Goal: Task Accomplishment & Management: Complete application form

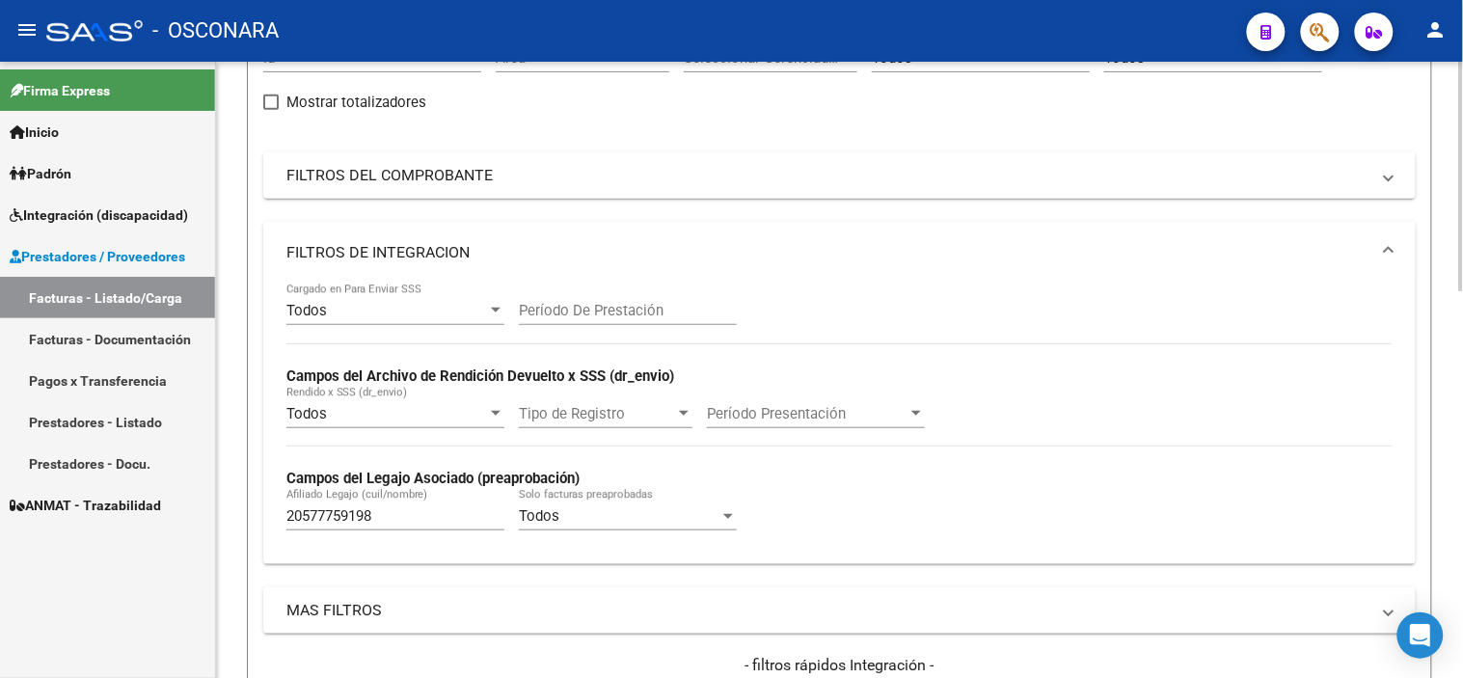
scroll to position [535, 0]
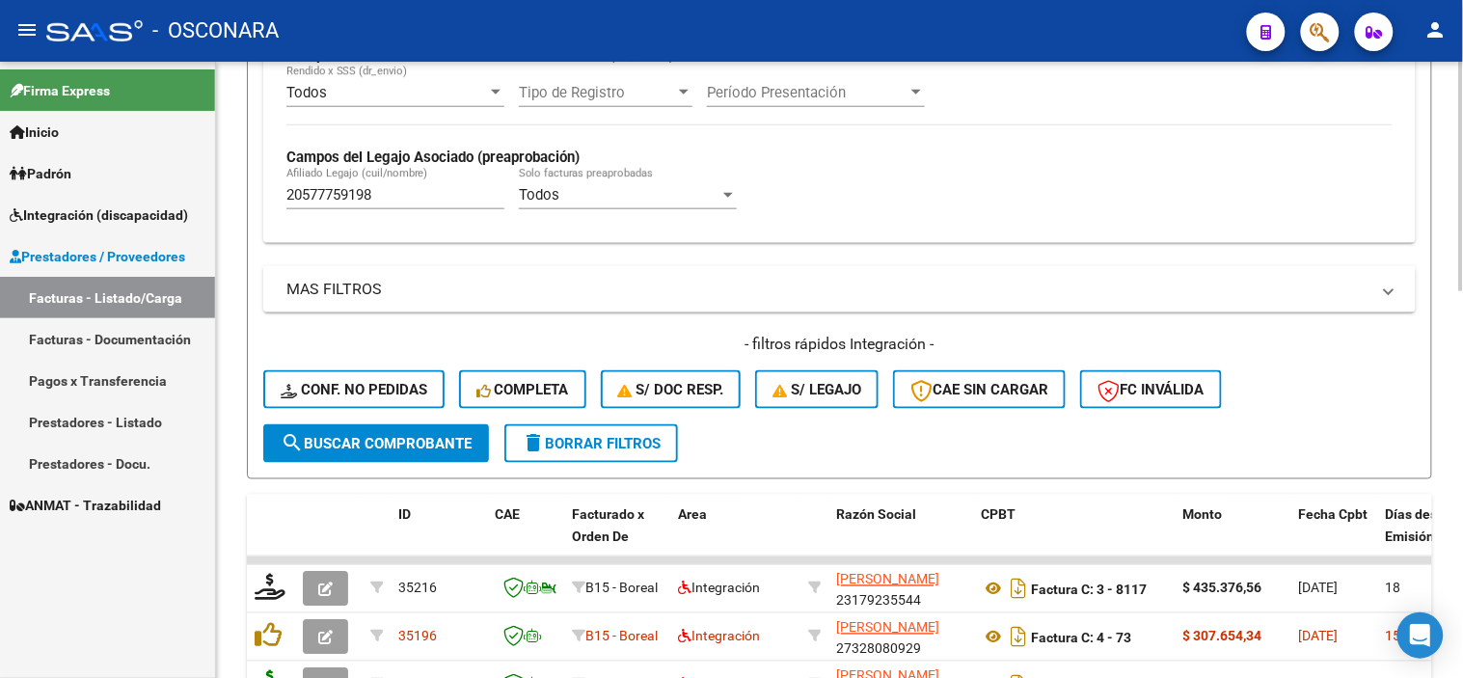
click at [383, 196] on input "20577759198" at bounding box center [395, 194] width 218 height 17
click at [399, 183] on div "20577759198 Afiliado Legajo (cuil/nombre)" at bounding box center [395, 188] width 218 height 41
click at [399, 187] on input "20577759198" at bounding box center [395, 194] width 218 height 17
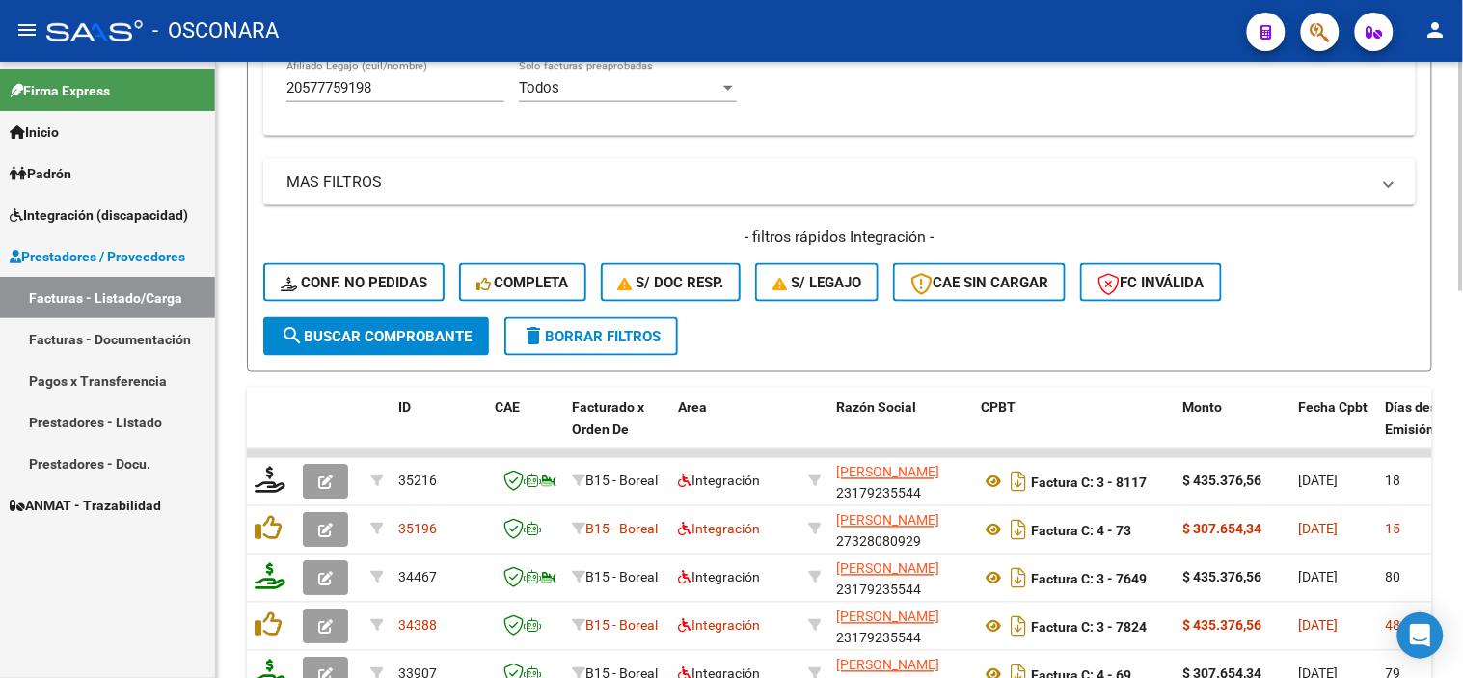
scroll to position [750, 0]
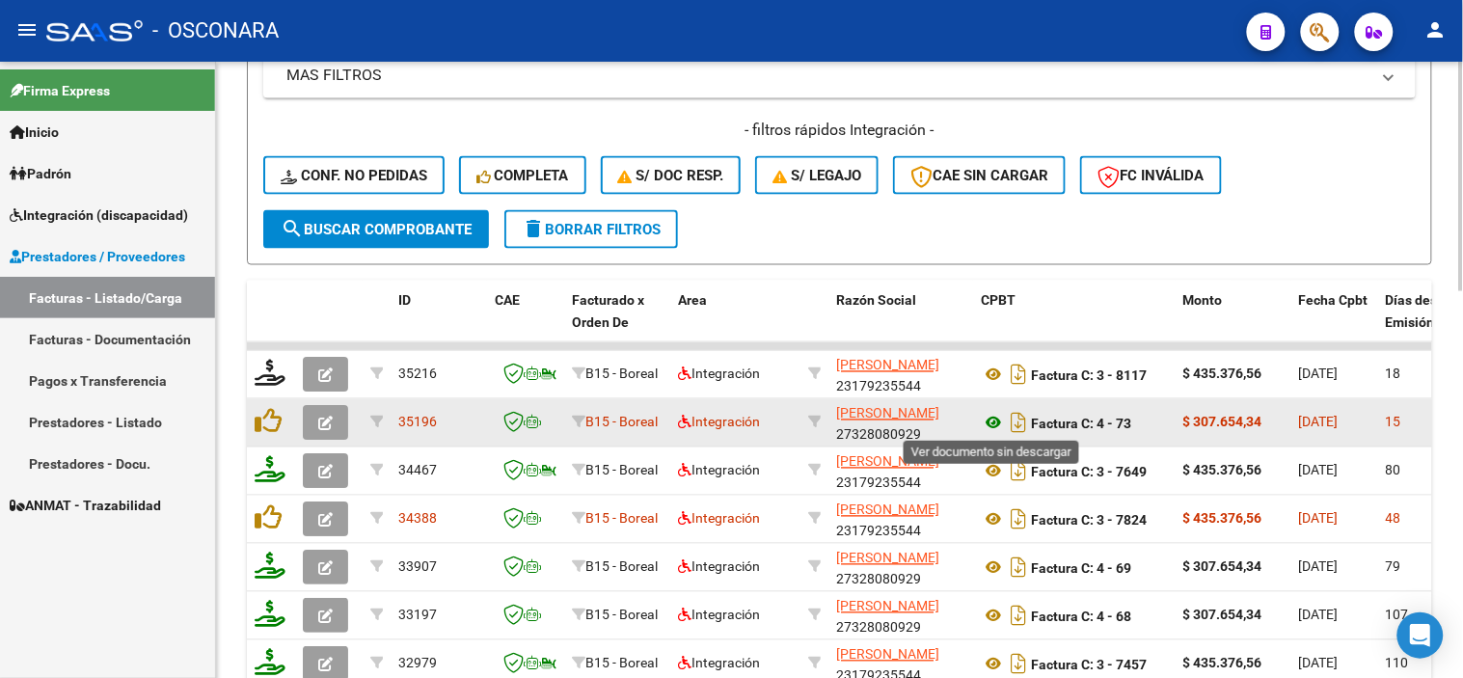
click at [990, 418] on icon at bounding box center [993, 423] width 25 height 23
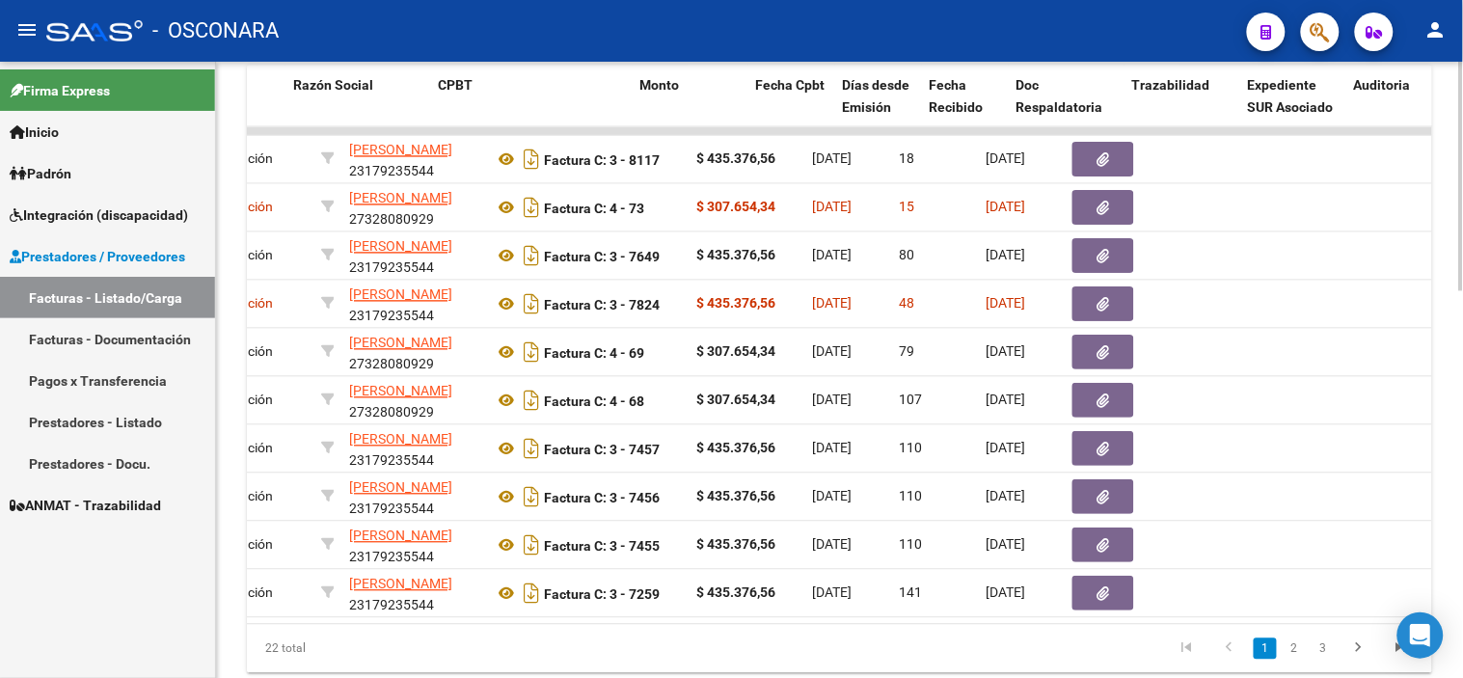
scroll to position [0, 557]
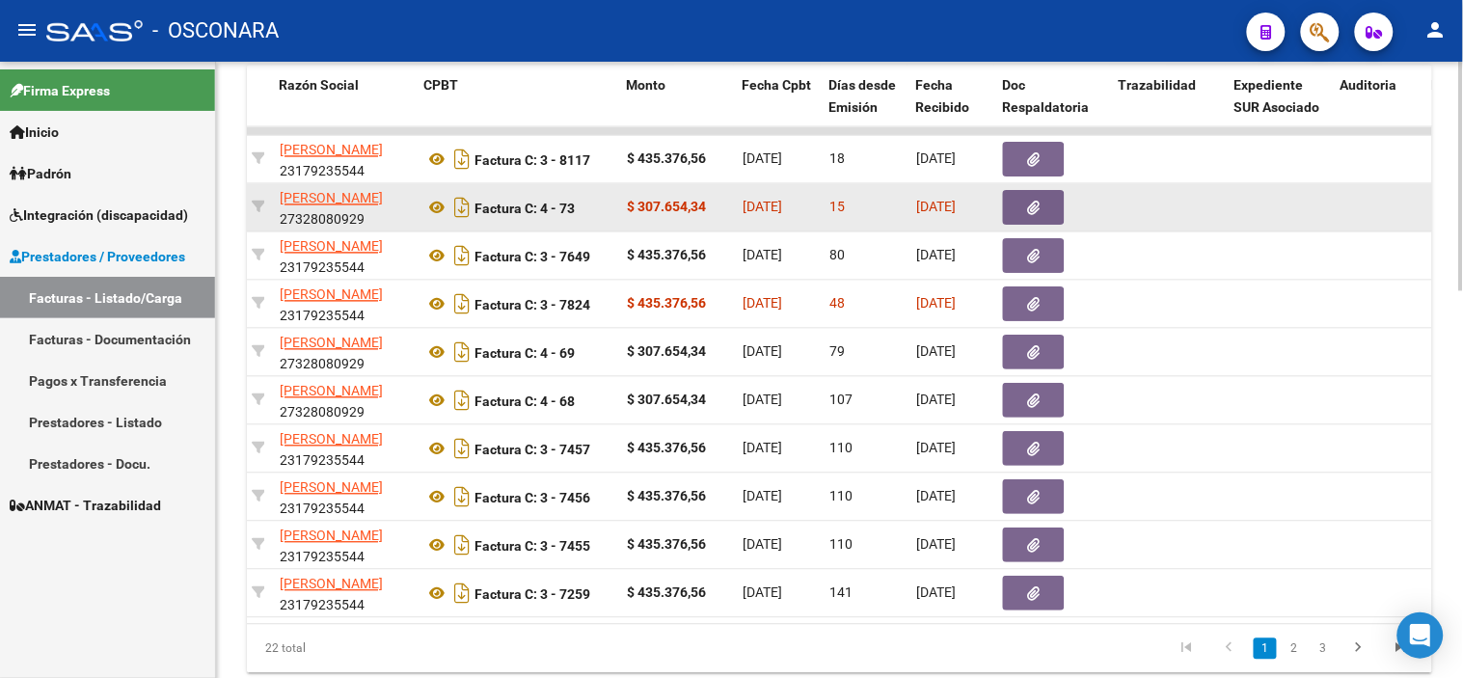
click at [1043, 205] on button "button" at bounding box center [1034, 208] width 62 height 35
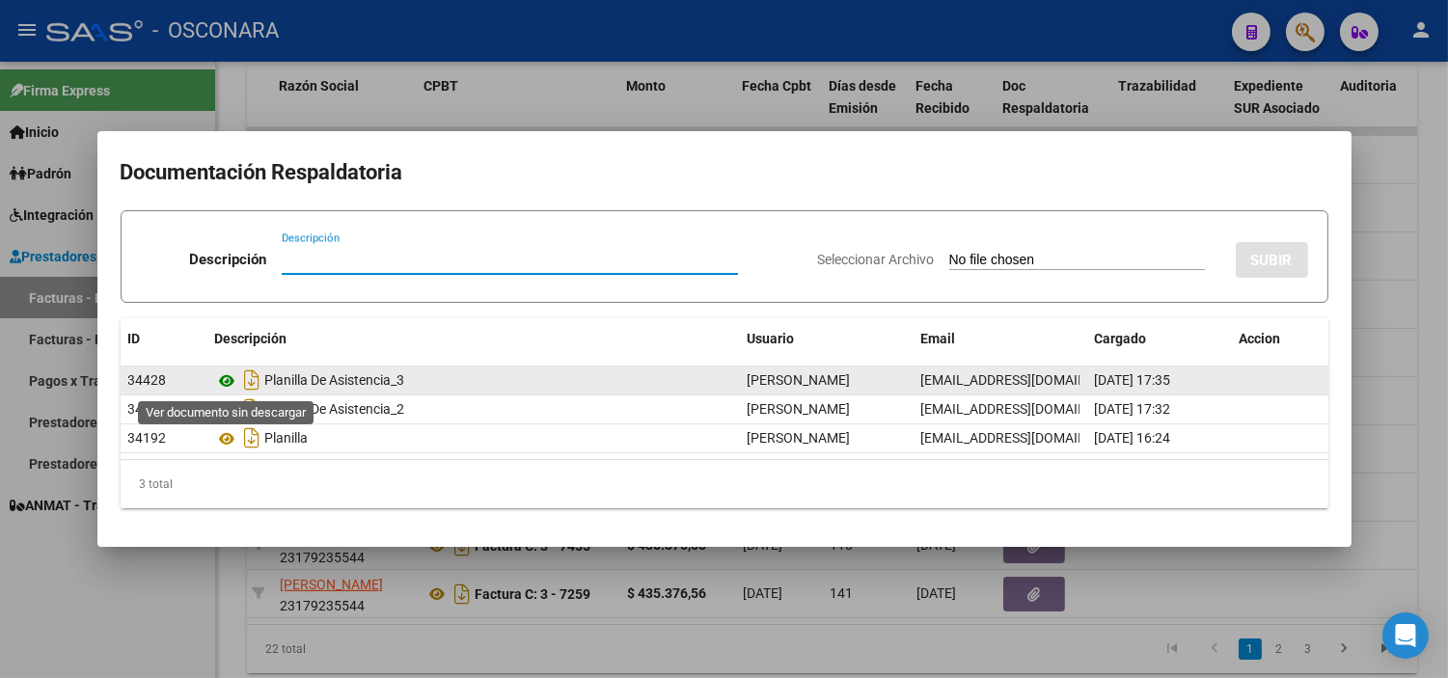
click at [222, 382] on icon at bounding box center [227, 380] width 25 height 23
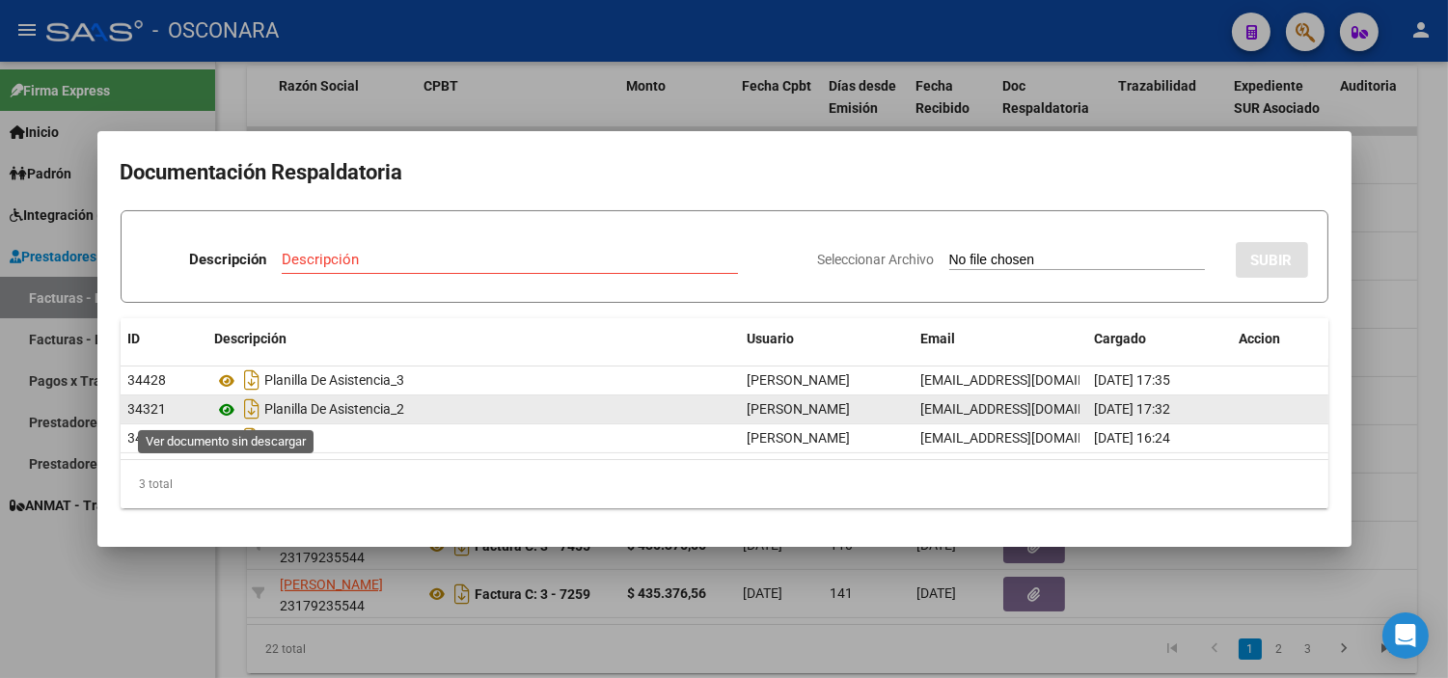
click at [218, 409] on icon at bounding box center [227, 409] width 25 height 23
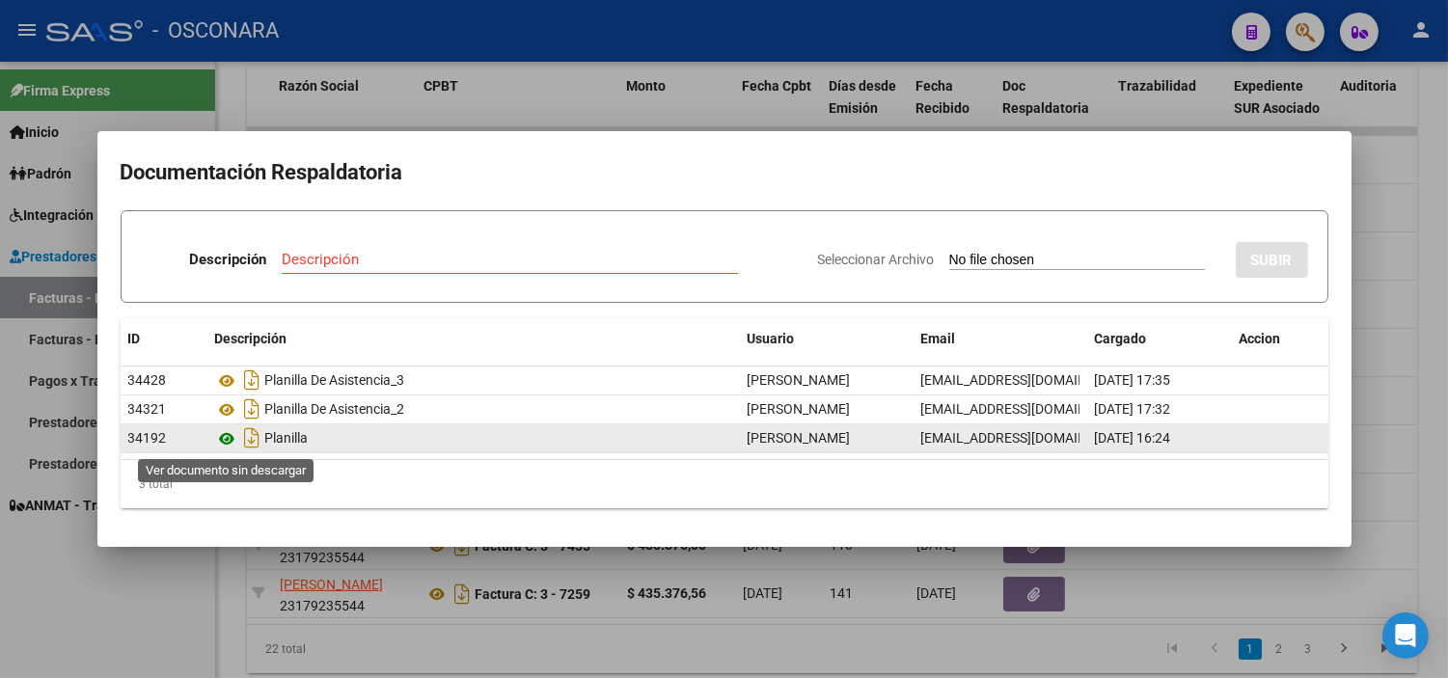
click at [222, 446] on icon at bounding box center [227, 438] width 25 height 23
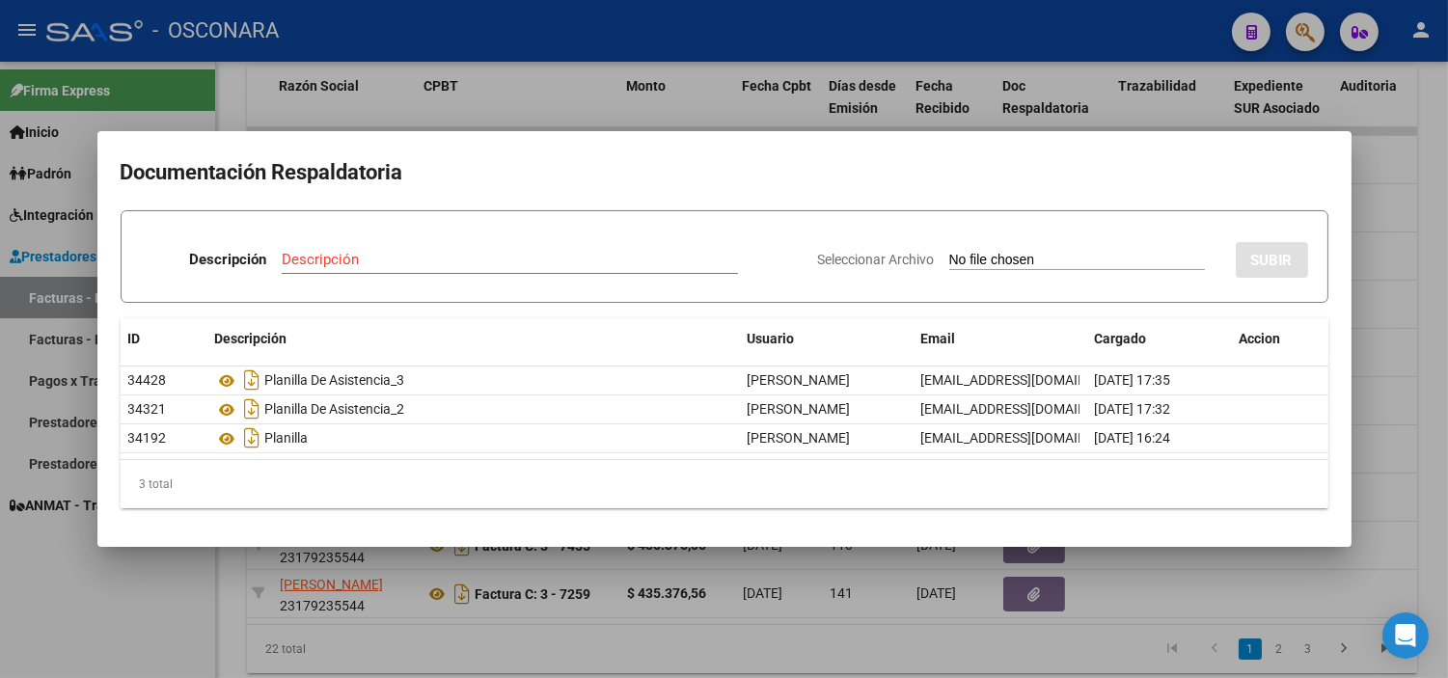
click at [200, 573] on div at bounding box center [724, 339] width 1448 height 678
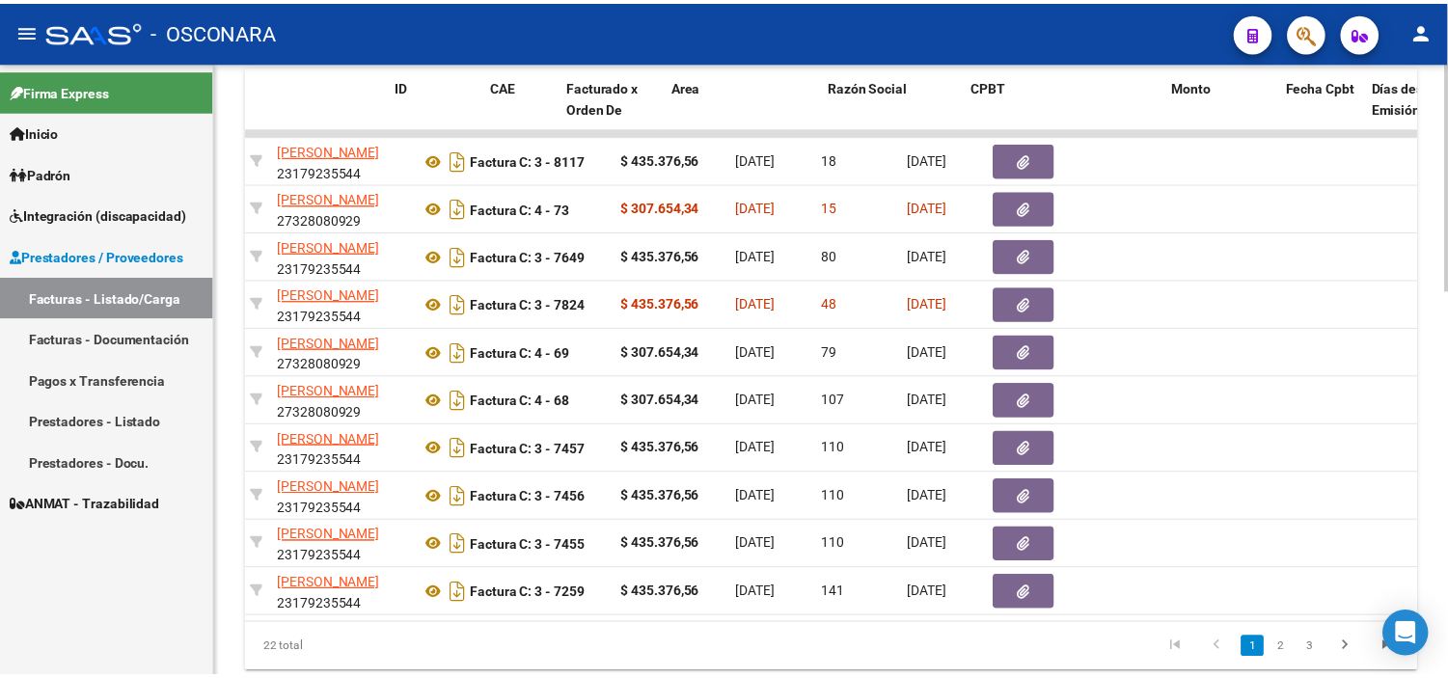
scroll to position [0, 0]
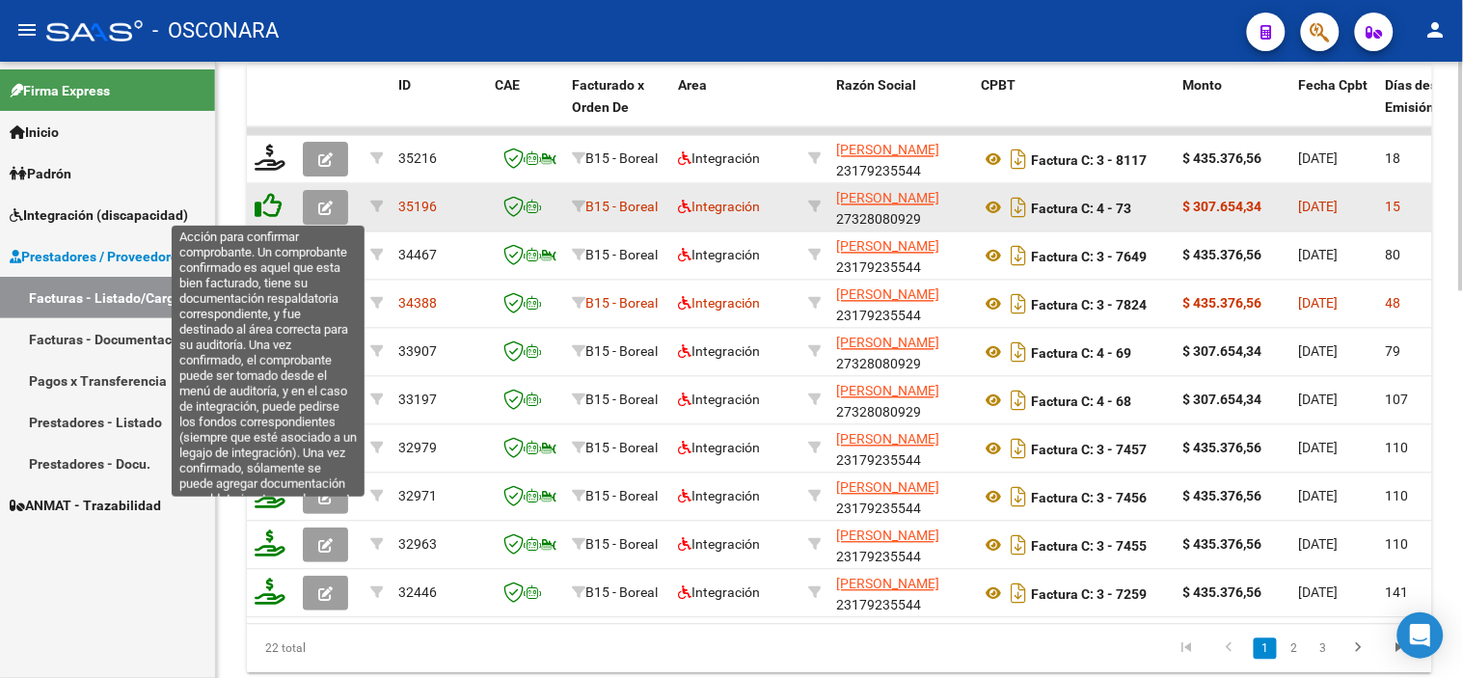
click at [273, 209] on icon at bounding box center [268, 206] width 27 height 27
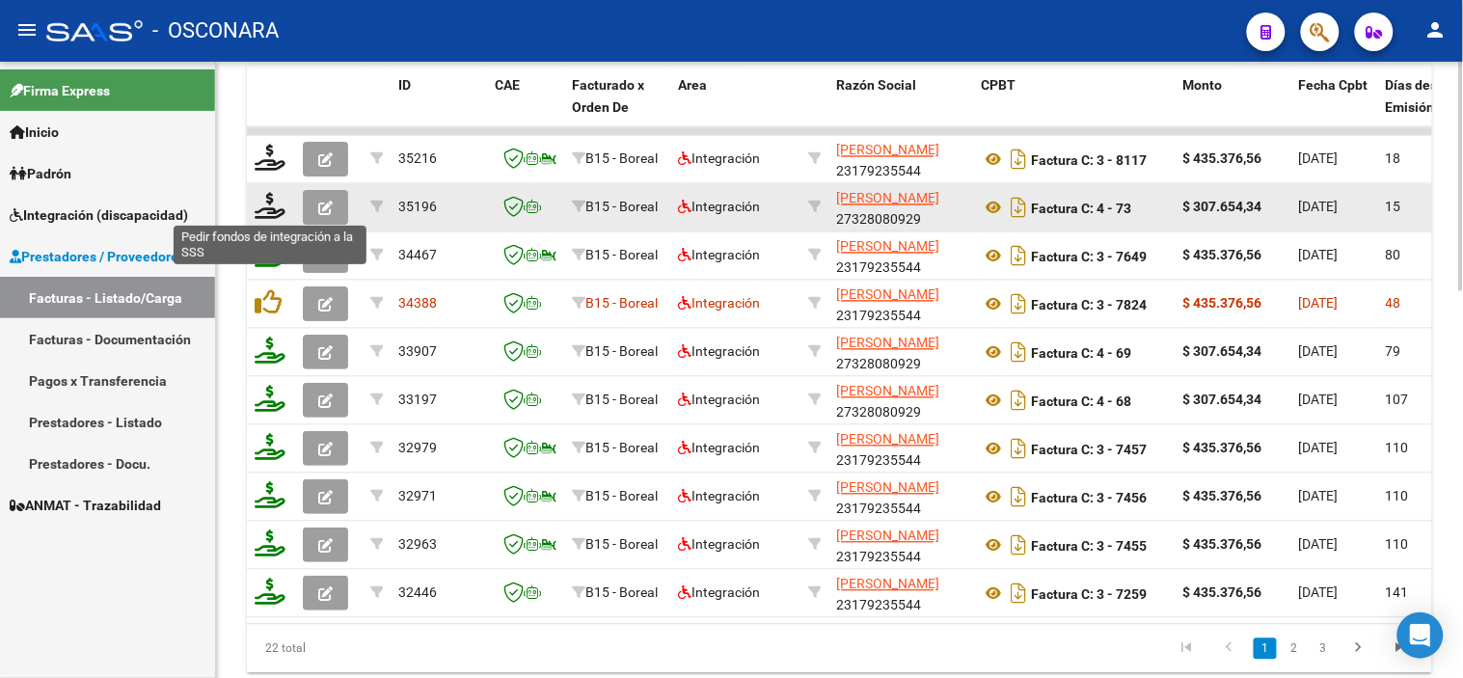
click at [273, 209] on icon at bounding box center [270, 206] width 31 height 27
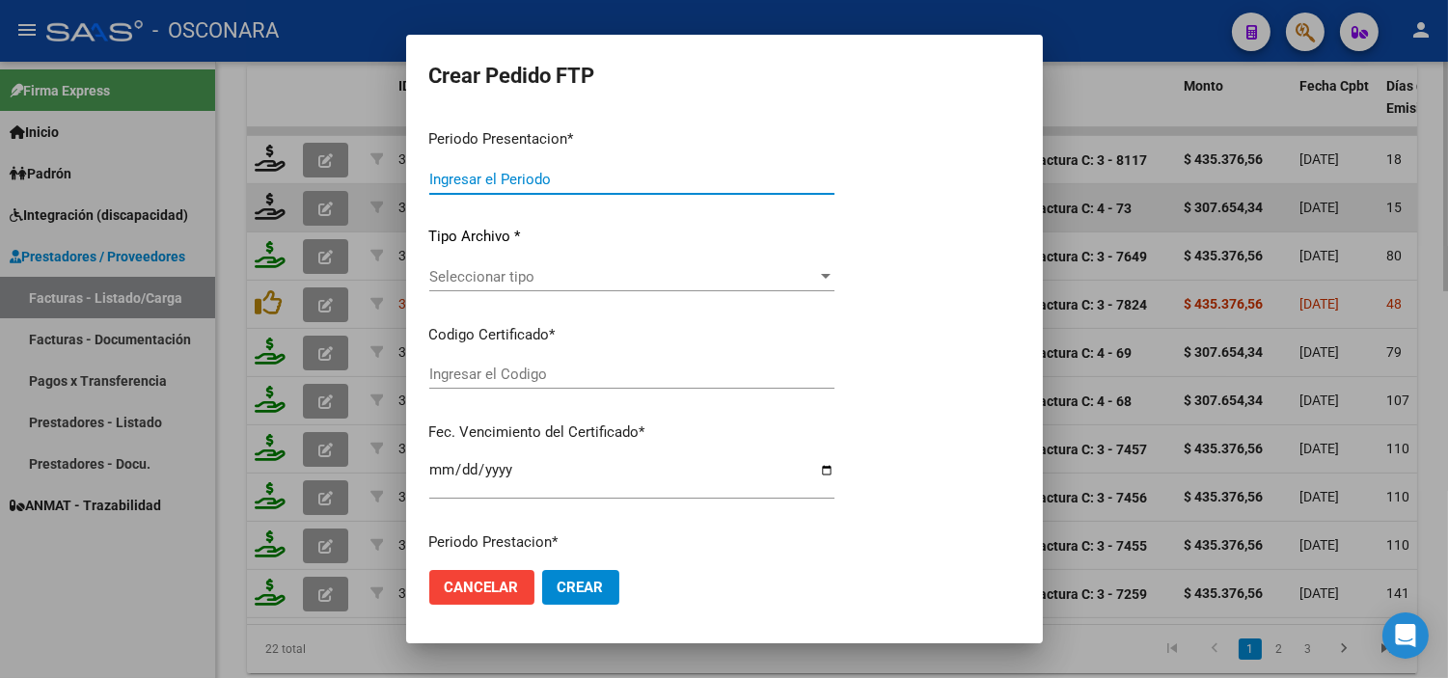
type input "202508"
type input "$ 307.654,34"
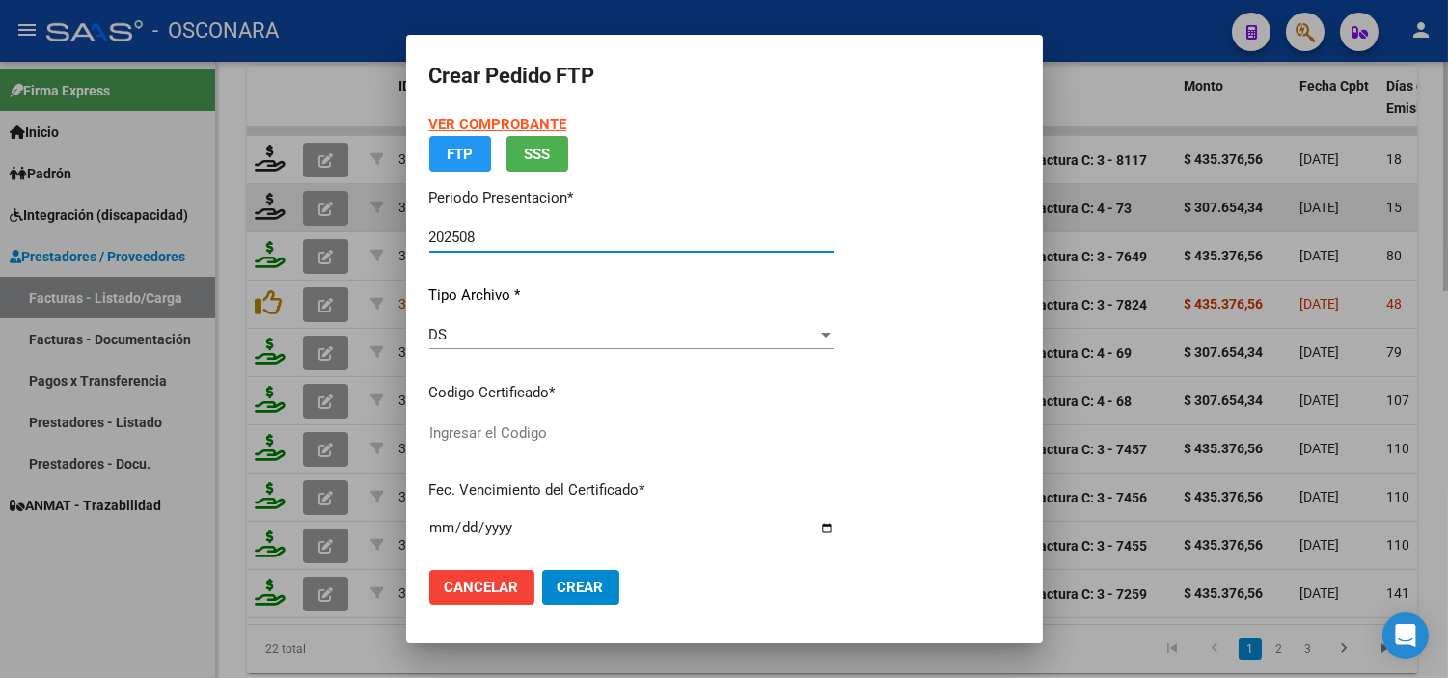
type input "ARG02000577759192024012520280125SJN485"
type input "[DATE]"
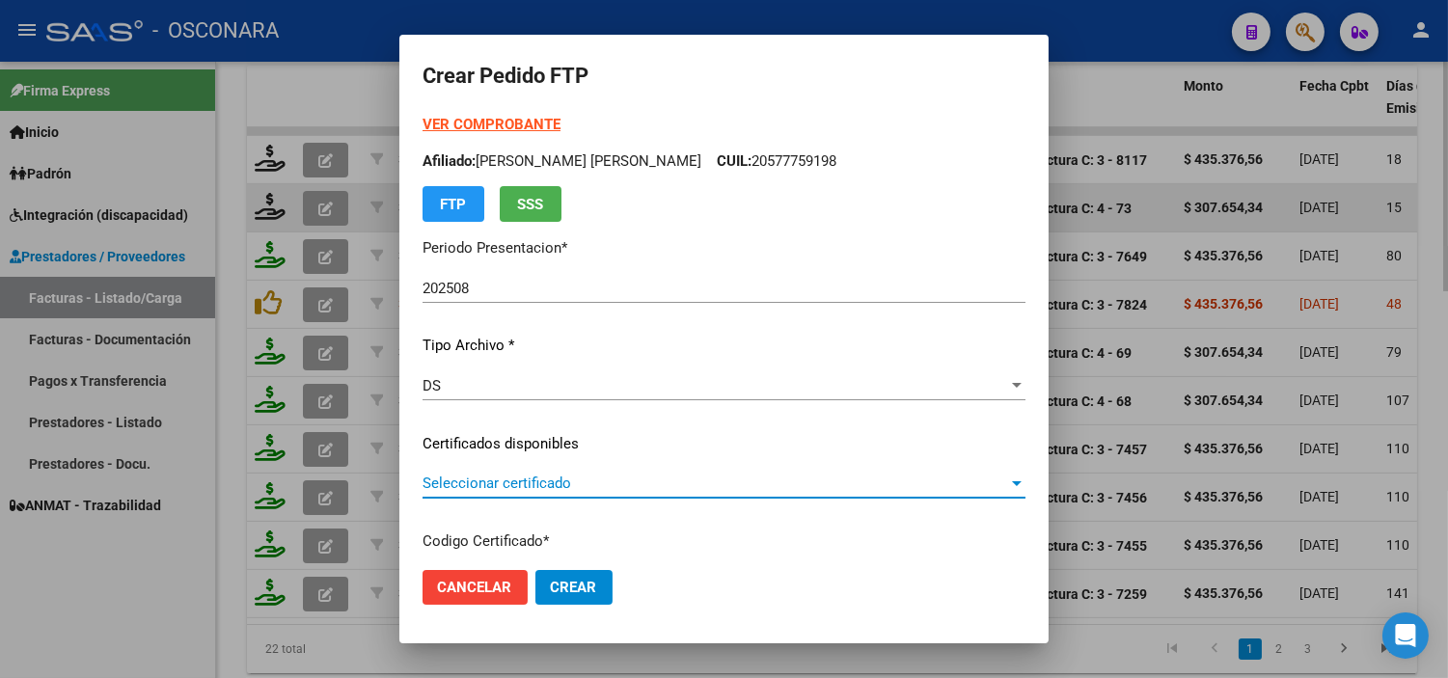
click at [625, 478] on span "Seleccionar certificado" at bounding box center [715, 483] width 586 height 17
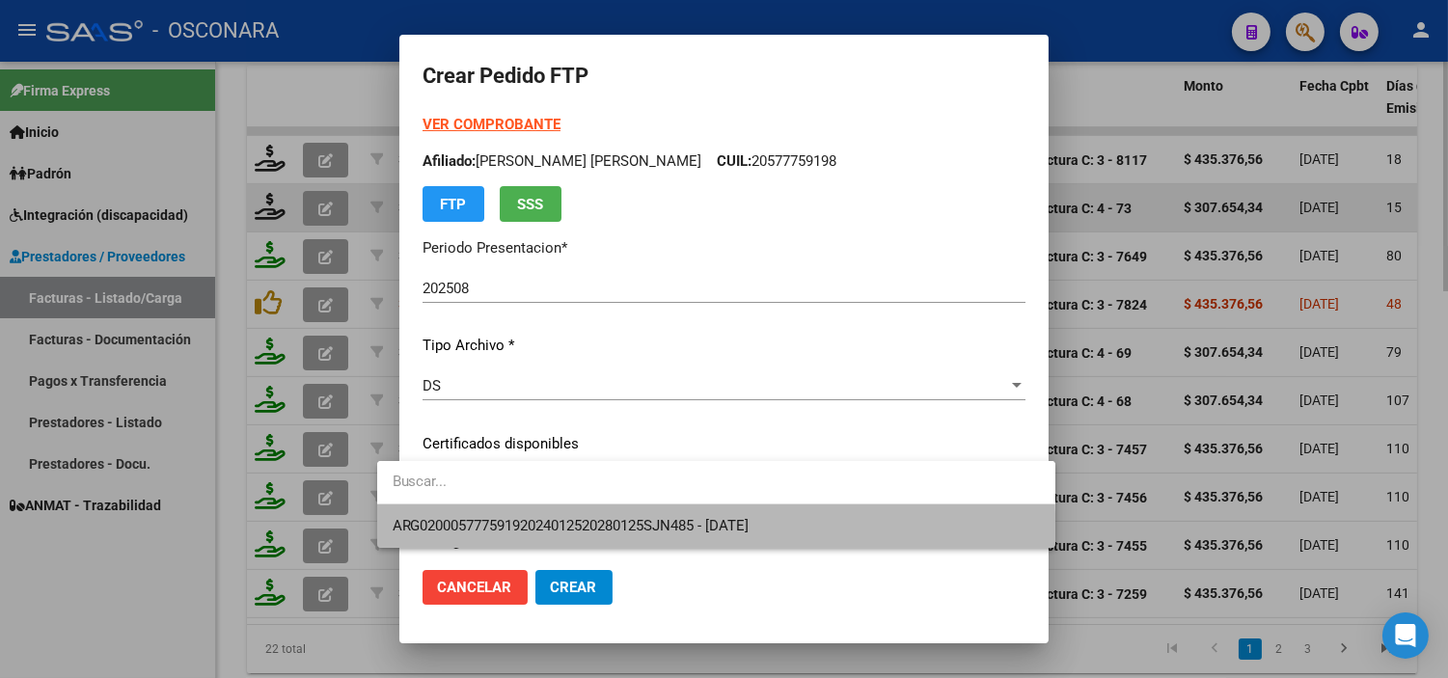
click at [633, 540] on span "ARG02000577759192024012520280125SJN485 - [DATE]" at bounding box center [716, 525] width 647 height 43
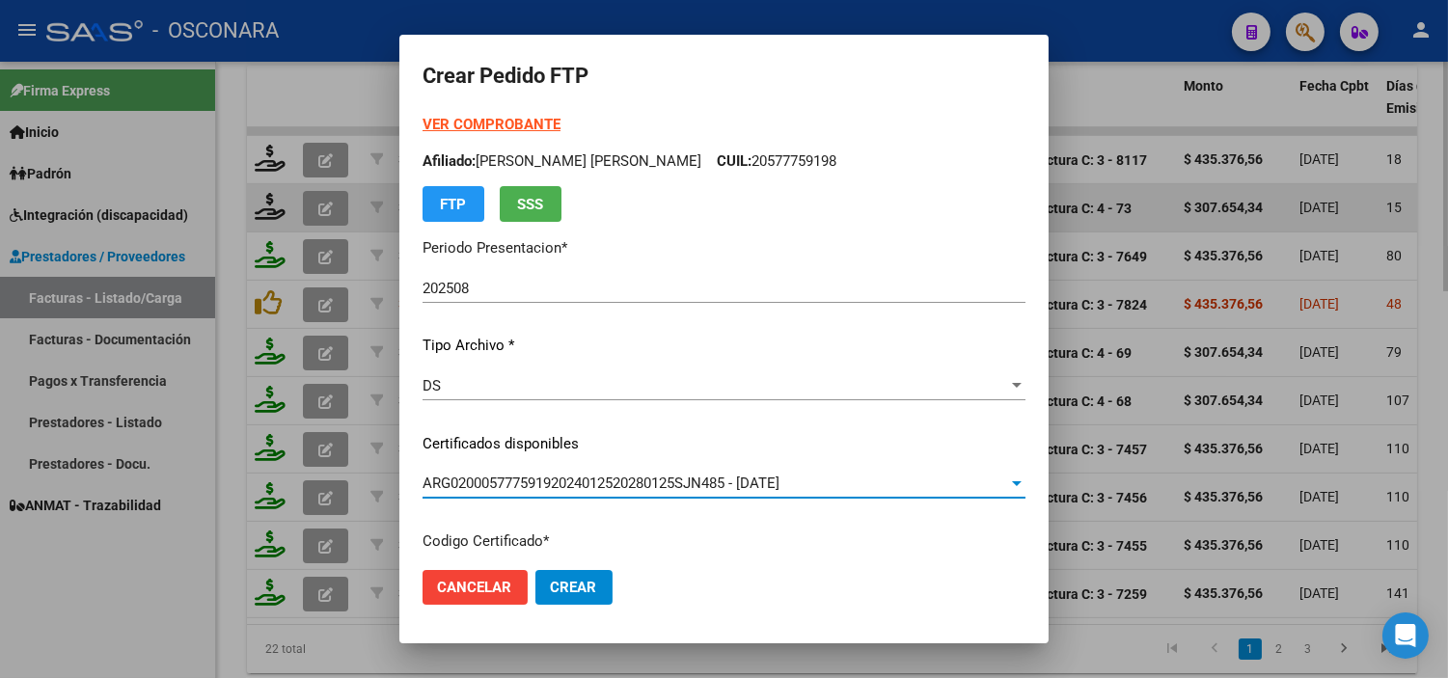
click at [685, 428] on div "VER COMPROBANTE ARCA Padrón Afiliado: [PERSON_NAME] [PERSON_NAME]: 20577759198 …" at bounding box center [723, 429] width 603 height 631
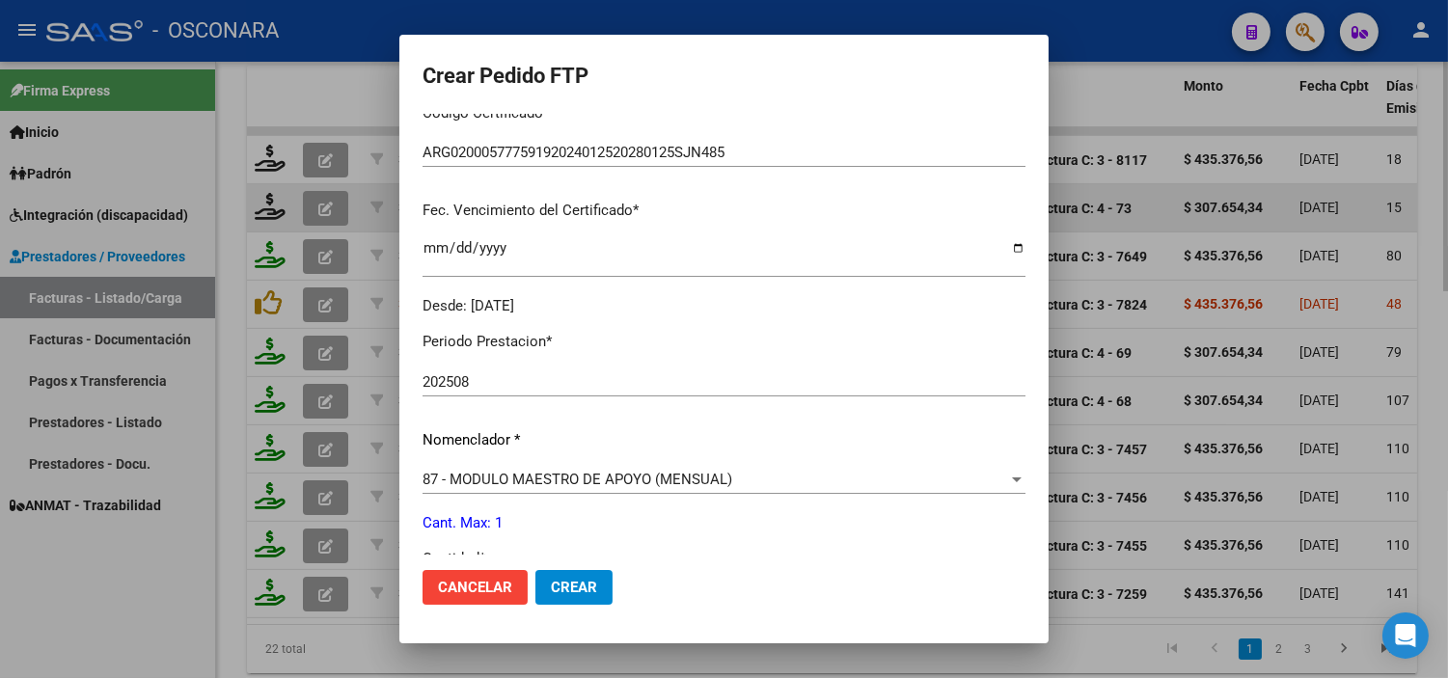
scroll to position [642, 0]
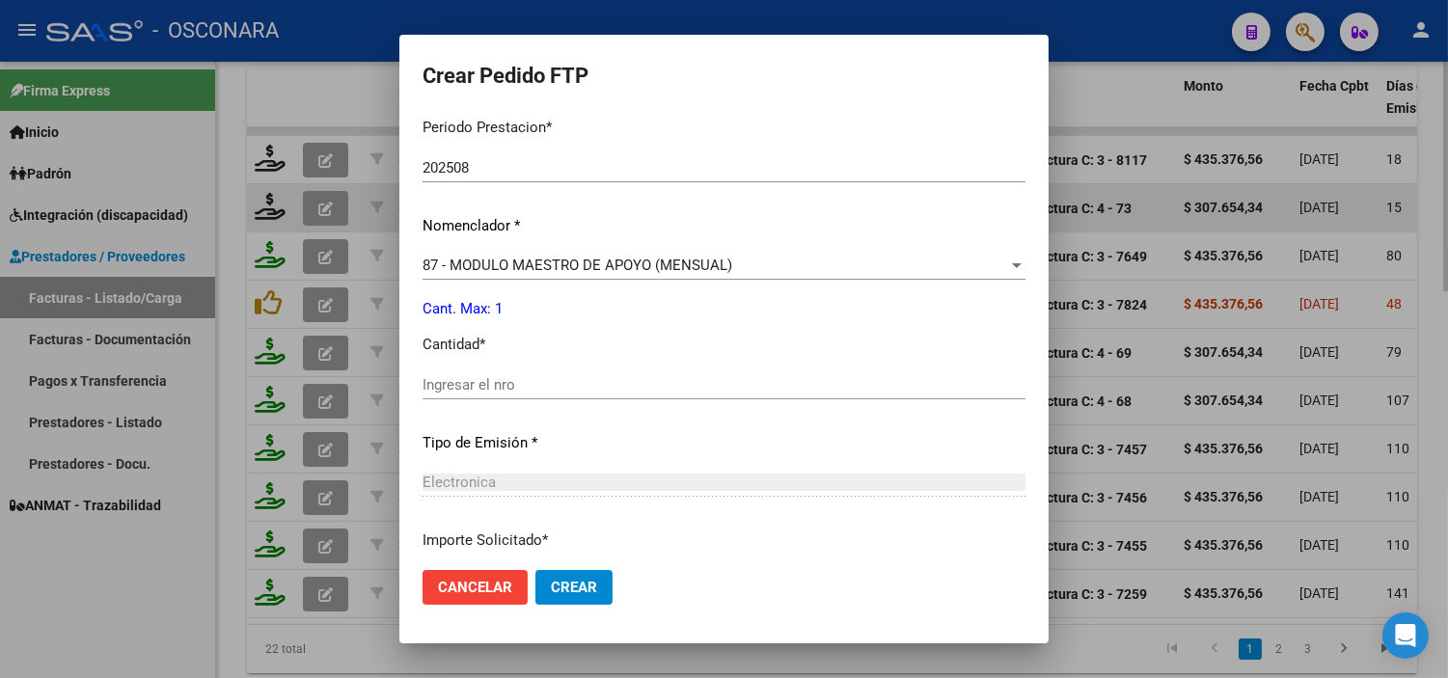
click at [476, 370] on div "Ingresar el nro" at bounding box center [723, 384] width 603 height 29
type input "1"
click at [534, 438] on p "Tipo de Emisión *" at bounding box center [723, 443] width 603 height 22
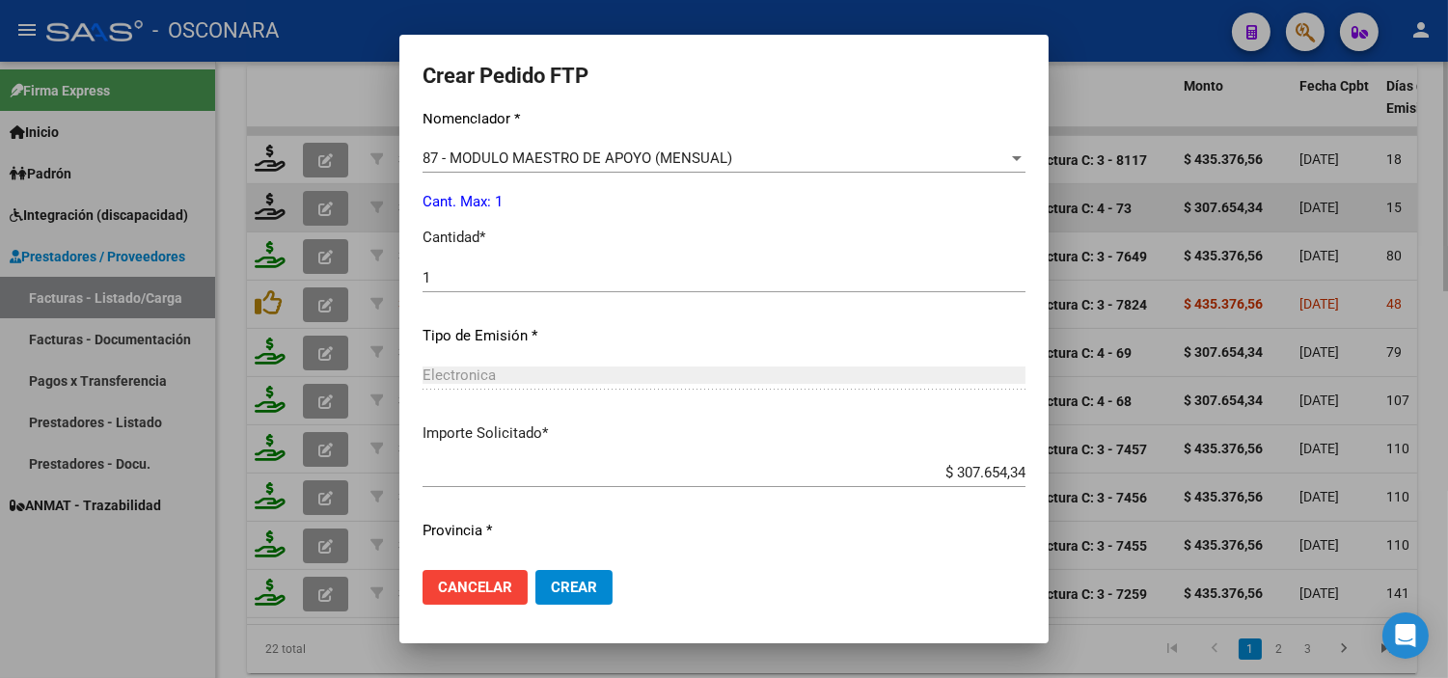
scroll to position [797, 0]
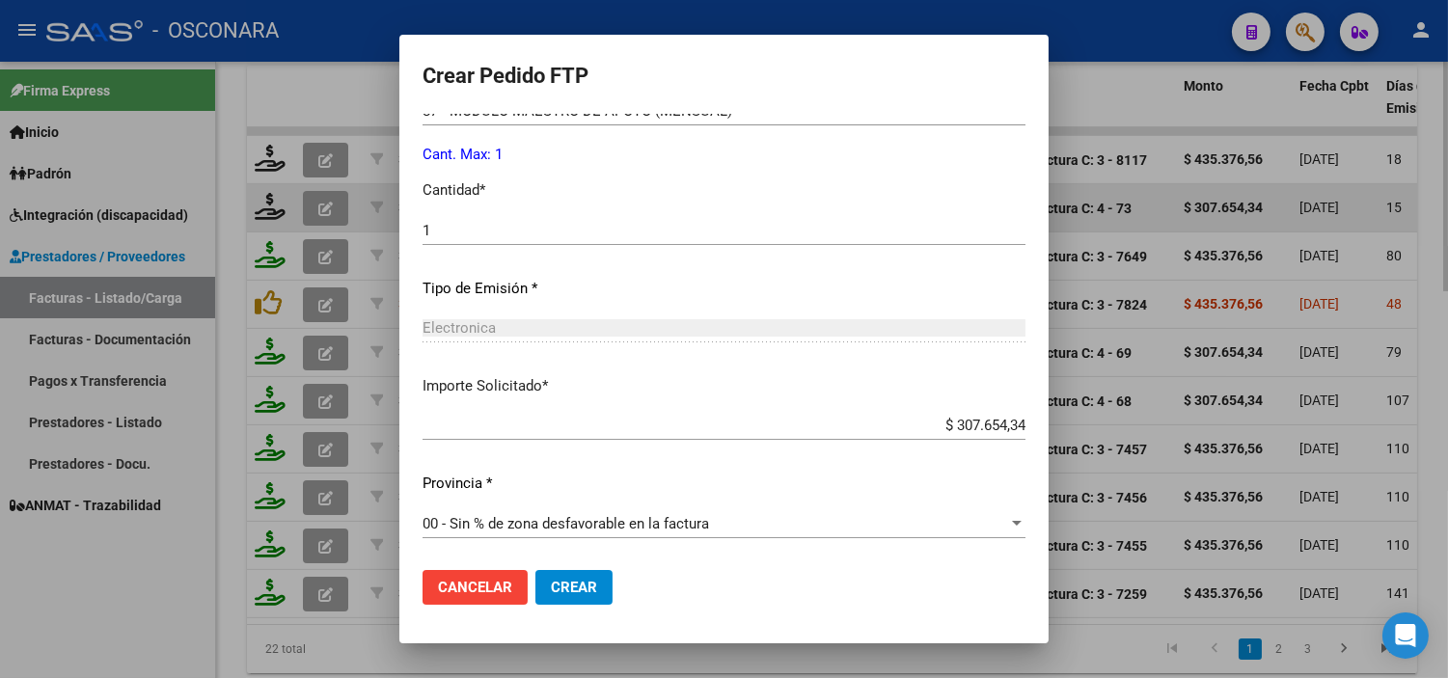
click at [560, 593] on span "Crear" at bounding box center [574, 587] width 46 height 17
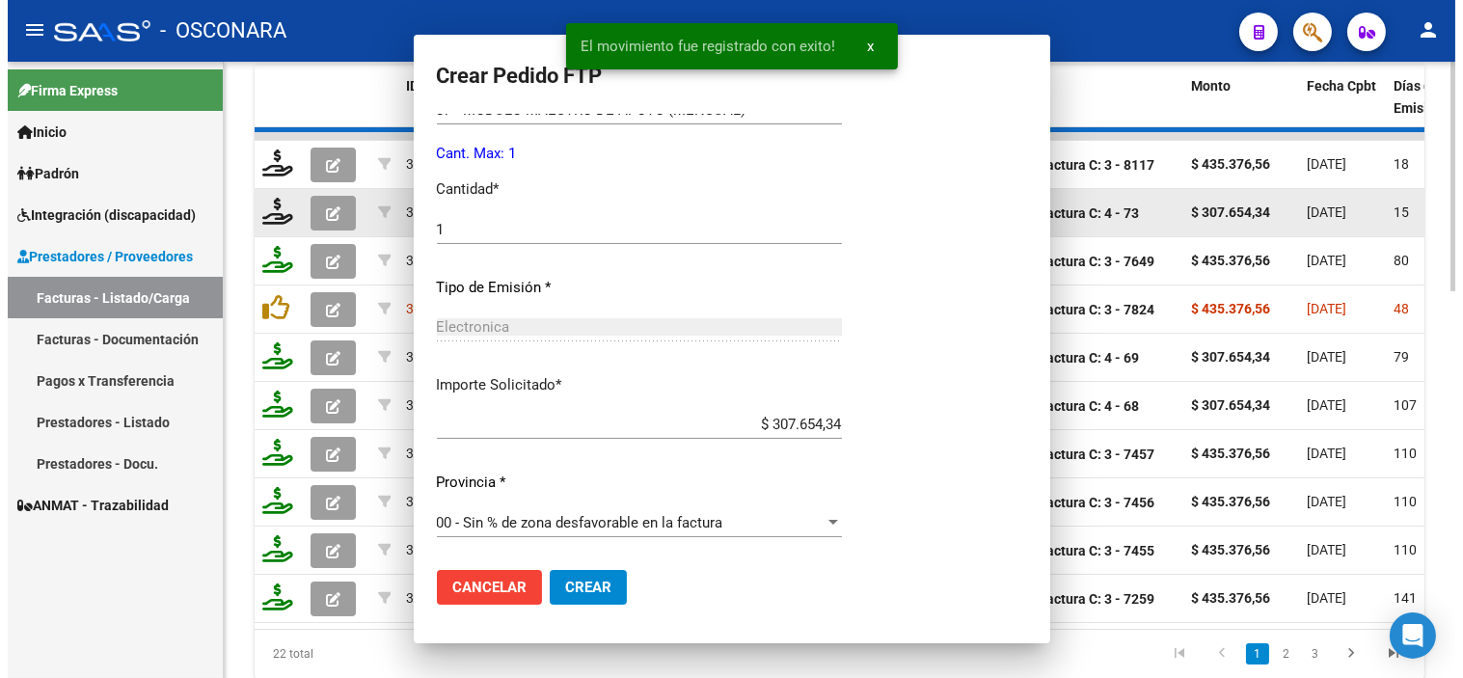
scroll to position [688, 0]
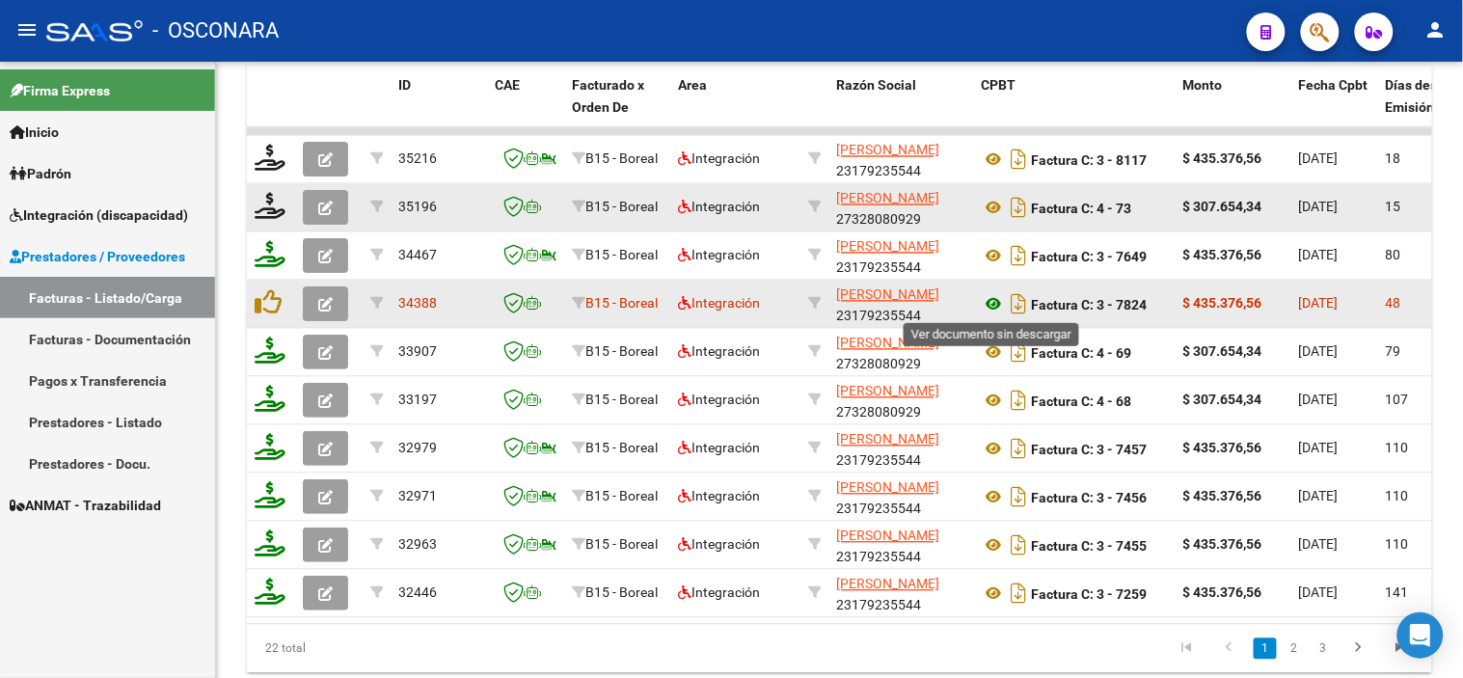
click at [994, 302] on icon at bounding box center [993, 304] width 25 height 23
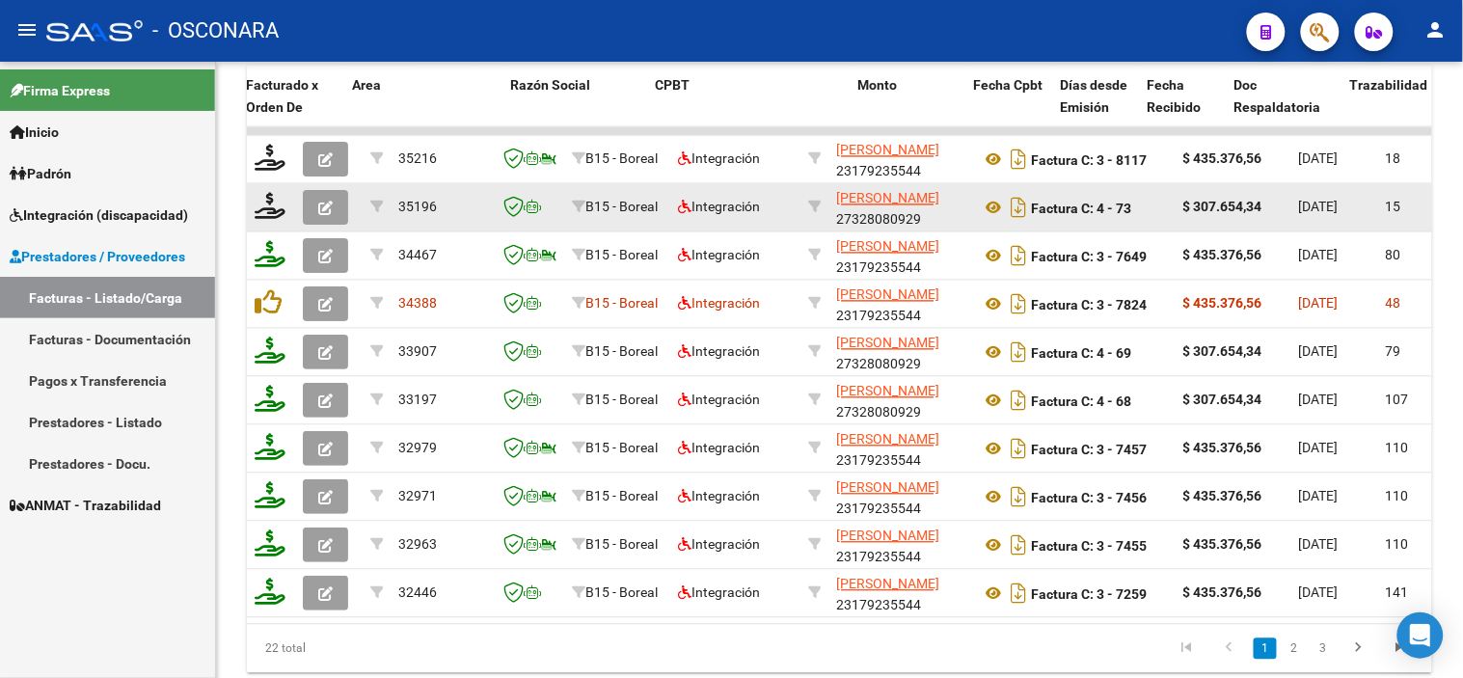
scroll to position [0, 343]
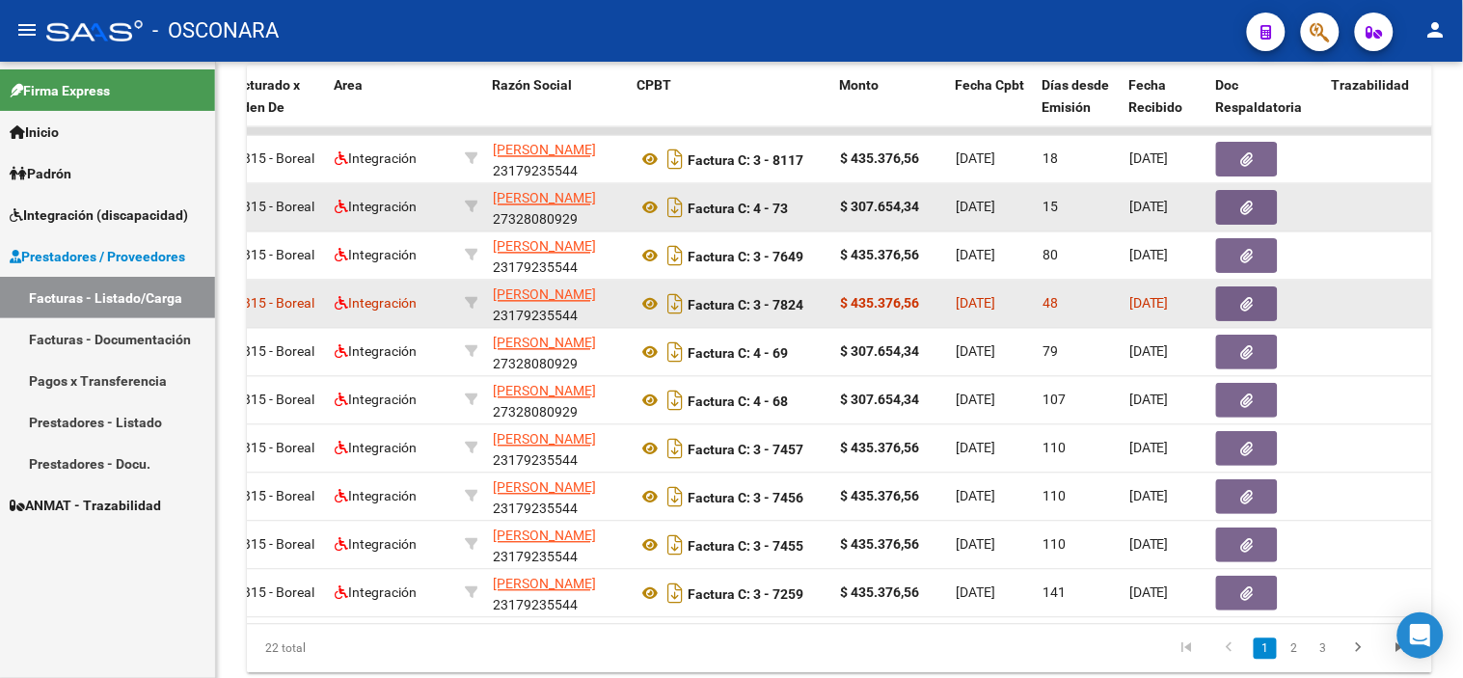
click at [1261, 300] on button "button" at bounding box center [1247, 304] width 62 height 35
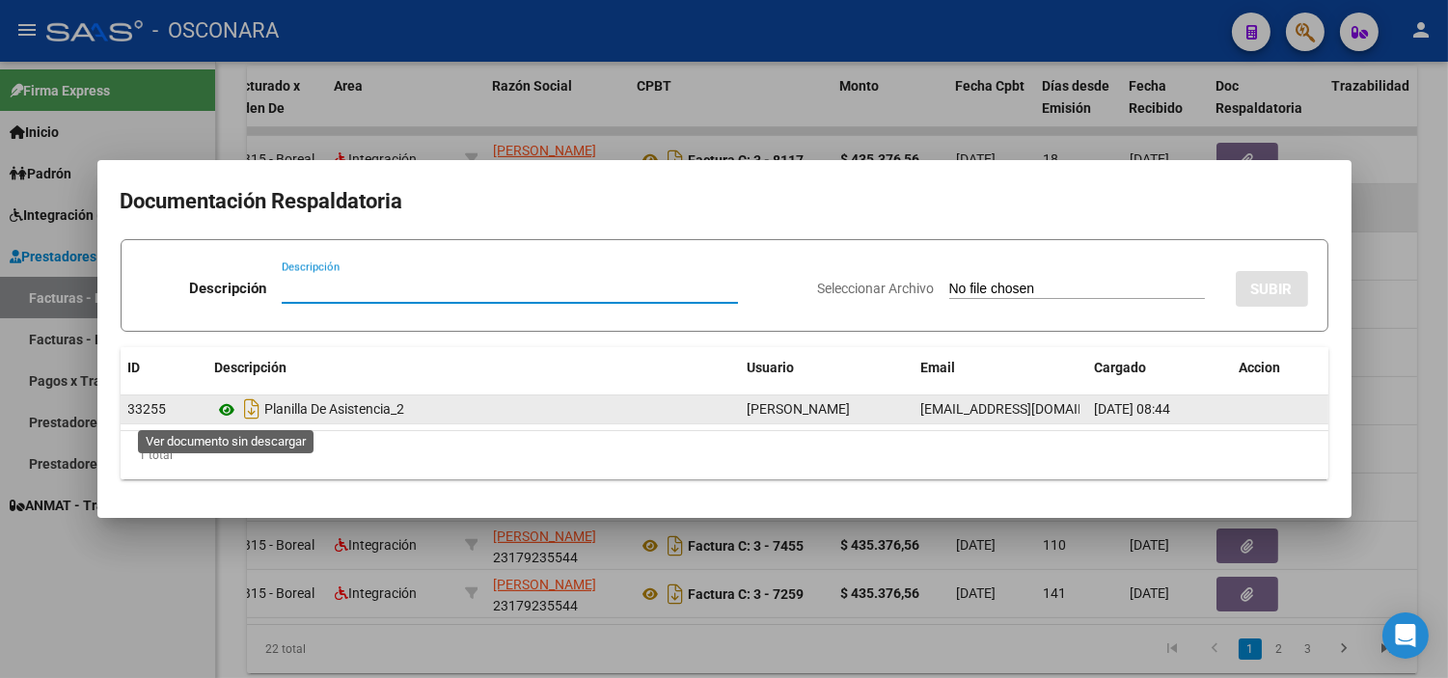
click at [223, 413] on icon at bounding box center [227, 409] width 25 height 23
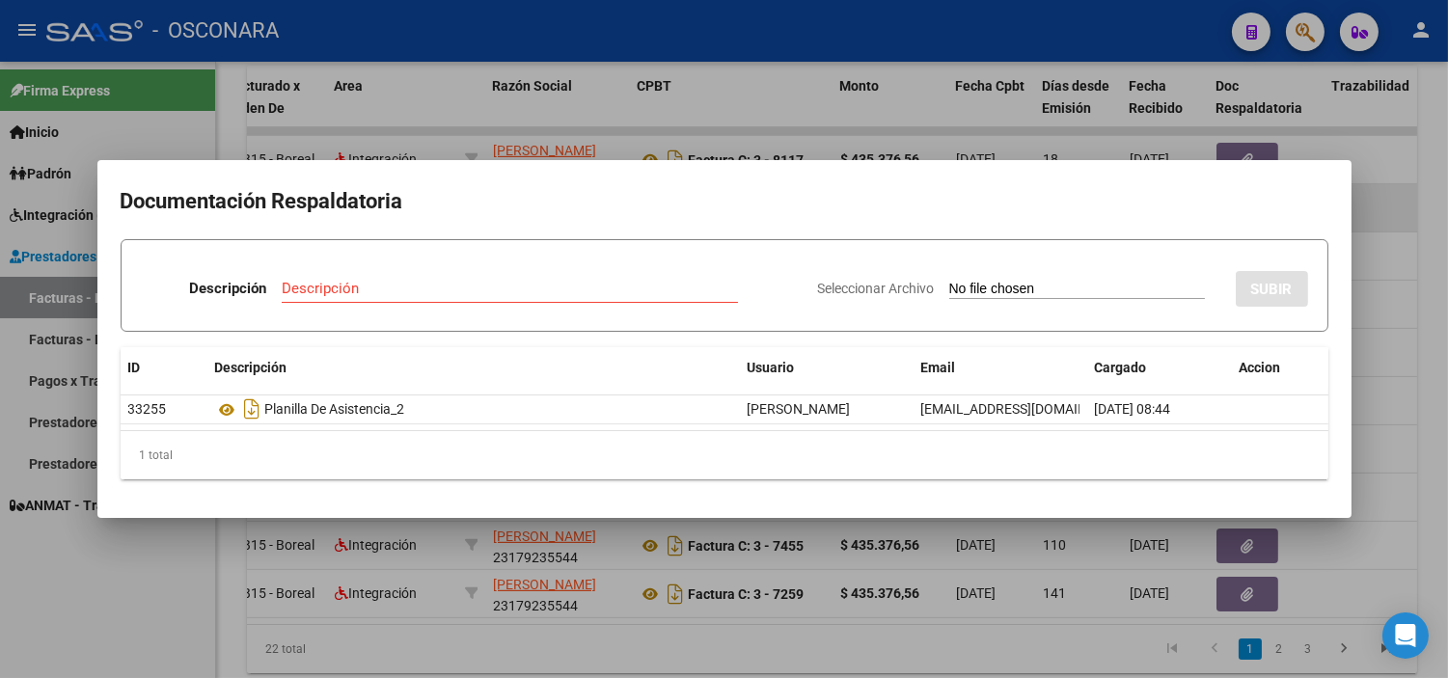
click at [517, 538] on div at bounding box center [724, 339] width 1448 height 678
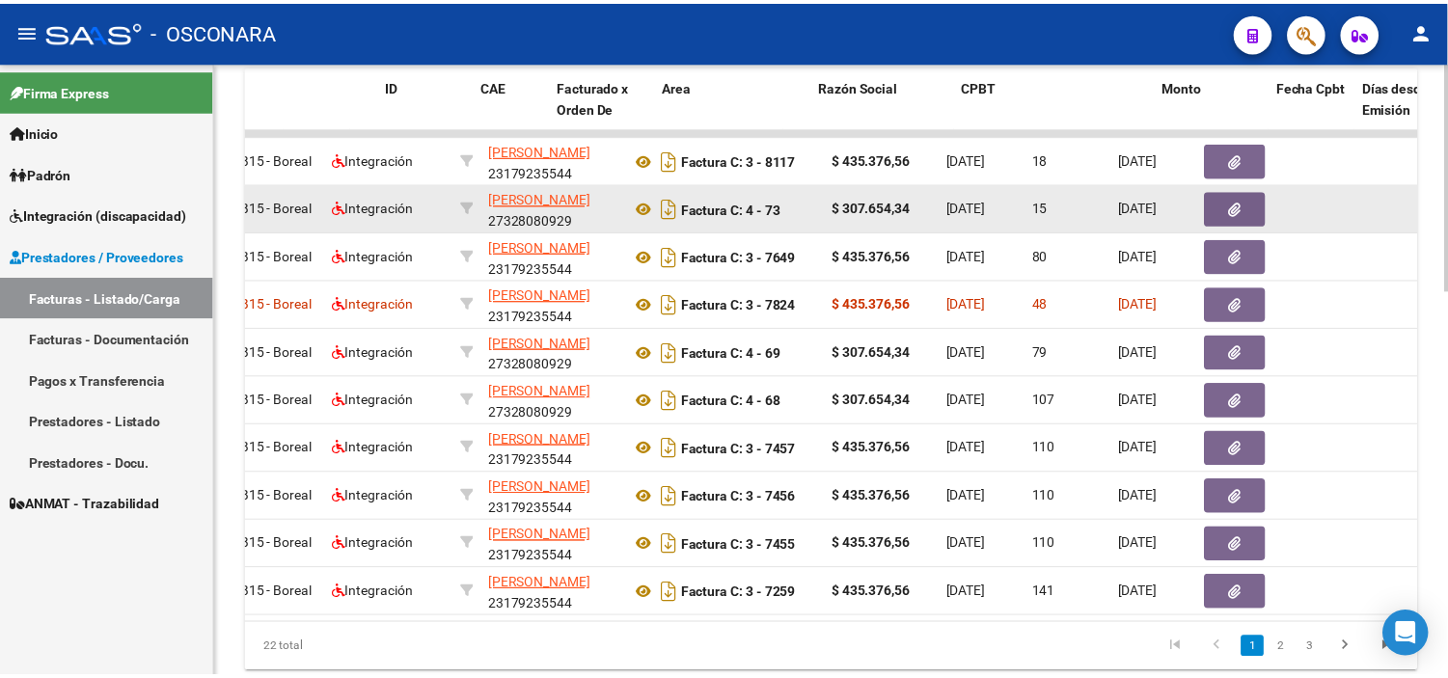
scroll to position [0, 0]
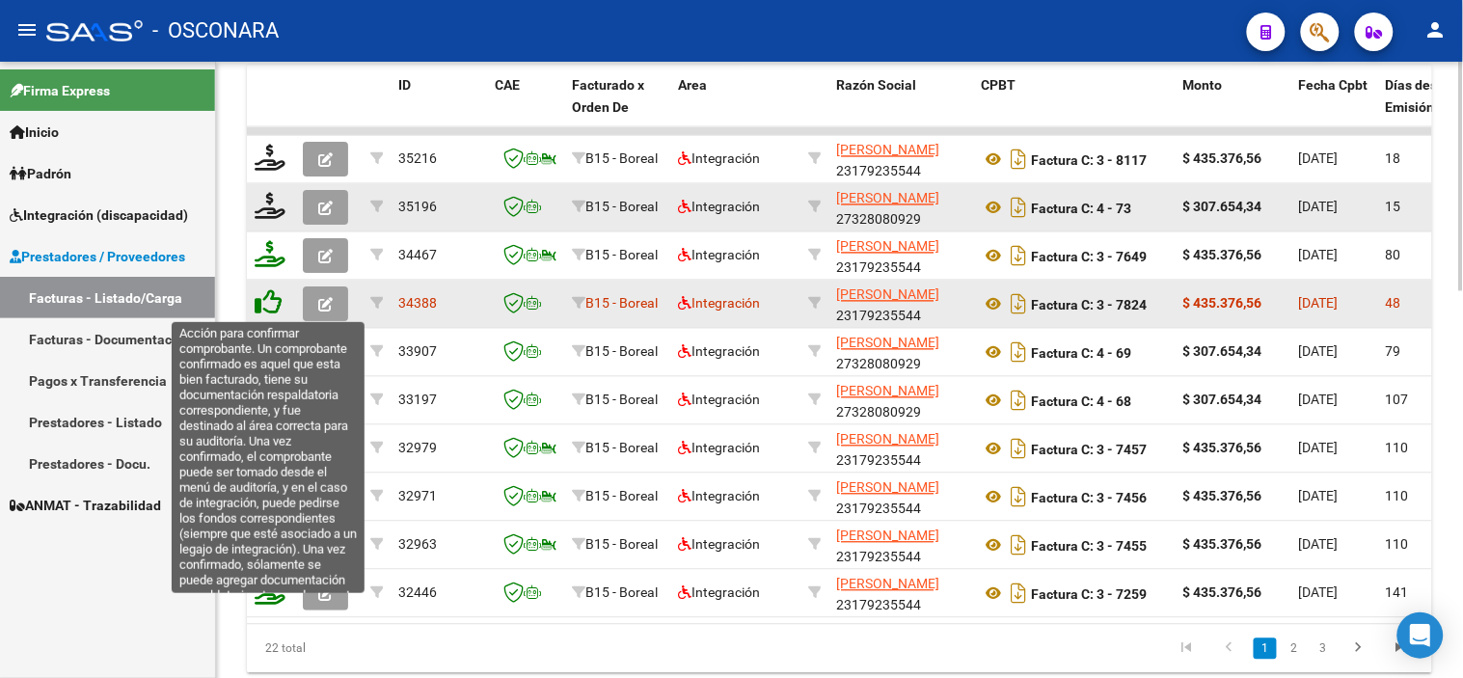
click at [267, 305] on icon at bounding box center [268, 302] width 27 height 27
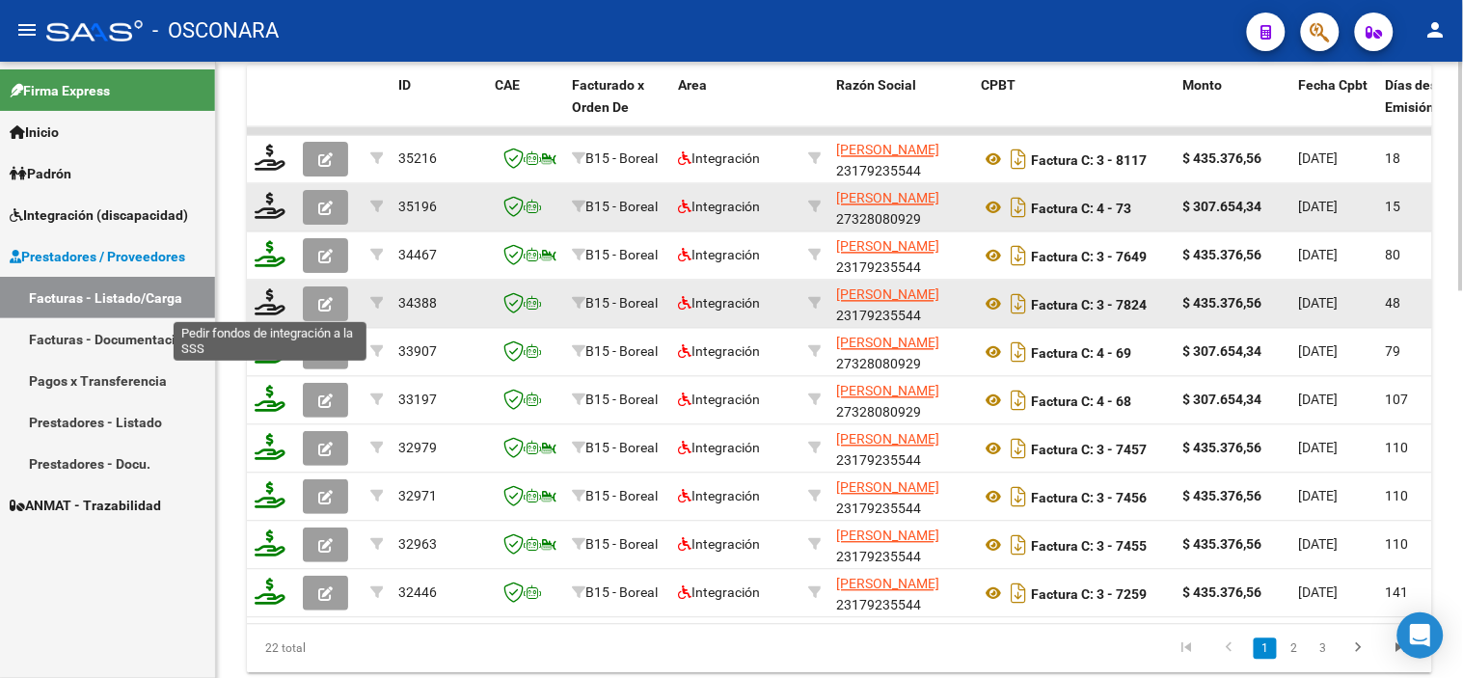
click at [267, 305] on icon at bounding box center [270, 302] width 31 height 27
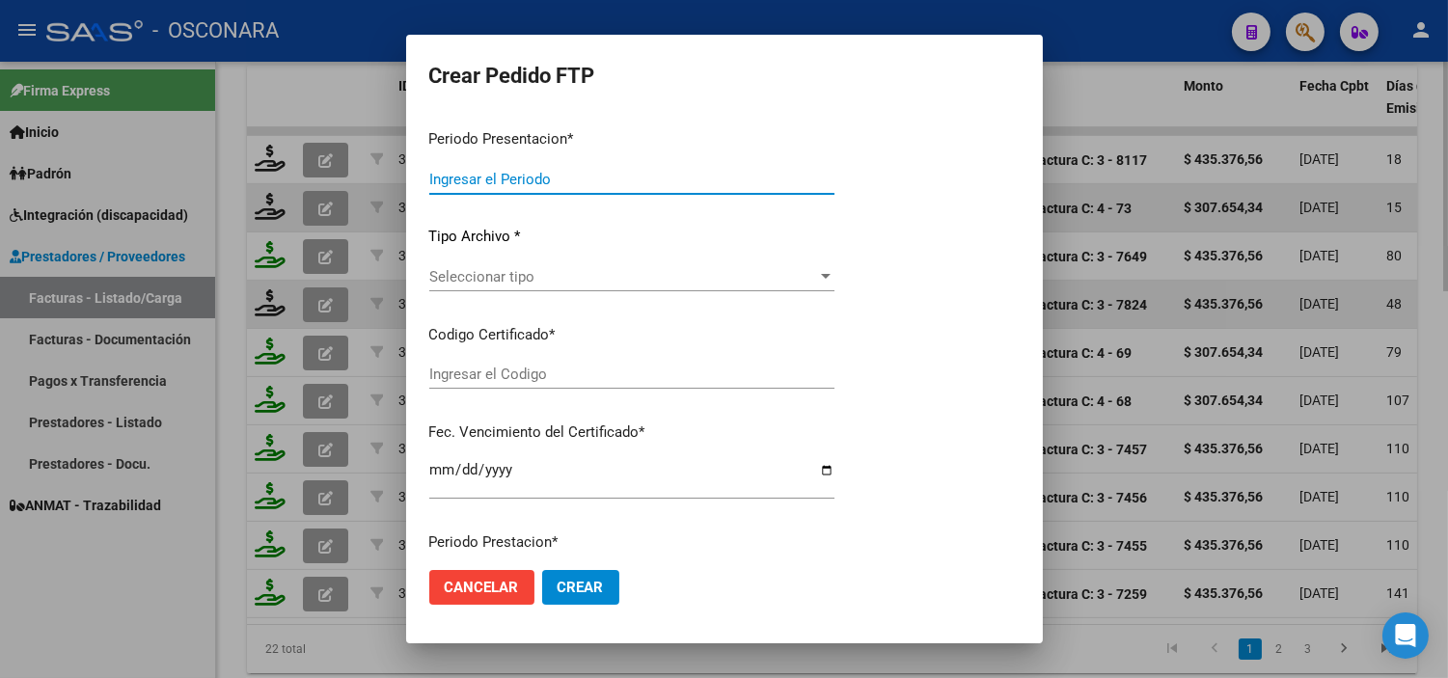
type input "202508"
type input "202507"
type input "$ 435.376,56"
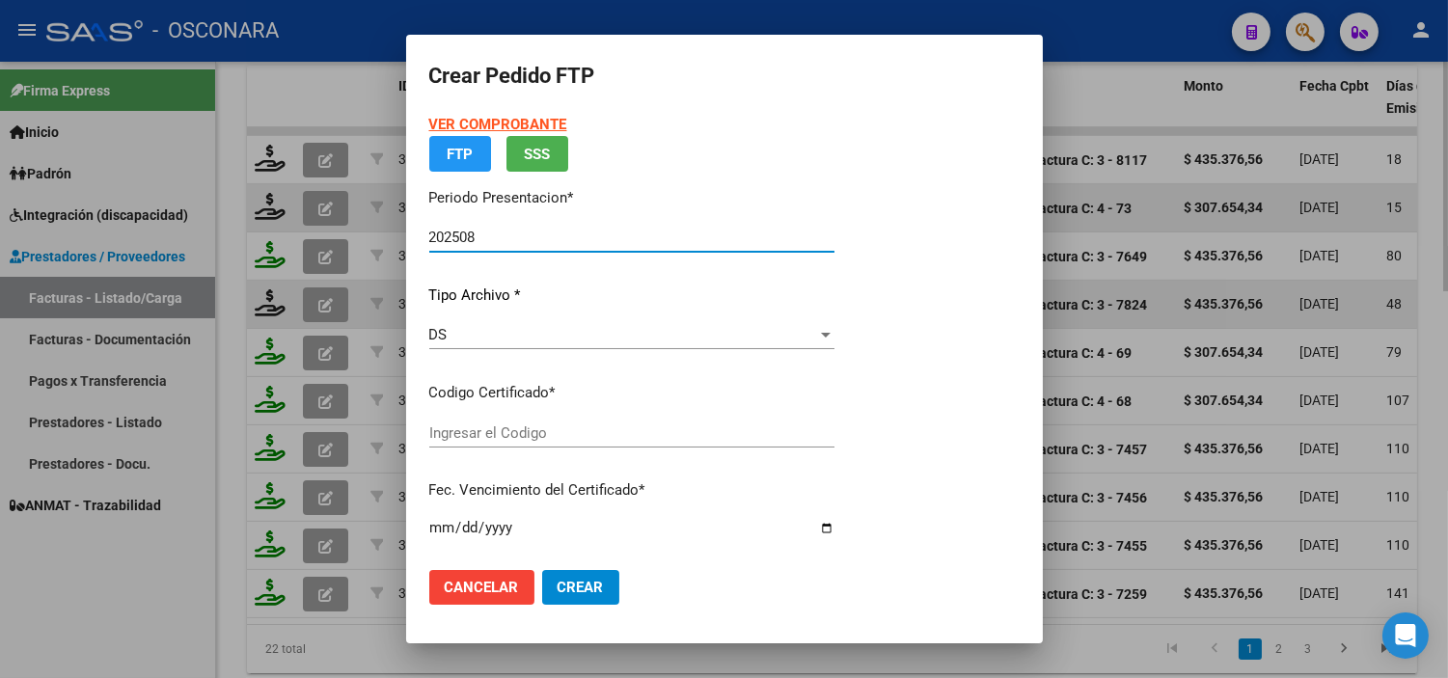
type input "ARG02000577759192024012520280125SJN485"
type input "[DATE]"
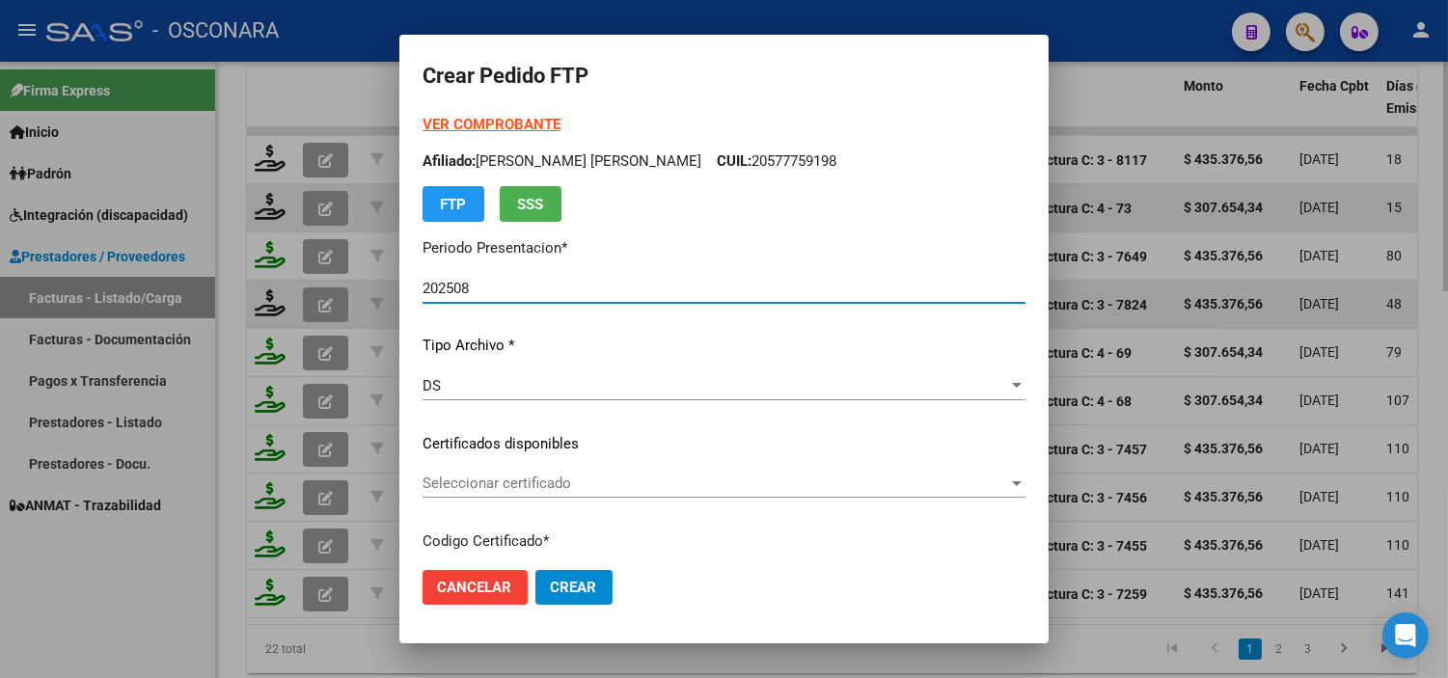
click at [600, 489] on span "Seleccionar certificado" at bounding box center [715, 483] width 586 height 17
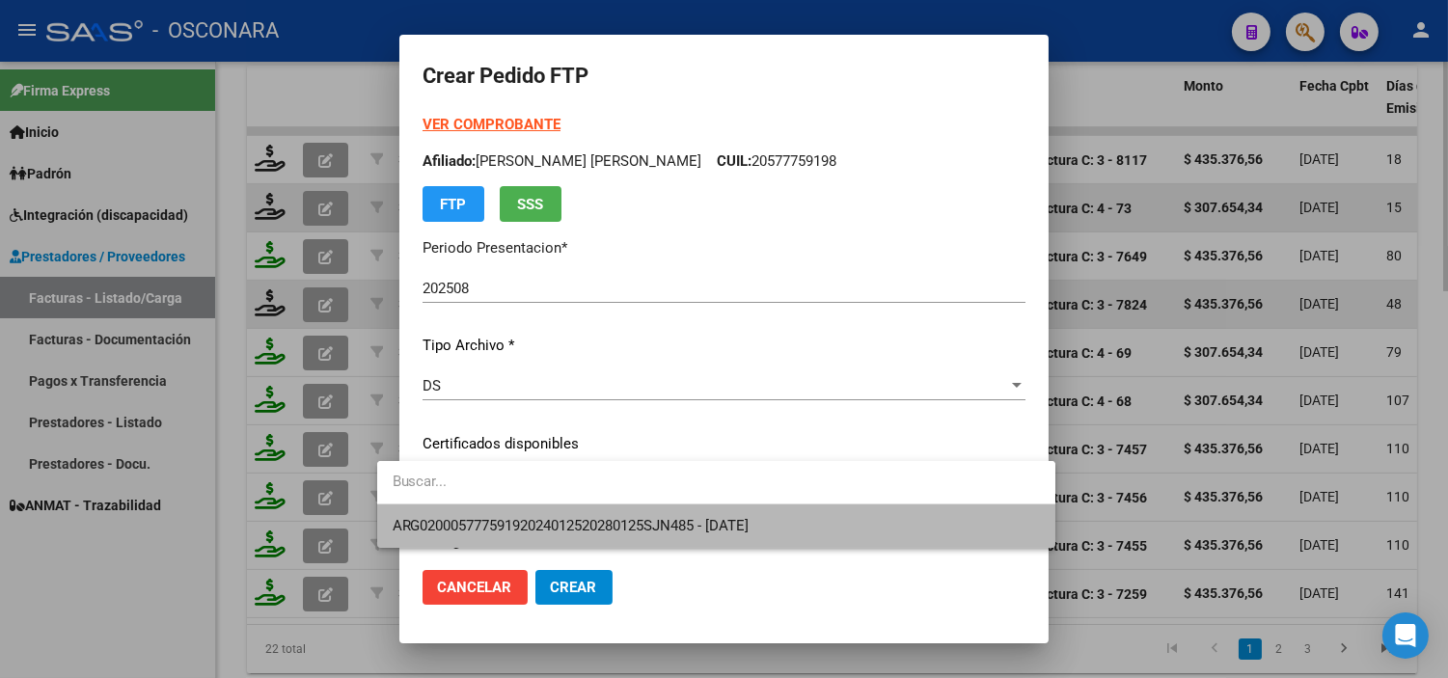
click at [593, 514] on span "ARG02000577759192024012520280125SJN485 - [DATE]" at bounding box center [716, 525] width 647 height 43
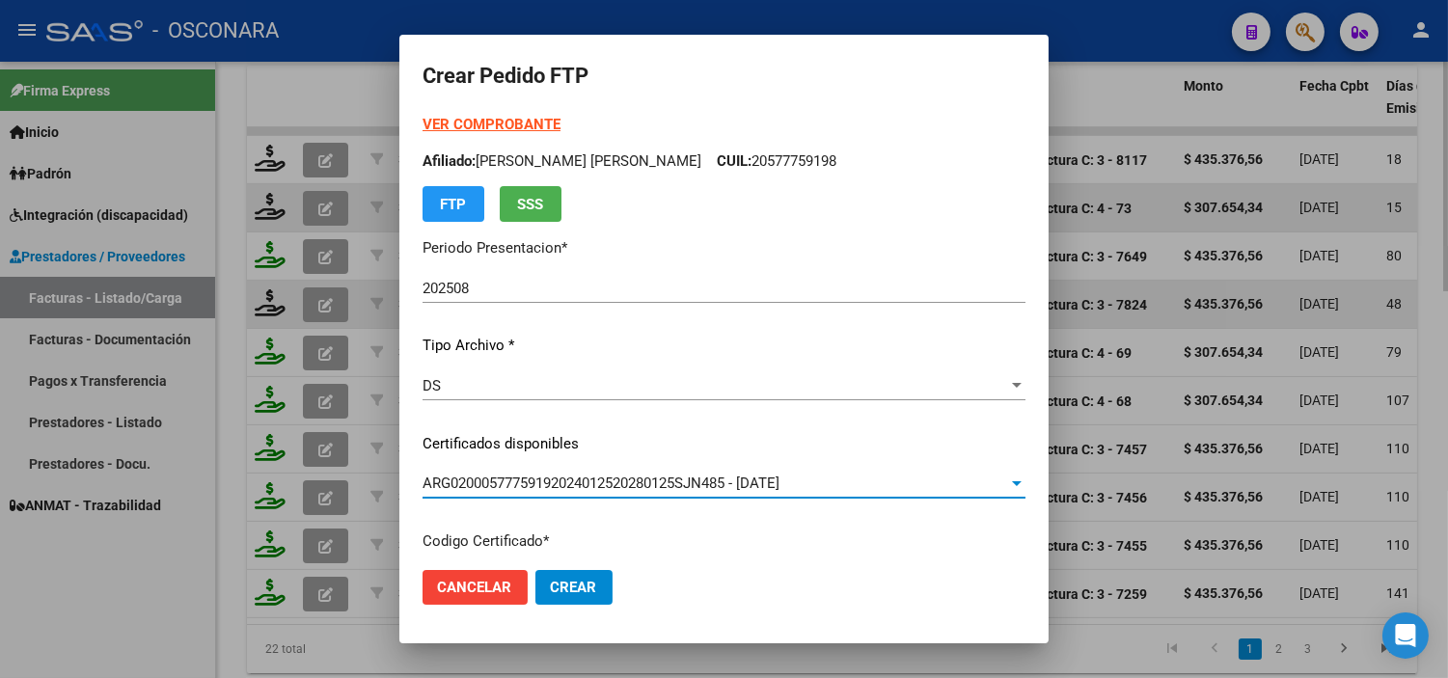
click at [598, 438] on p "Certificados disponibles" at bounding box center [723, 444] width 603 height 22
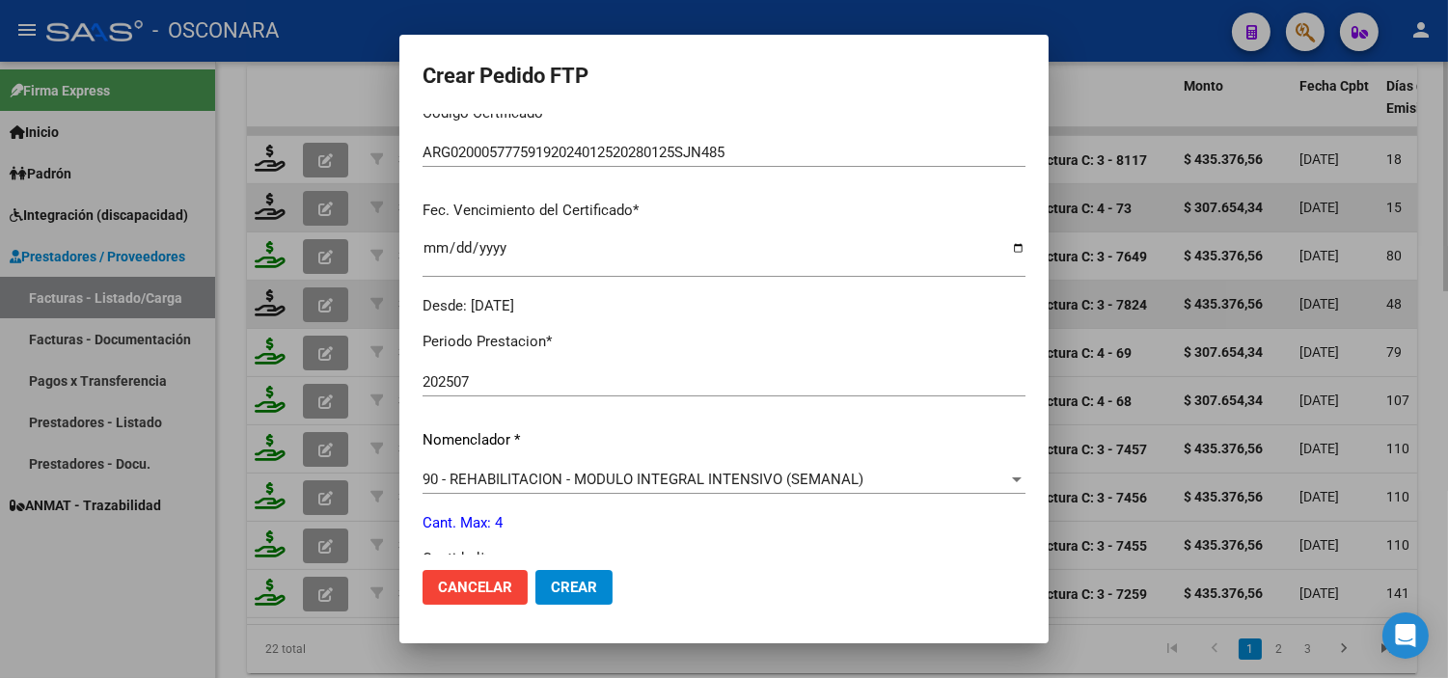
scroll to position [535, 0]
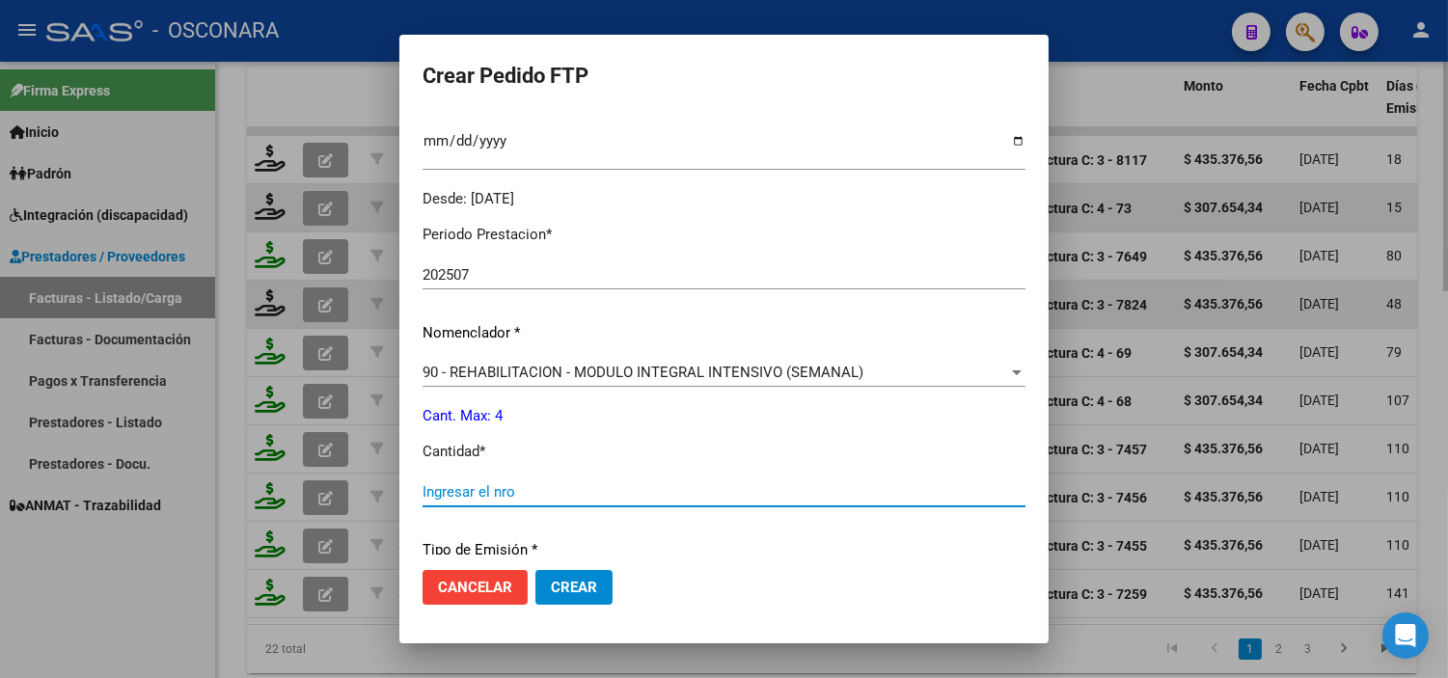
click at [592, 486] on input "Ingresar el nro" at bounding box center [723, 491] width 603 height 17
type input "4"
click at [601, 444] on p "Cantidad *" at bounding box center [723, 452] width 603 height 22
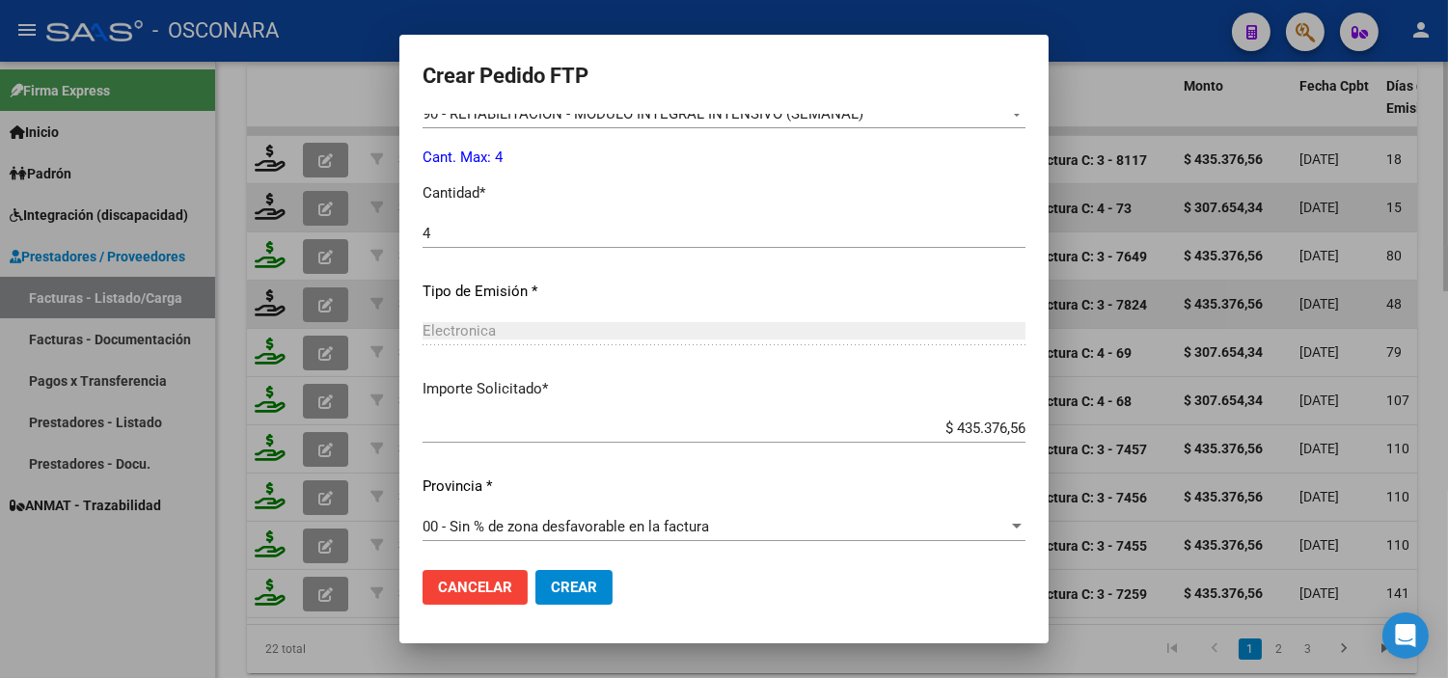
scroll to position [797, 0]
click at [551, 585] on span "Crear" at bounding box center [574, 587] width 46 height 17
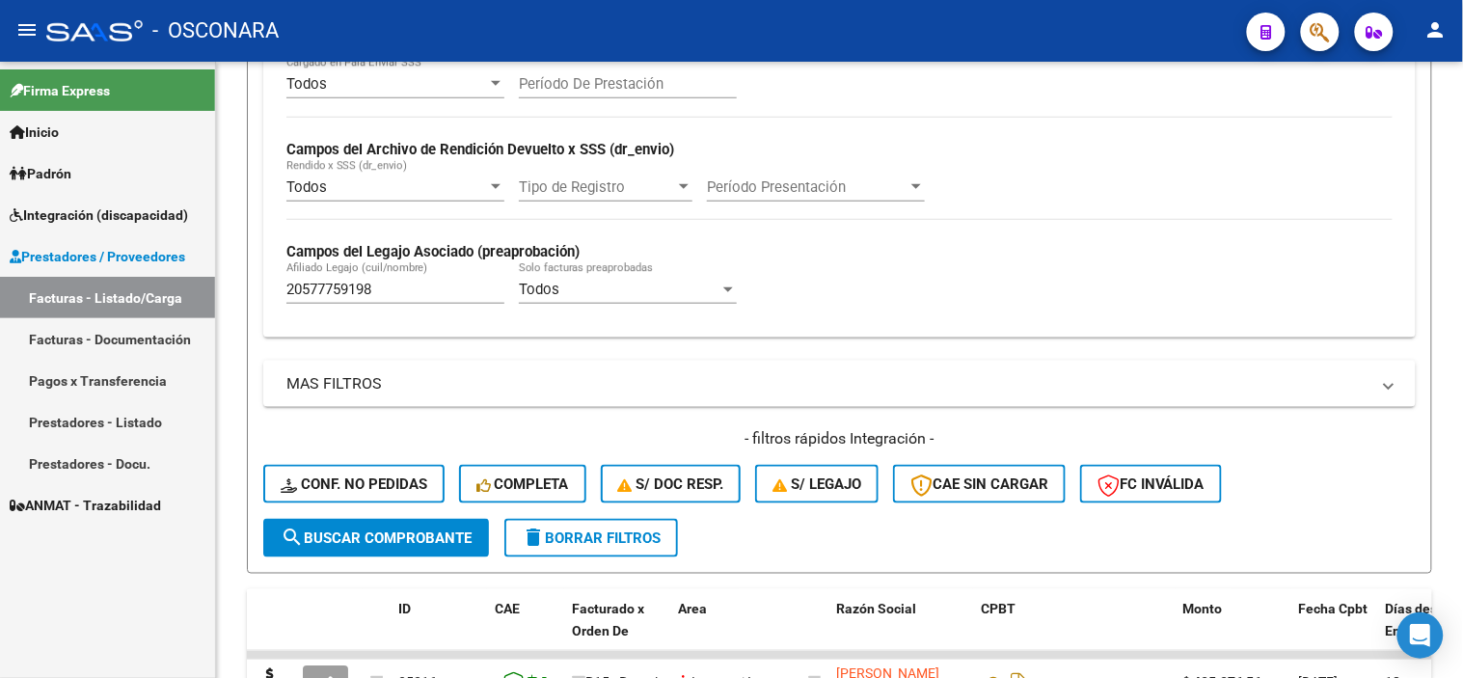
scroll to position [428, 0]
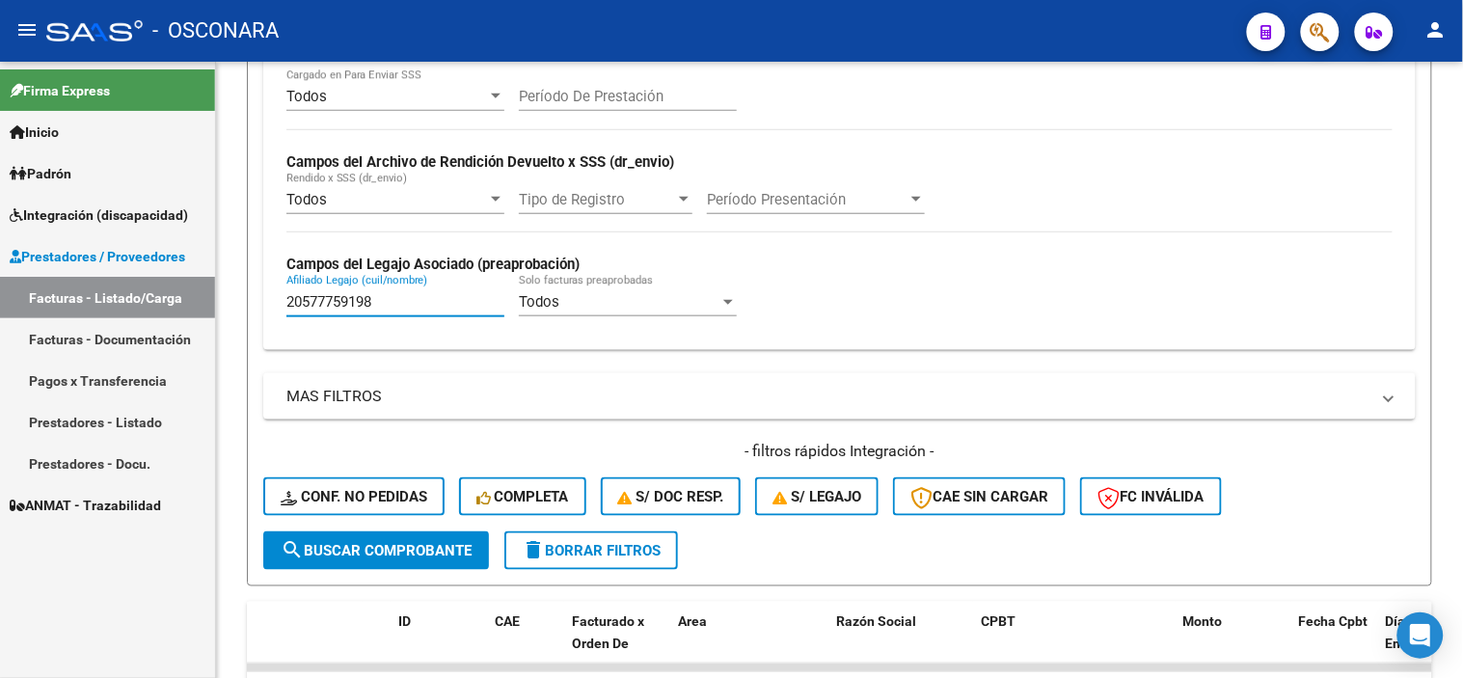
click at [397, 300] on input "20577759198" at bounding box center [395, 301] width 218 height 17
paste input "7508542041"
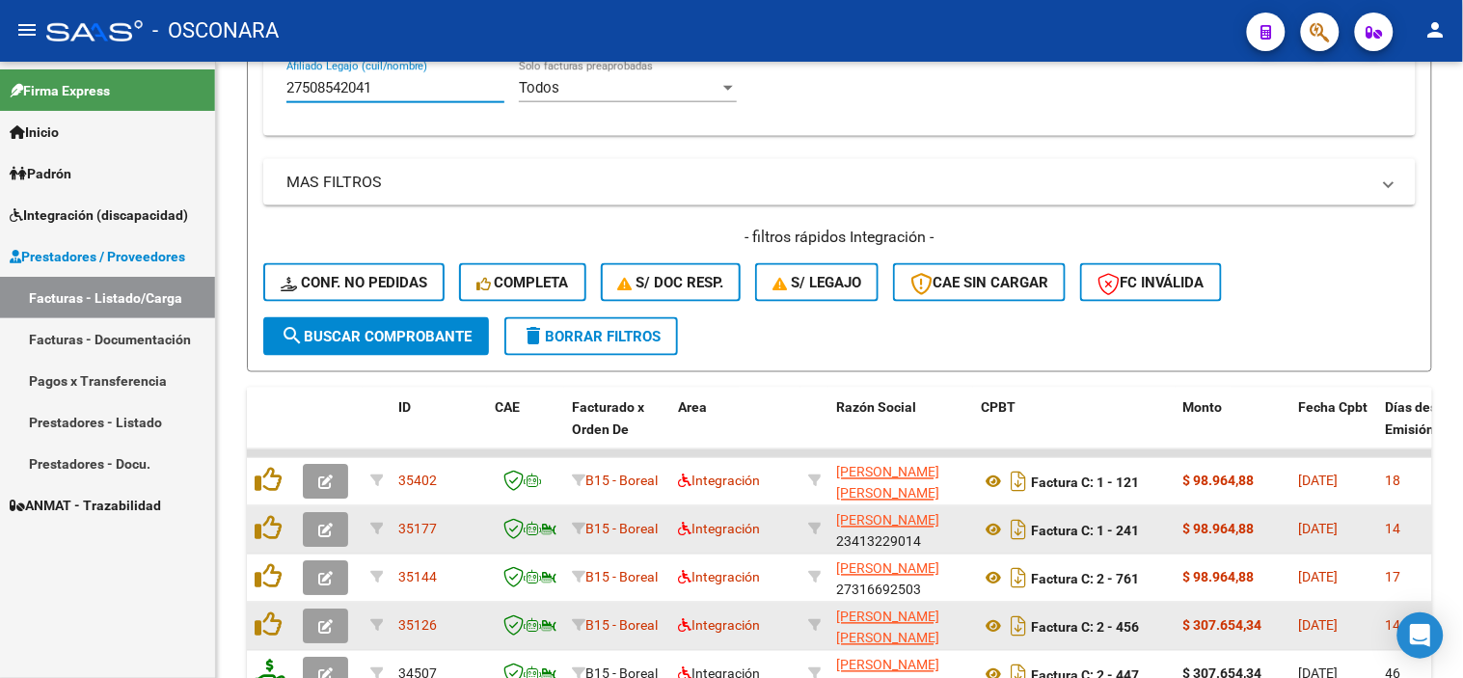
scroll to position [750, 0]
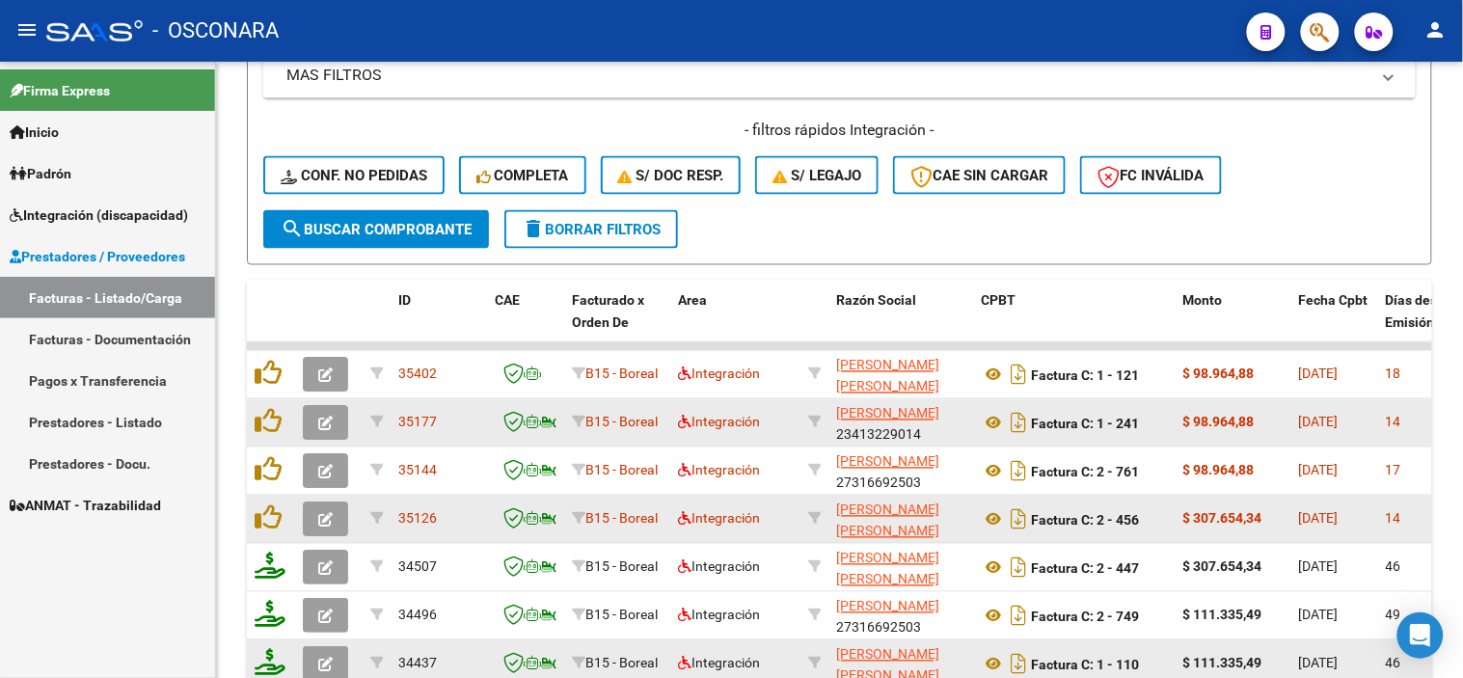
type input "27508542041"
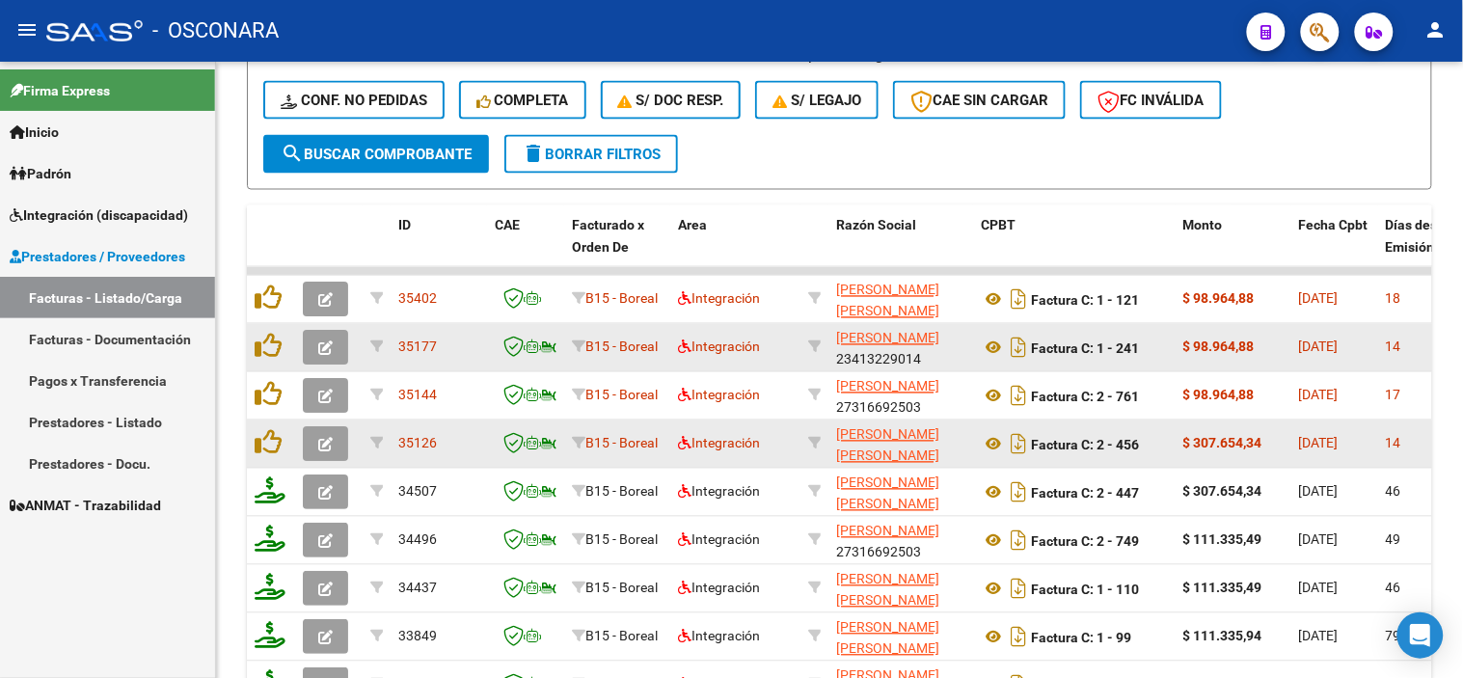
scroll to position [857, 0]
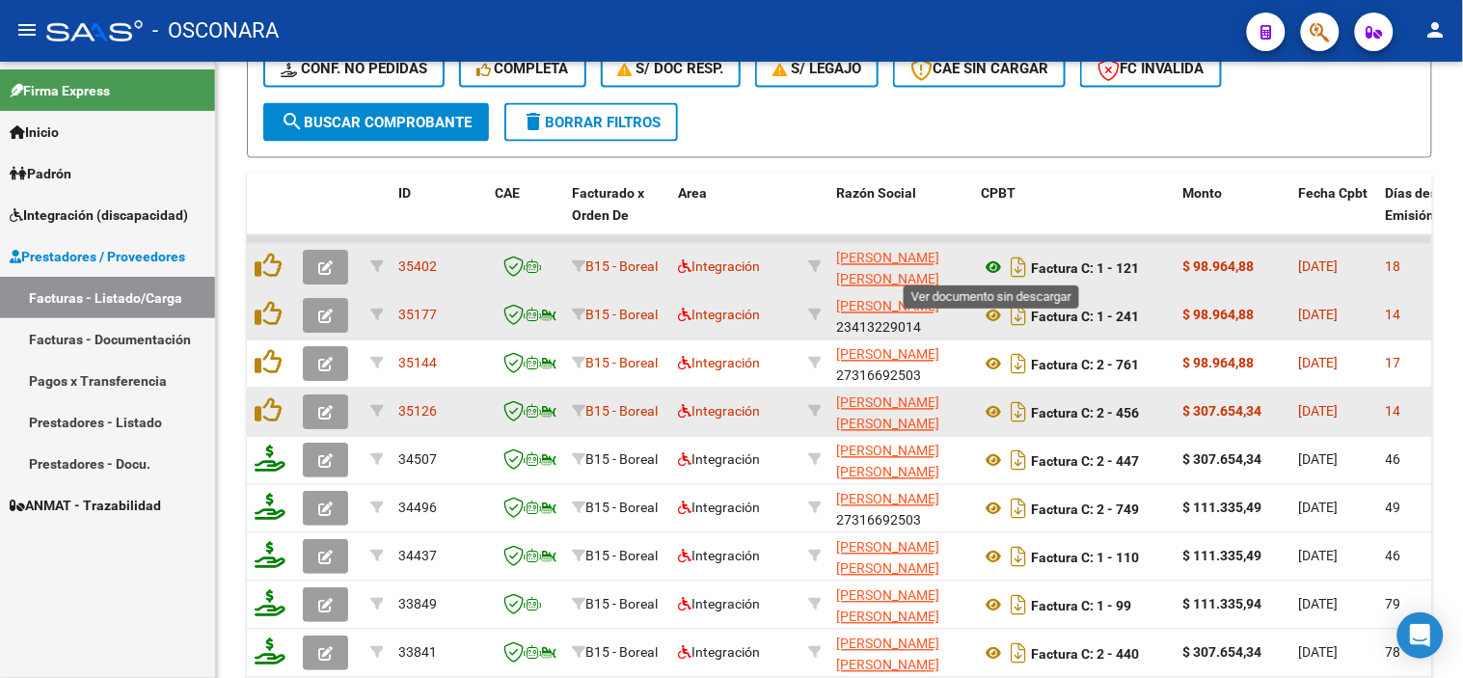
click at [995, 264] on icon at bounding box center [993, 268] width 25 height 23
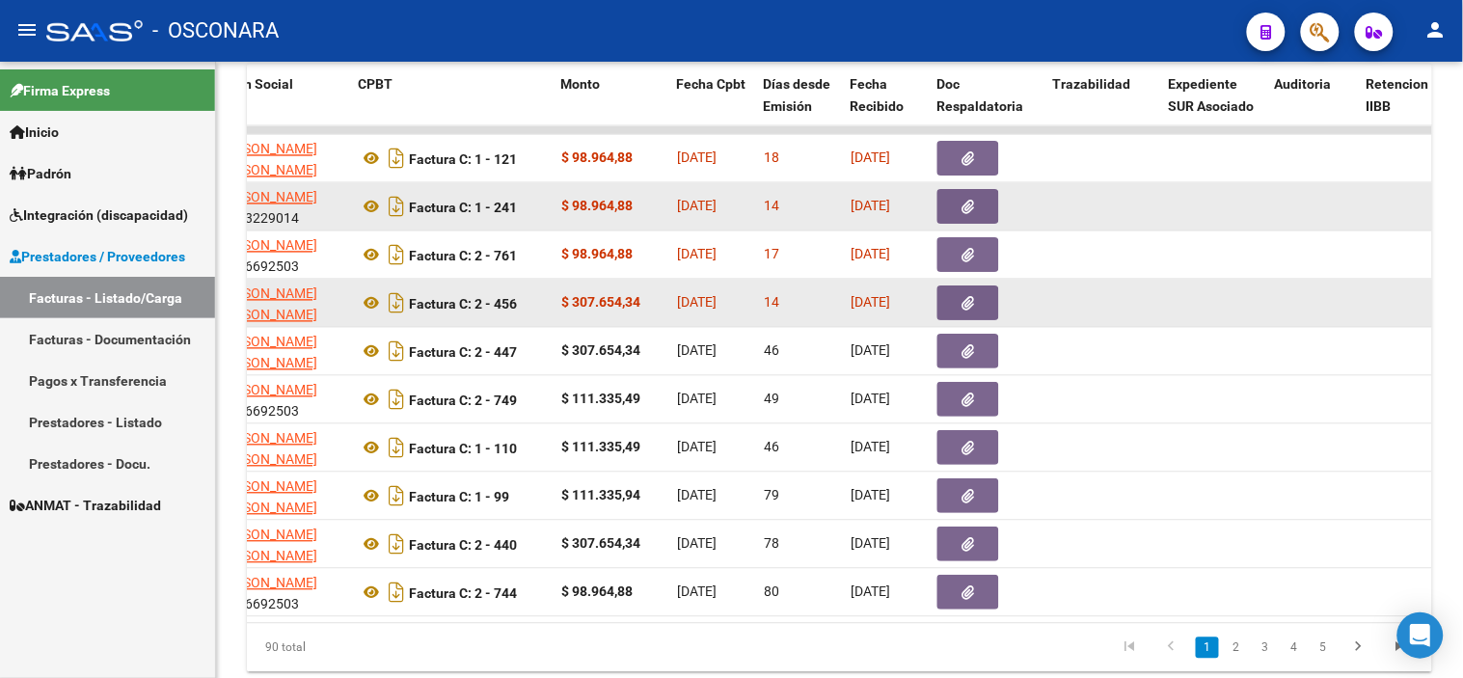
scroll to position [929, 0]
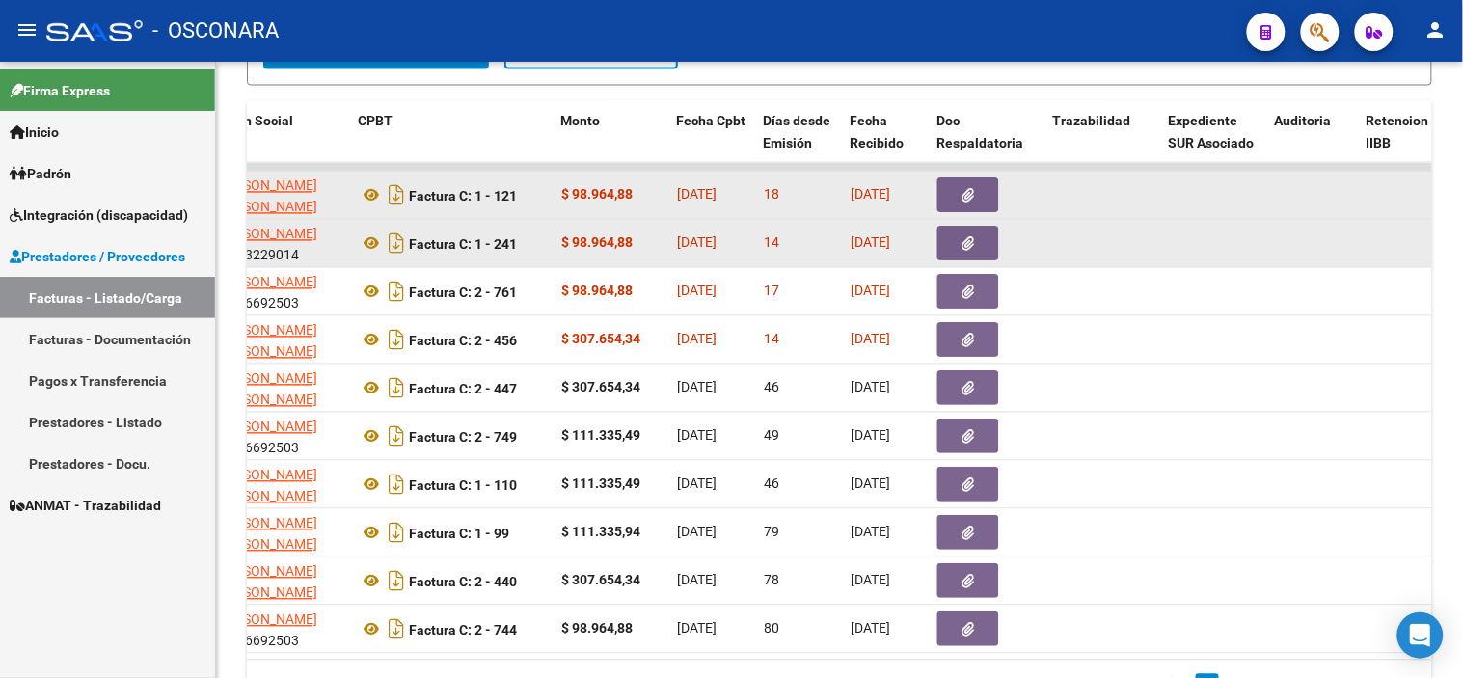
click at [957, 185] on button "button" at bounding box center [969, 195] width 62 height 35
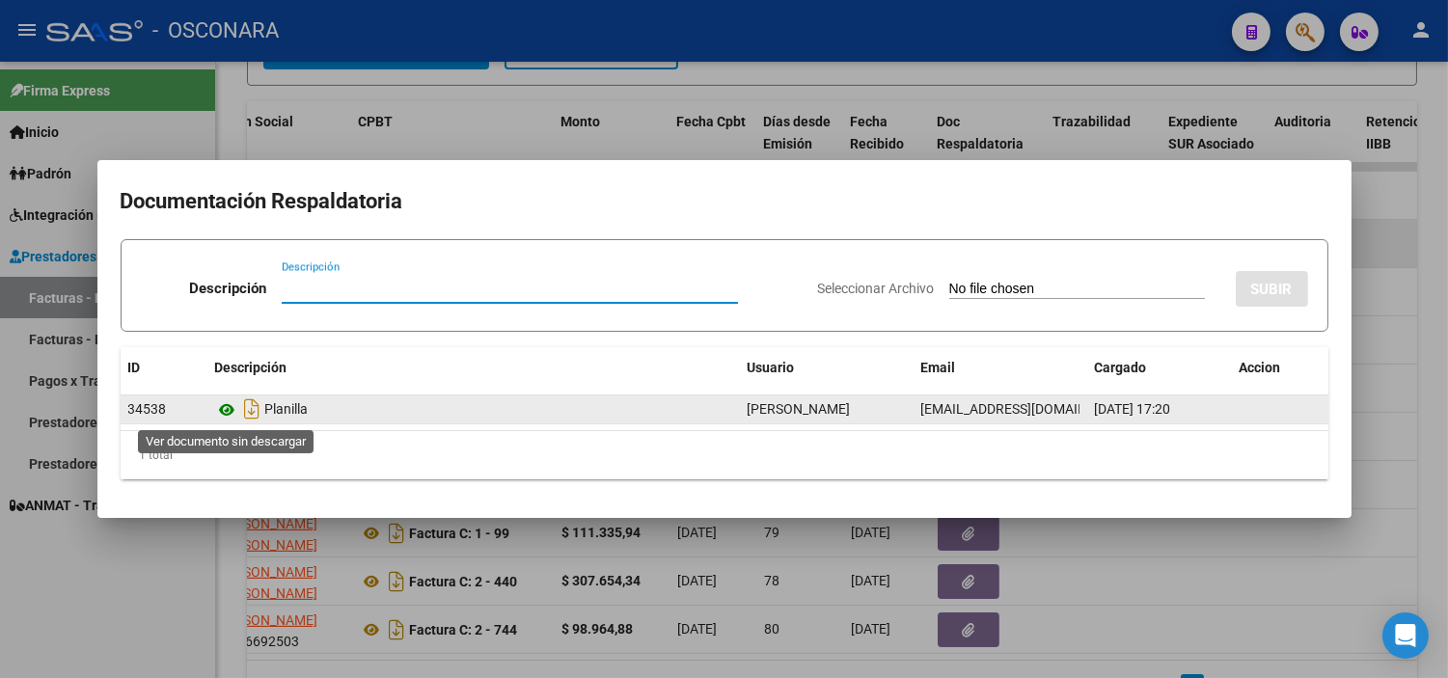
click at [225, 410] on icon at bounding box center [227, 409] width 25 height 23
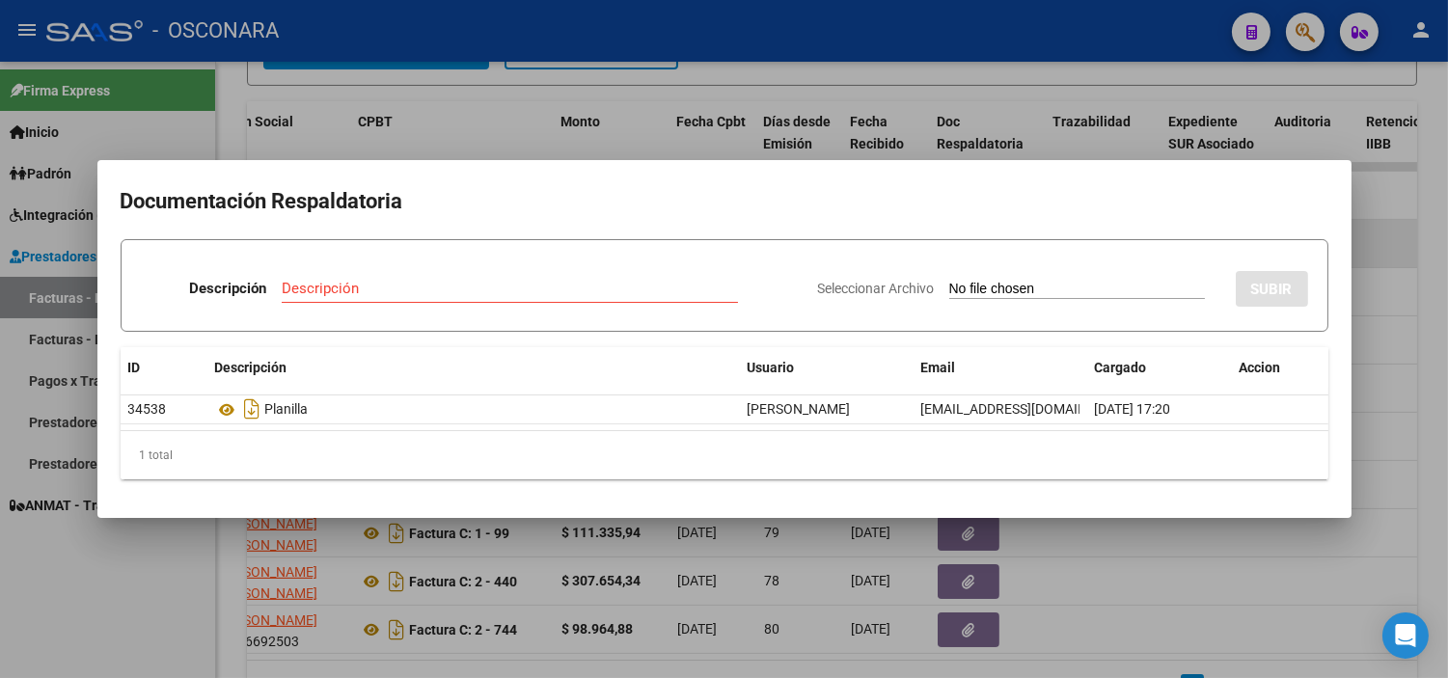
click at [583, 565] on div at bounding box center [724, 339] width 1448 height 678
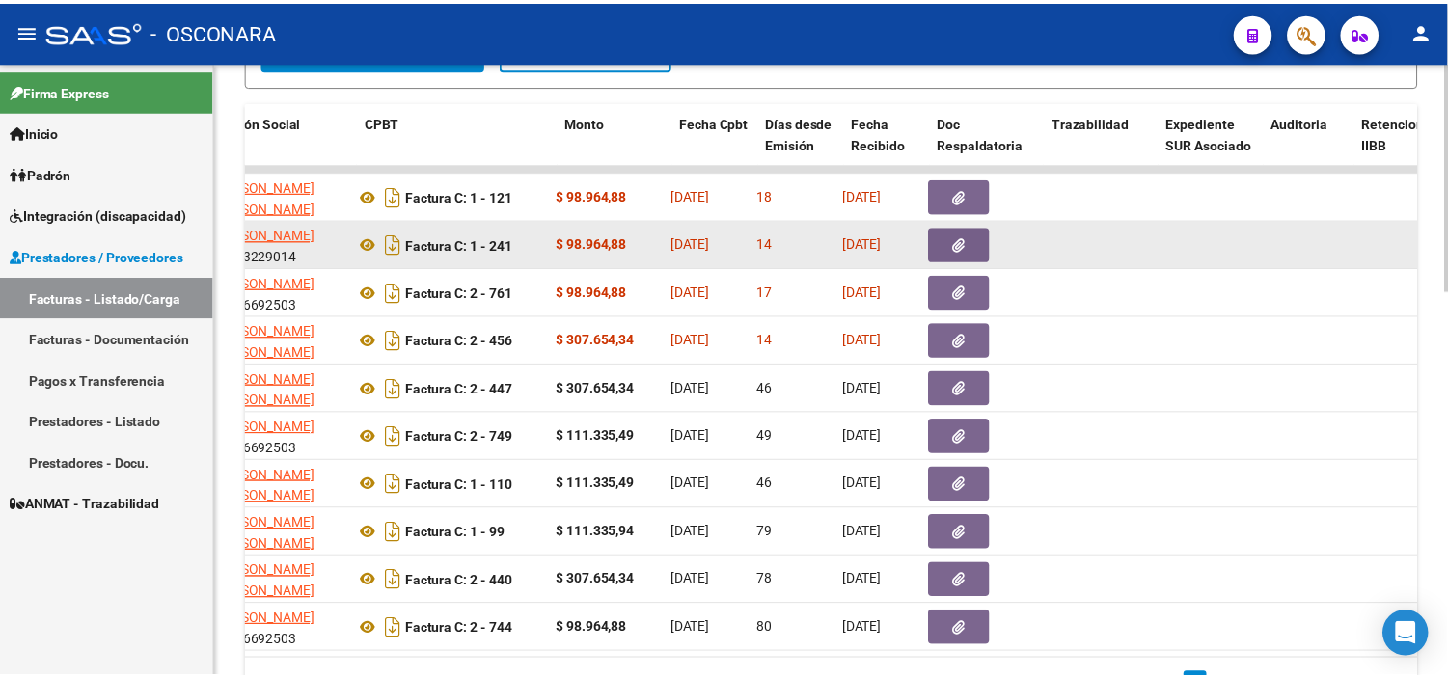
scroll to position [0, 0]
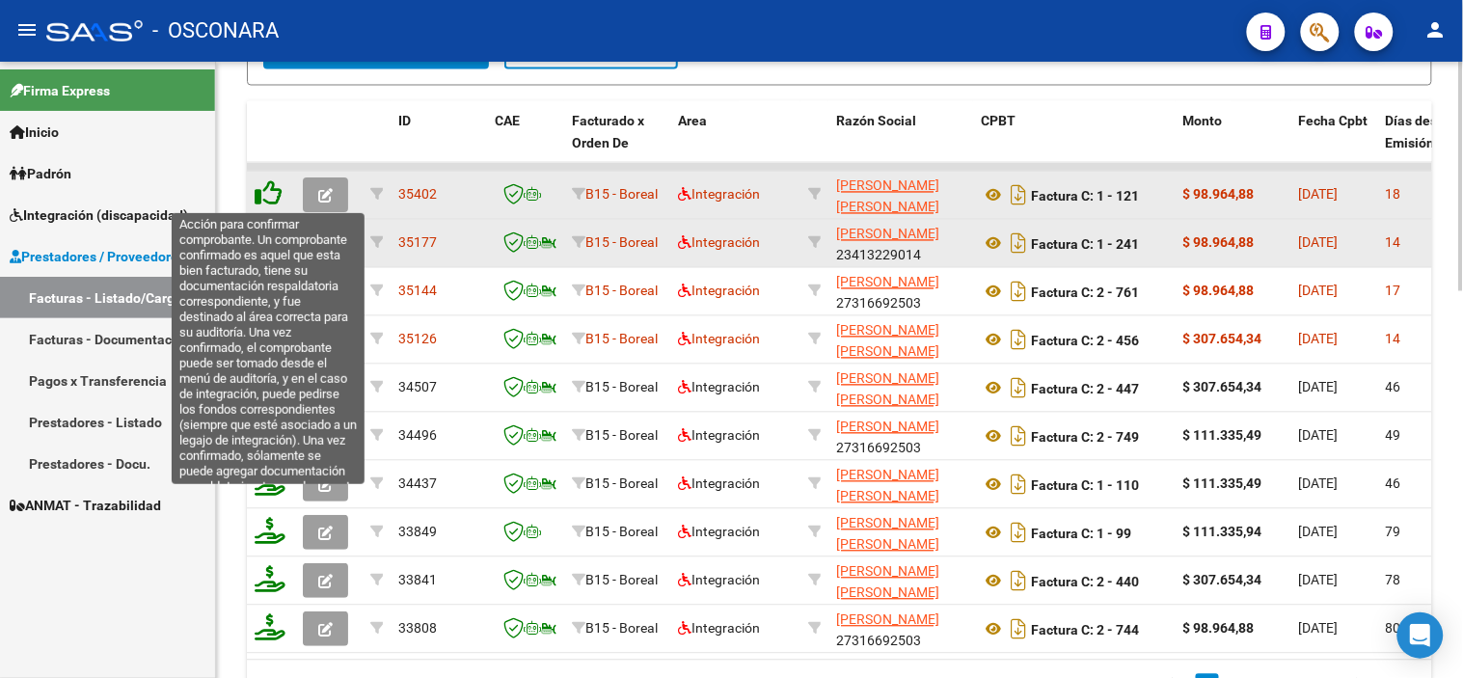
click at [271, 195] on icon at bounding box center [268, 193] width 27 height 27
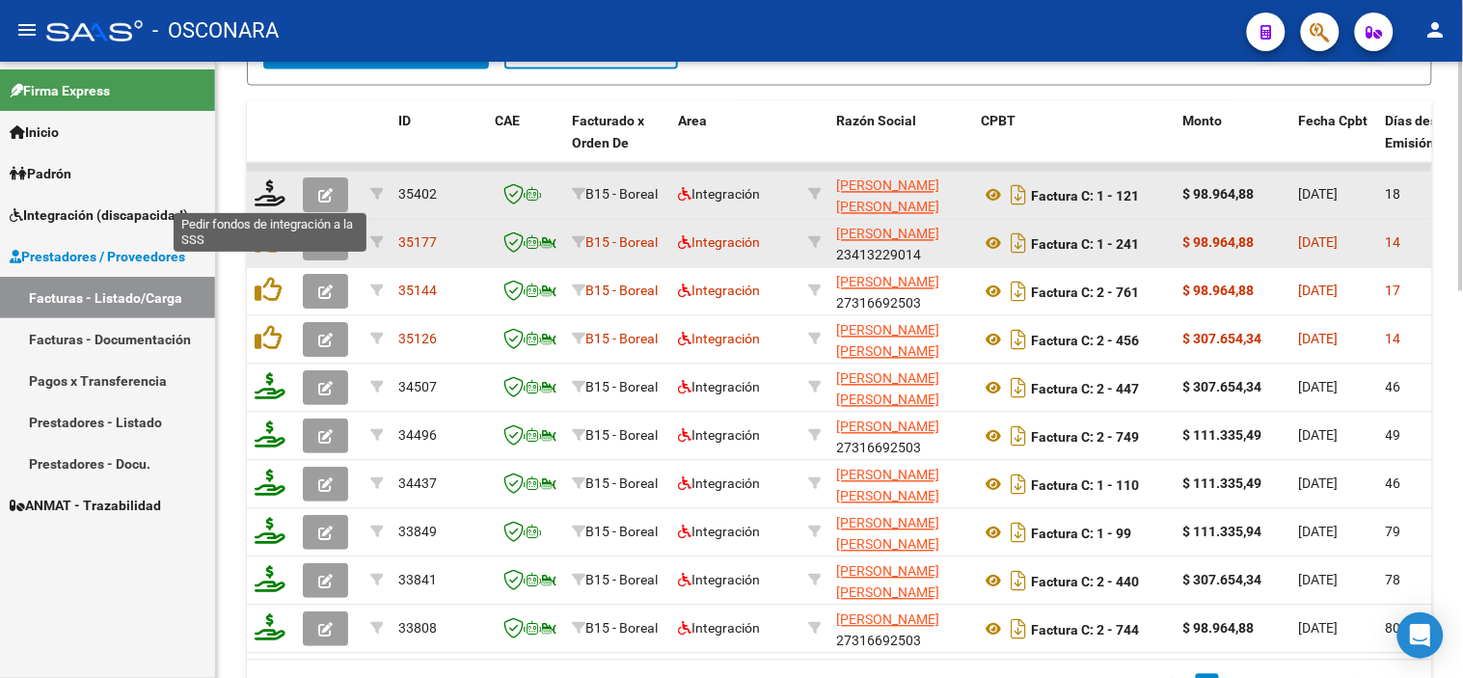
click at [271, 195] on icon at bounding box center [270, 193] width 31 height 27
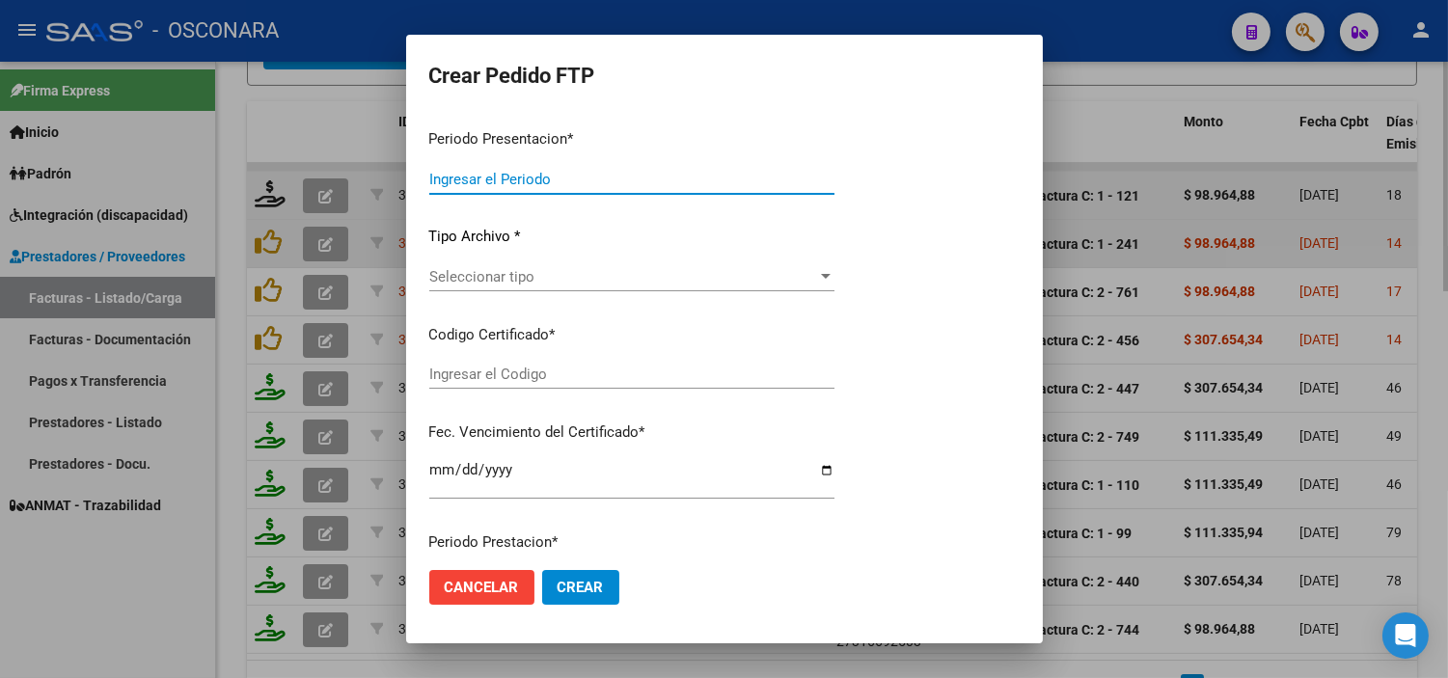
type input "202508"
type input "$ 98.964,88"
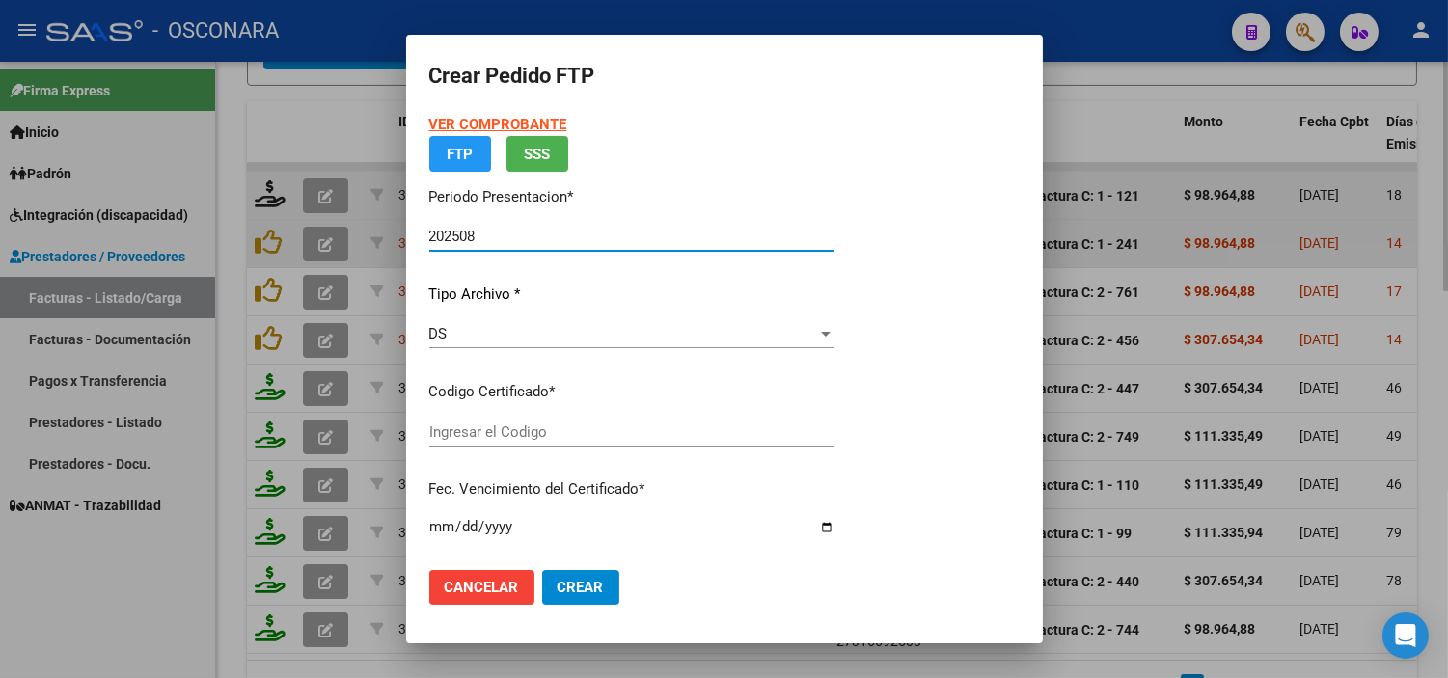
type input "ARG01000508542042022062420270624COR540"
type input "[DATE]"
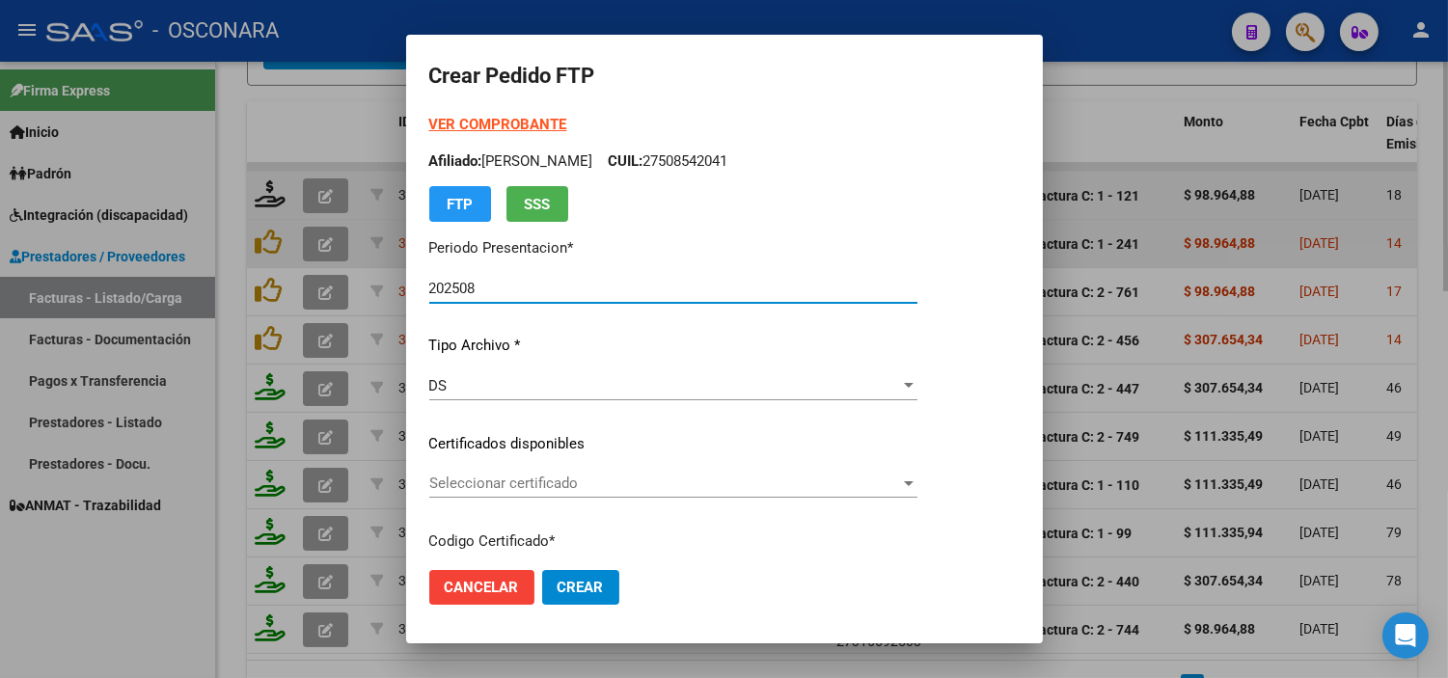
scroll to position [107, 0]
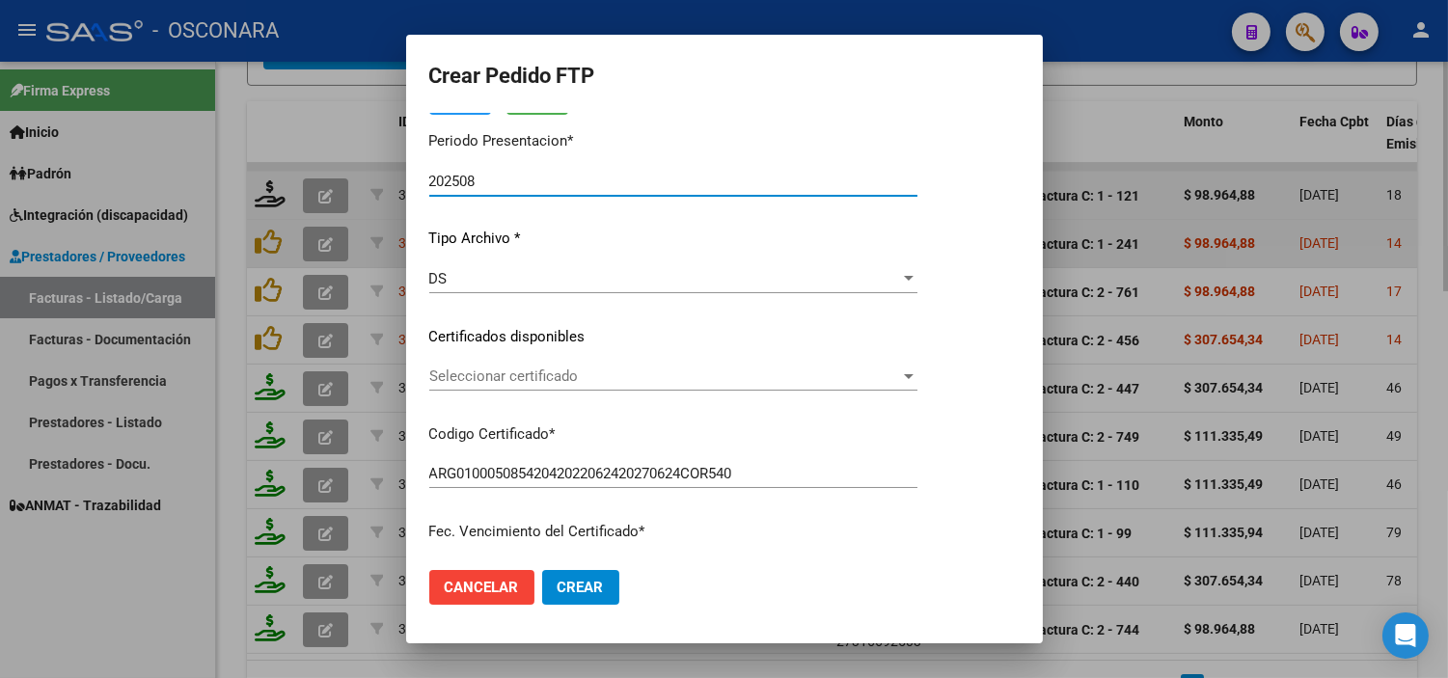
click at [582, 381] on span "Seleccionar certificado" at bounding box center [664, 376] width 471 height 17
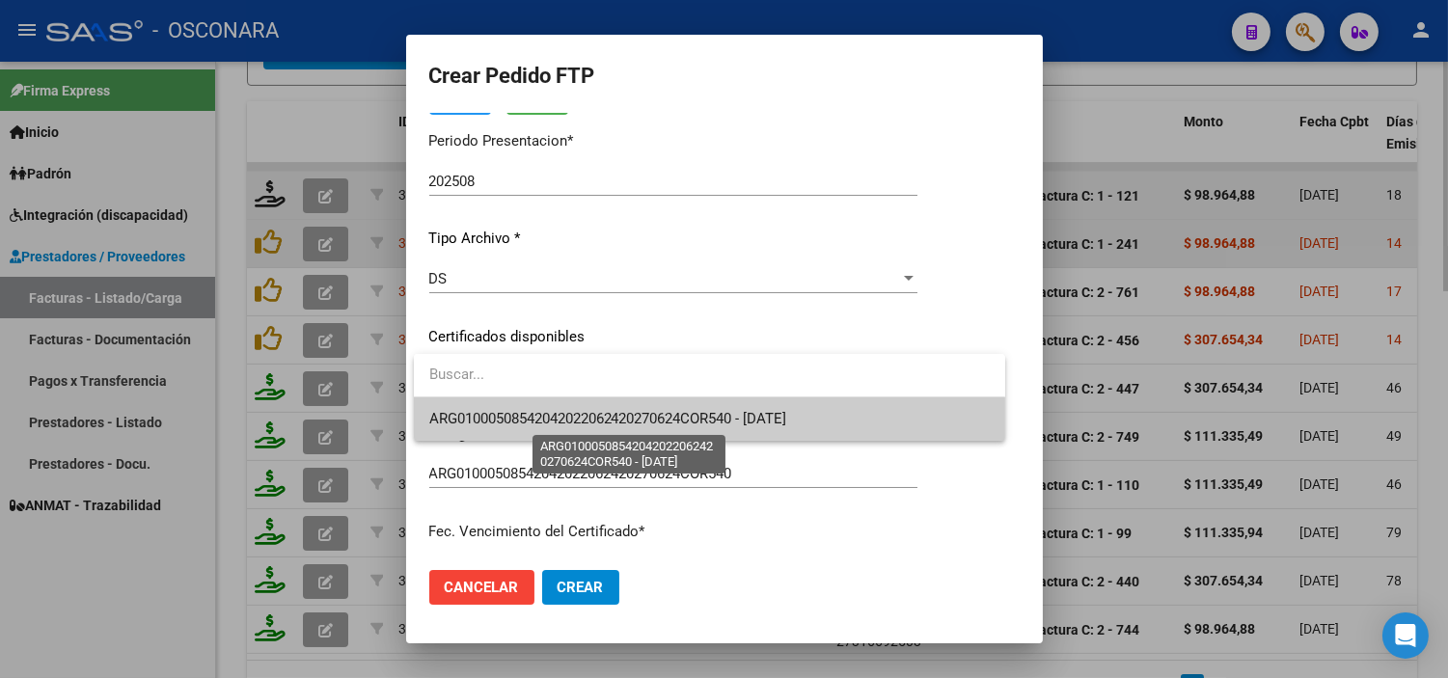
click at [582, 416] on span "ARG01000508542042022062420270624COR540 - [DATE]" at bounding box center [608, 418] width 358 height 17
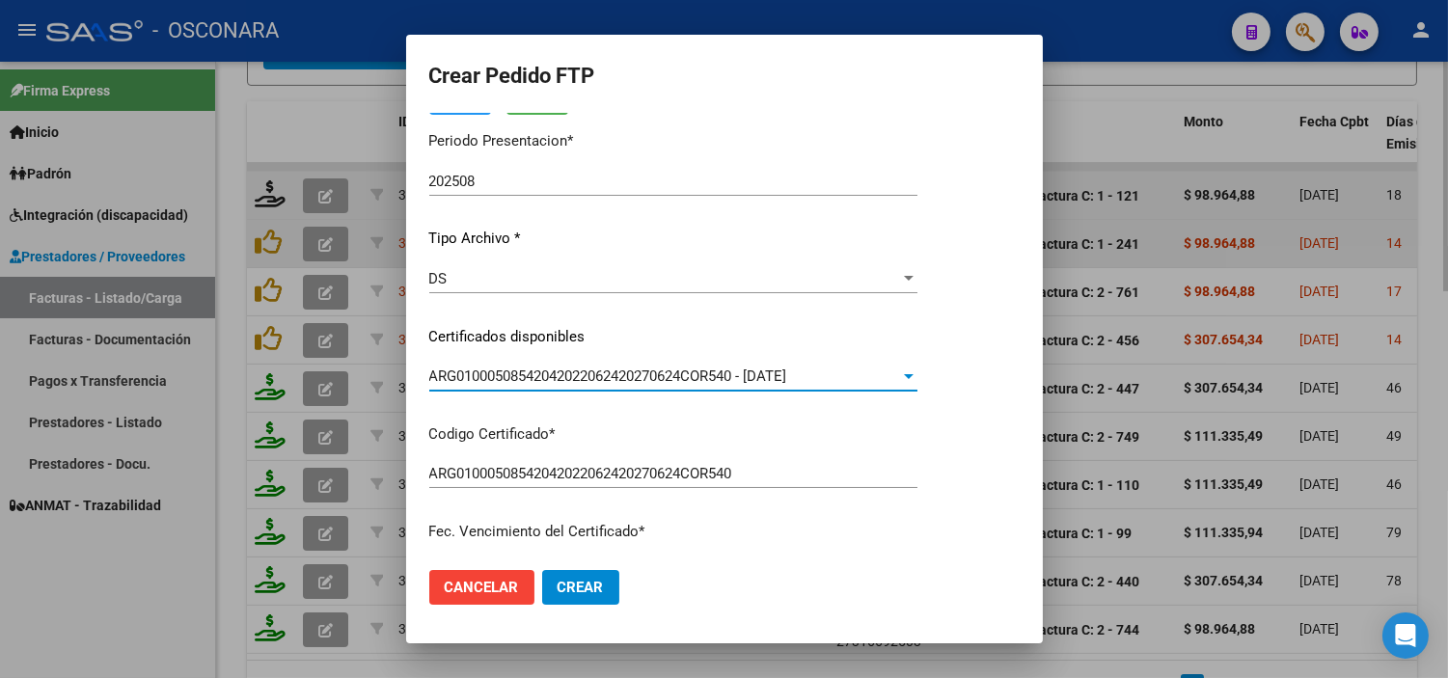
click at [582, 416] on div "VER COMPROBANTE ARCA Padrón Afiliado: [PERSON_NAME] AYLEN CUIL: 27508542041 FTP…" at bounding box center [673, 322] width 488 height 631
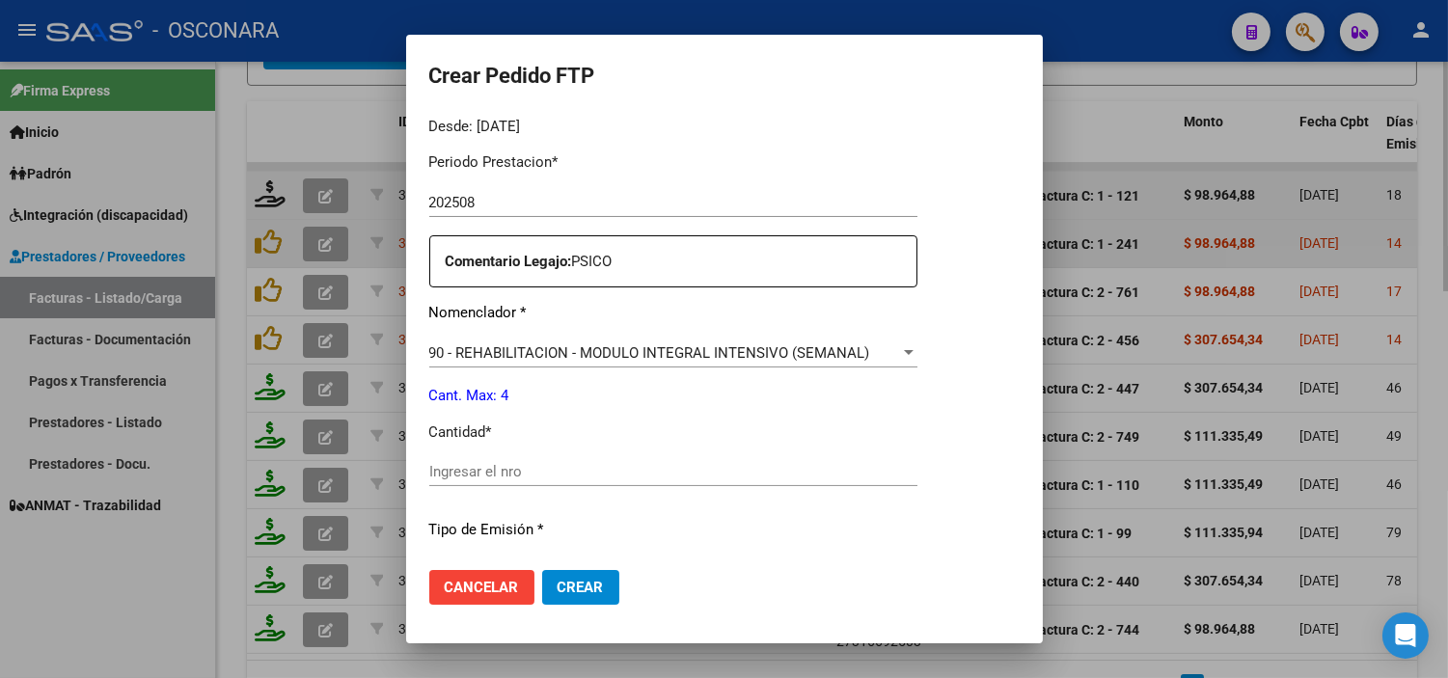
scroll to position [642, 0]
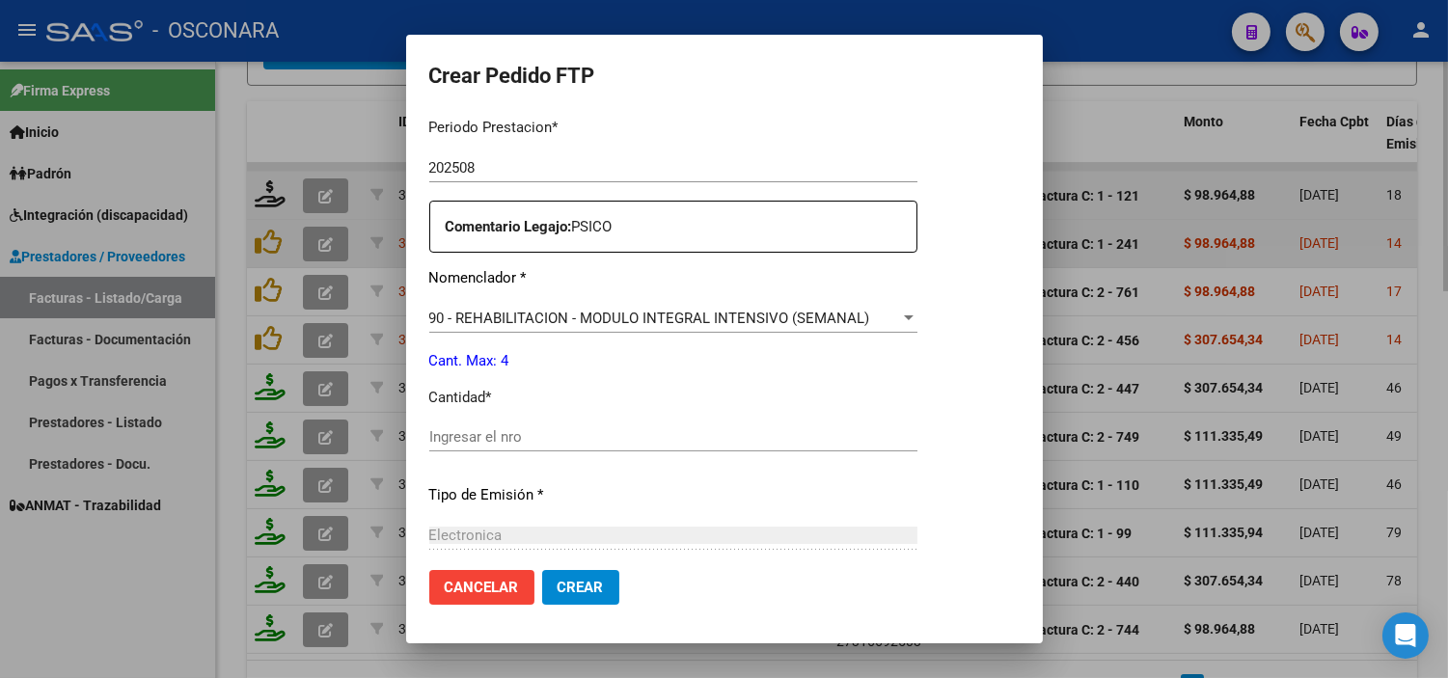
click at [569, 438] on input "Ingresar el nro" at bounding box center [673, 436] width 488 height 17
type input "4"
click at [632, 478] on div "Periodo Prestacion * 202508 Ingresar el Periodo Prestacion Comentario Legajo: P…" at bounding box center [673, 432] width 488 height 661
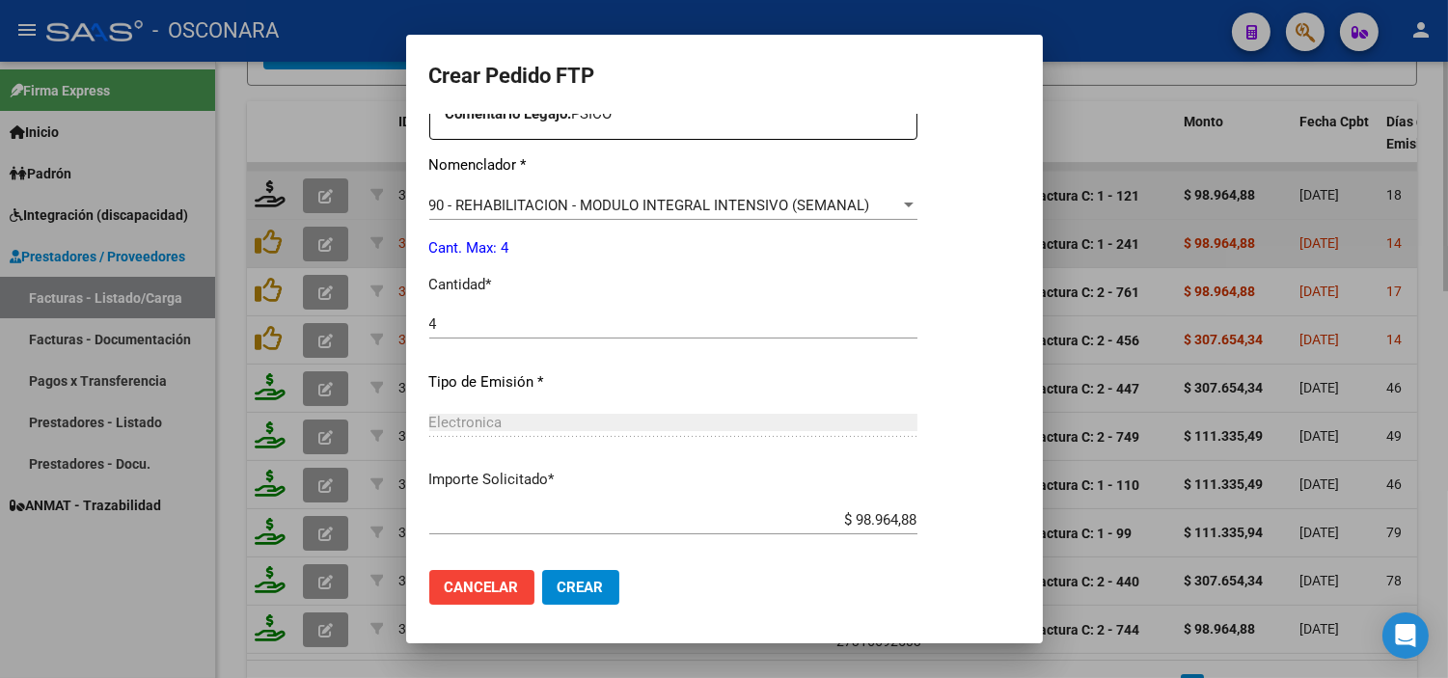
scroll to position [850, 0]
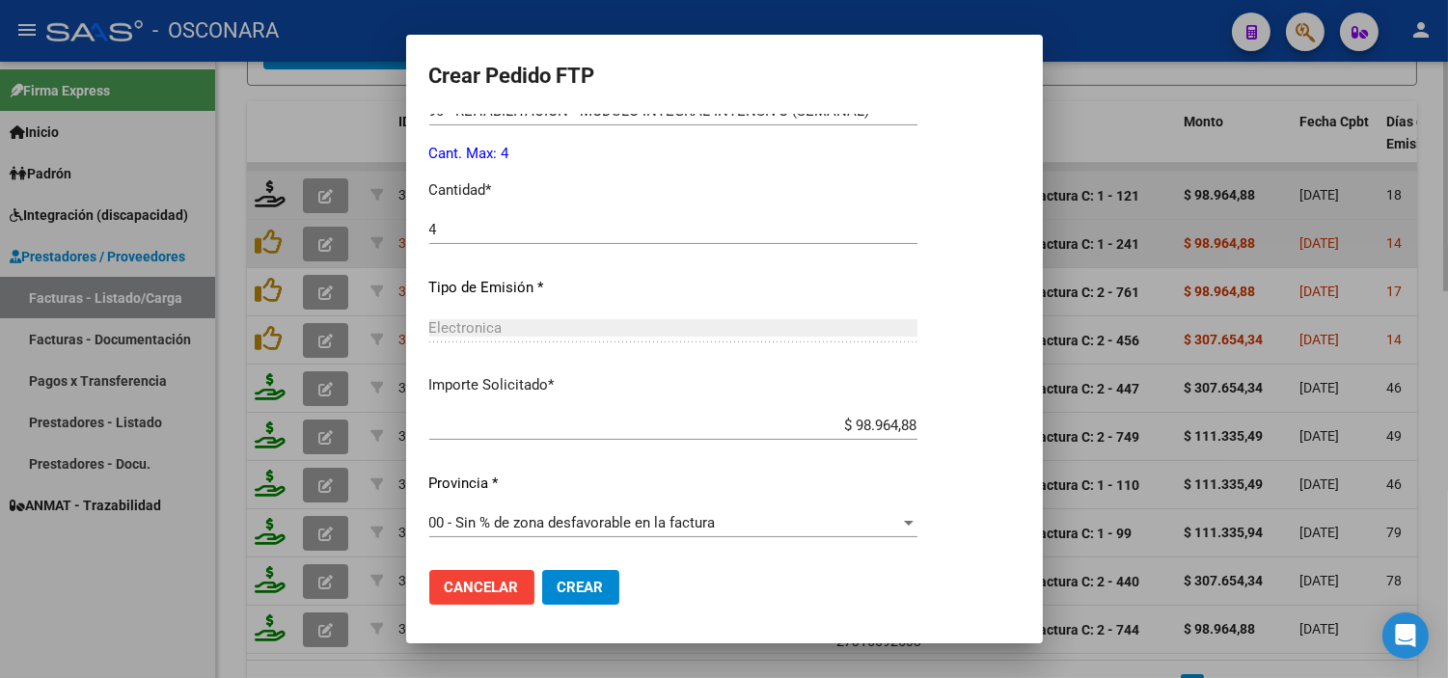
click at [590, 594] on span "Crear" at bounding box center [581, 587] width 46 height 17
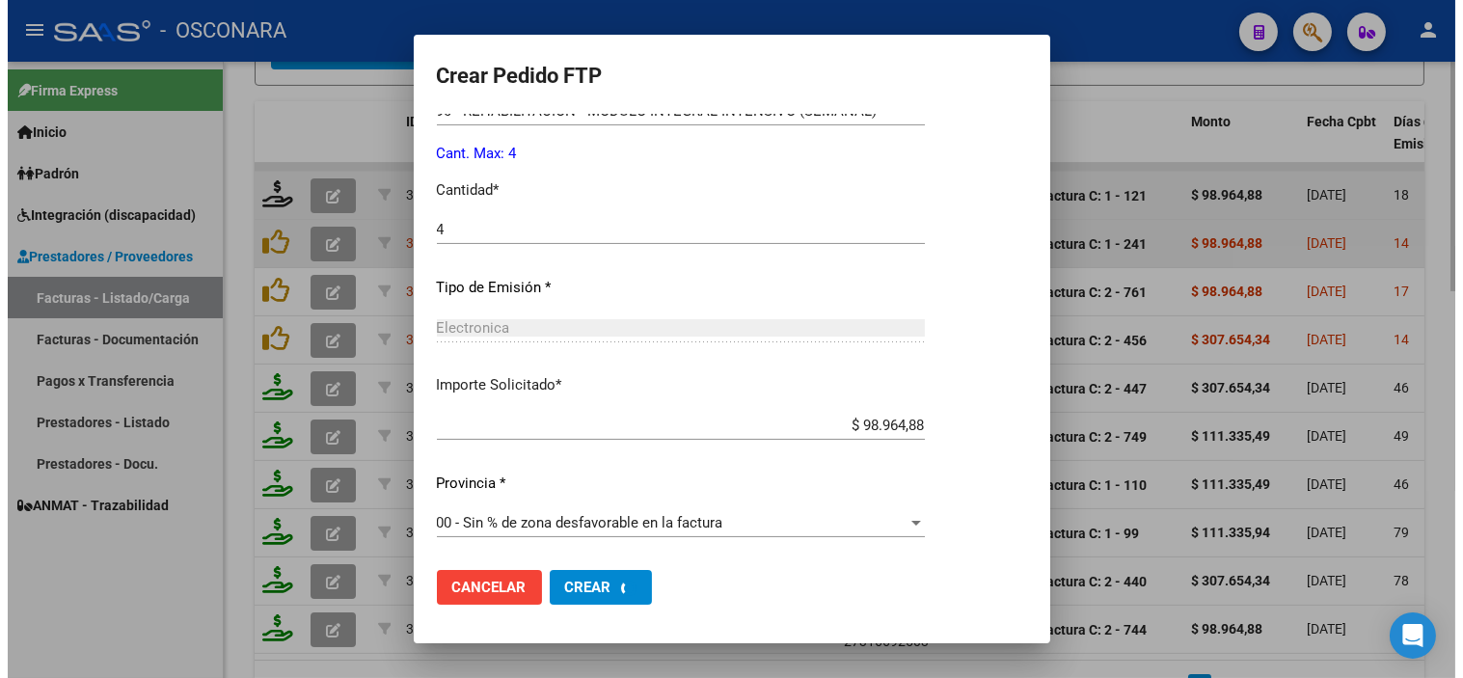
scroll to position [0, 0]
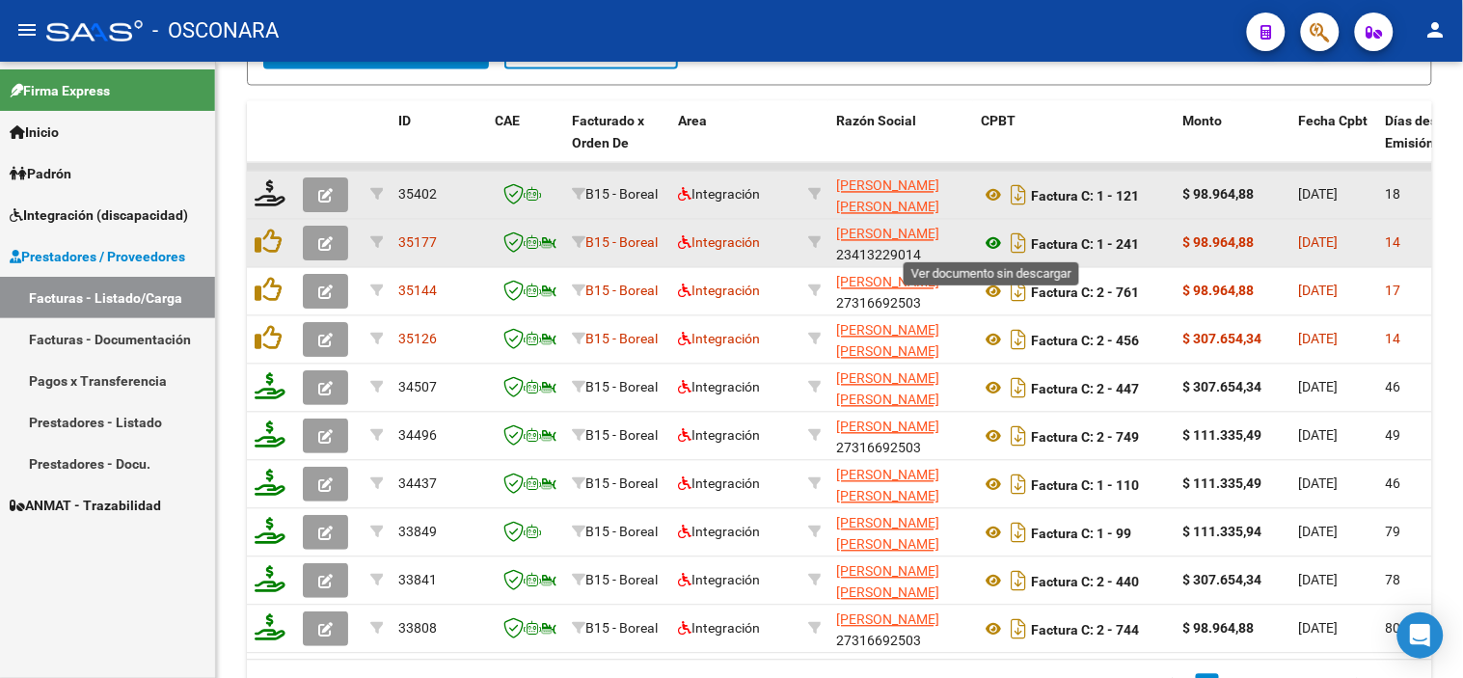
click at [990, 238] on icon at bounding box center [993, 243] width 25 height 23
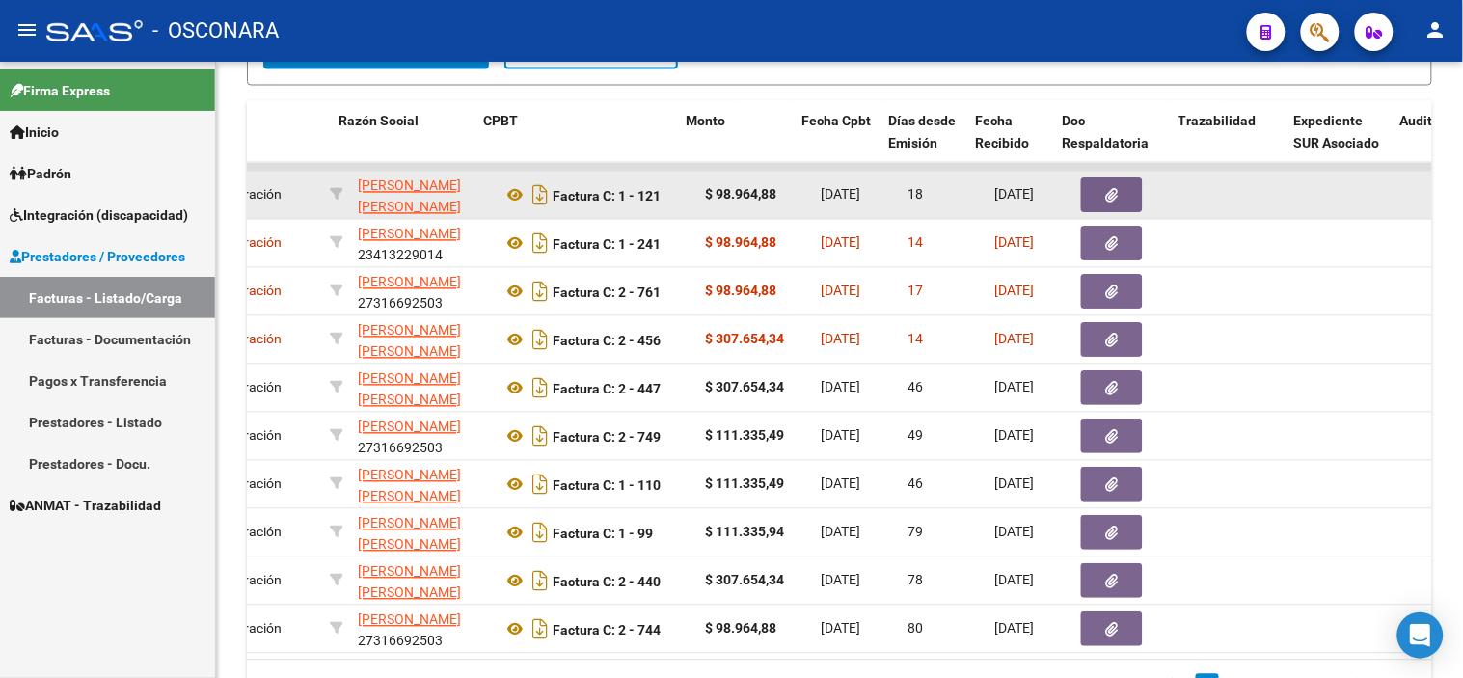
scroll to position [0, 525]
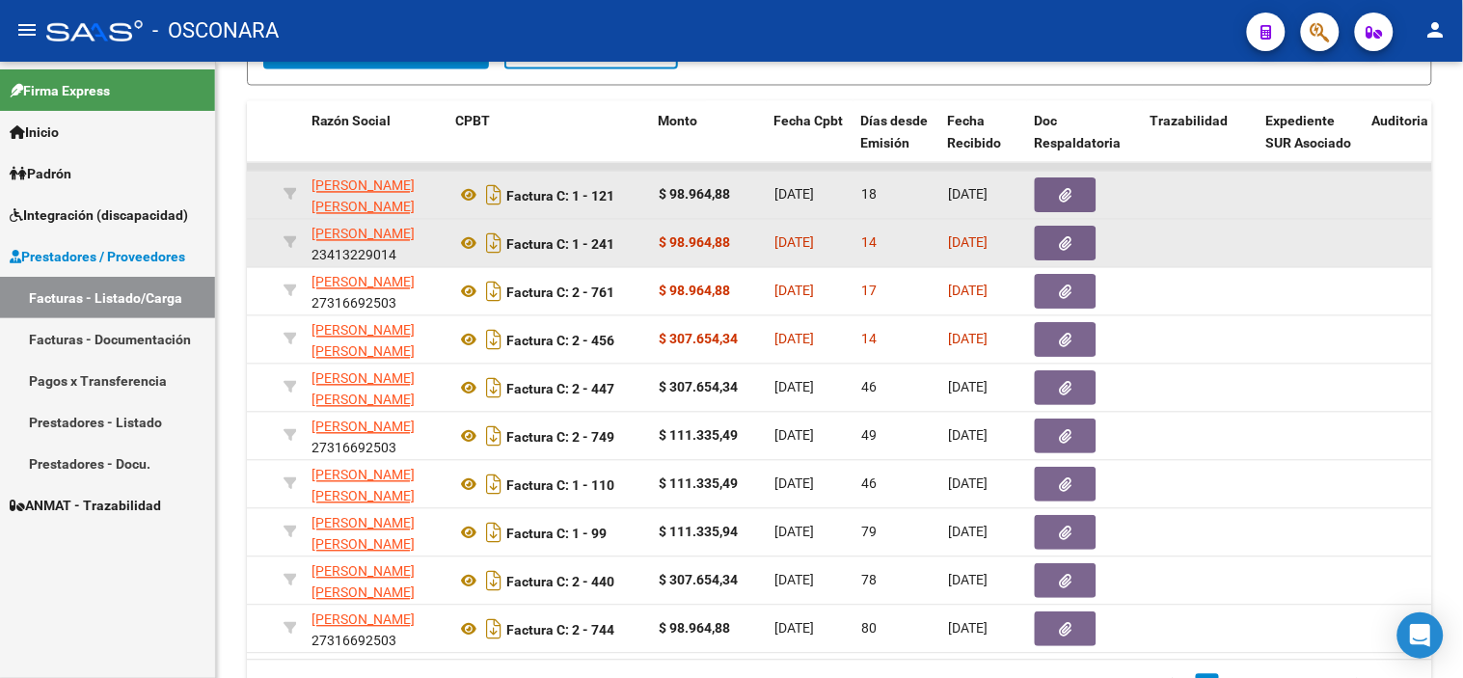
click at [1071, 228] on button "button" at bounding box center [1066, 244] width 62 height 35
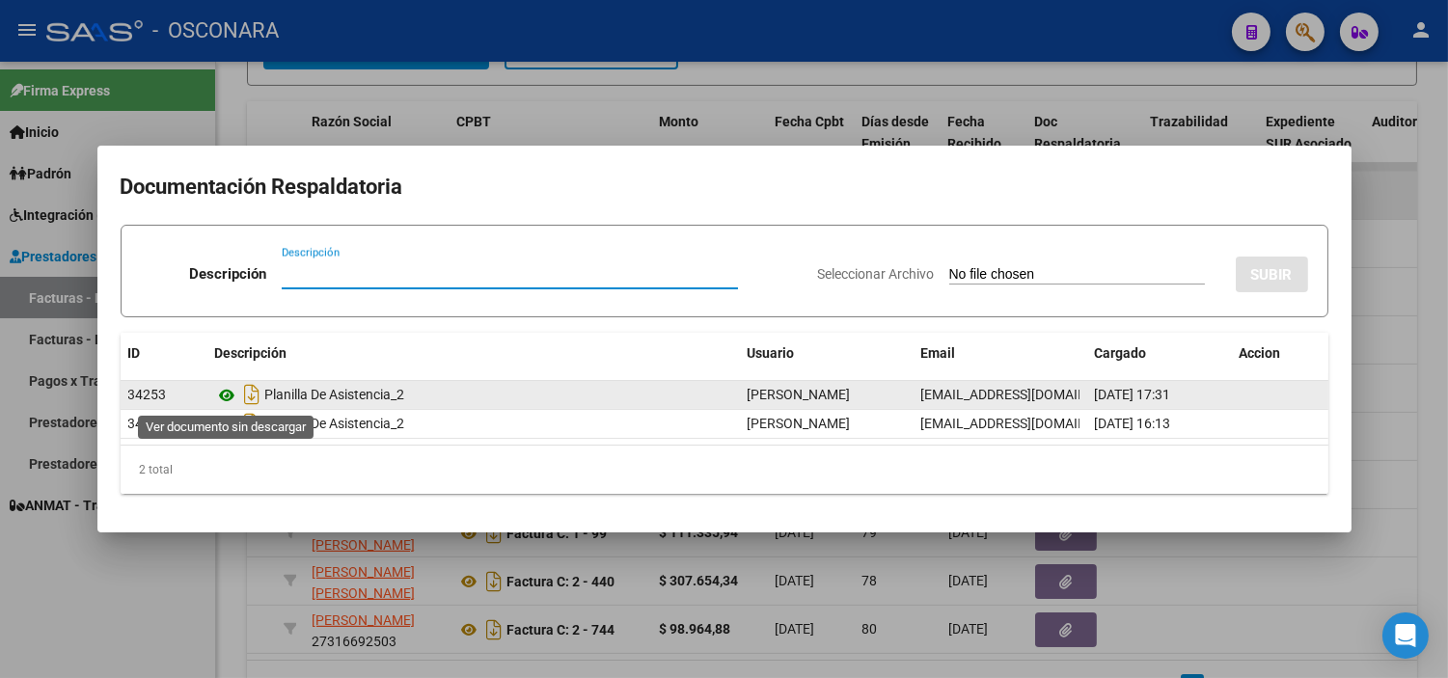
click at [224, 398] on icon at bounding box center [227, 395] width 25 height 23
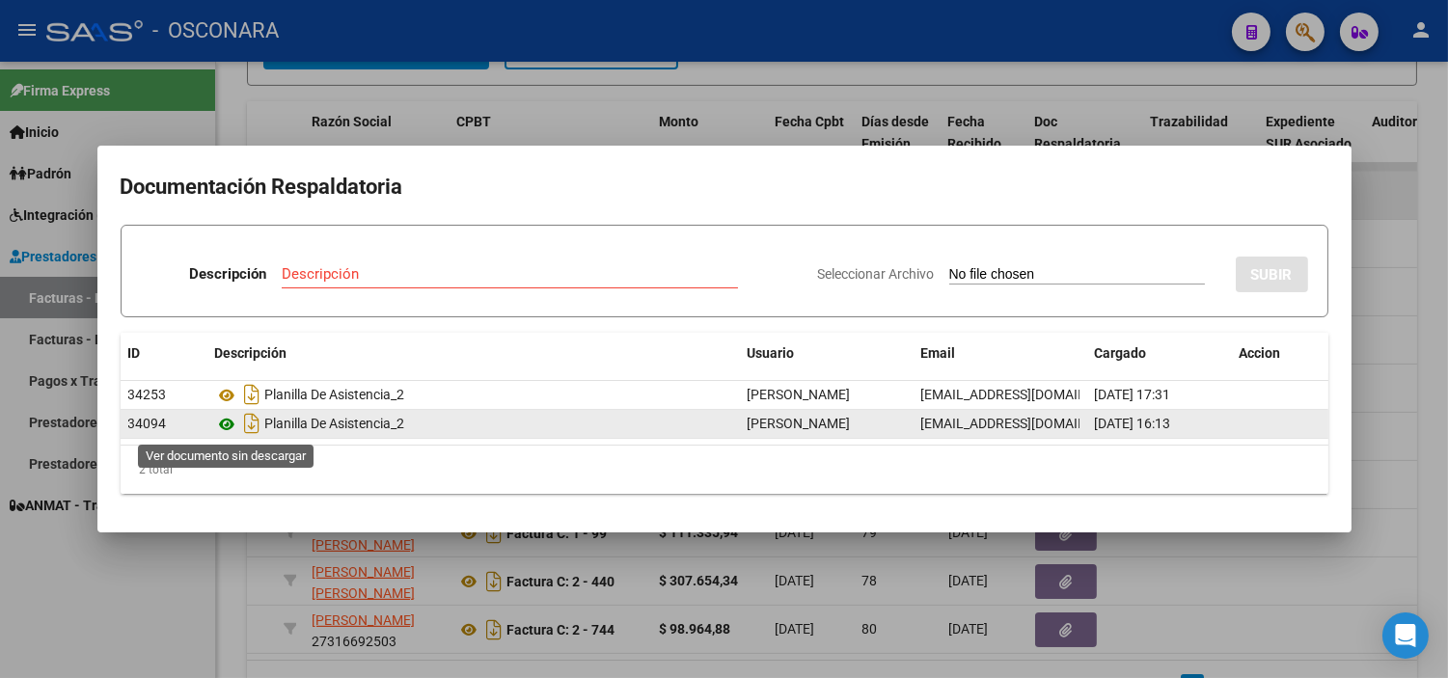
click at [227, 427] on icon at bounding box center [227, 424] width 25 height 23
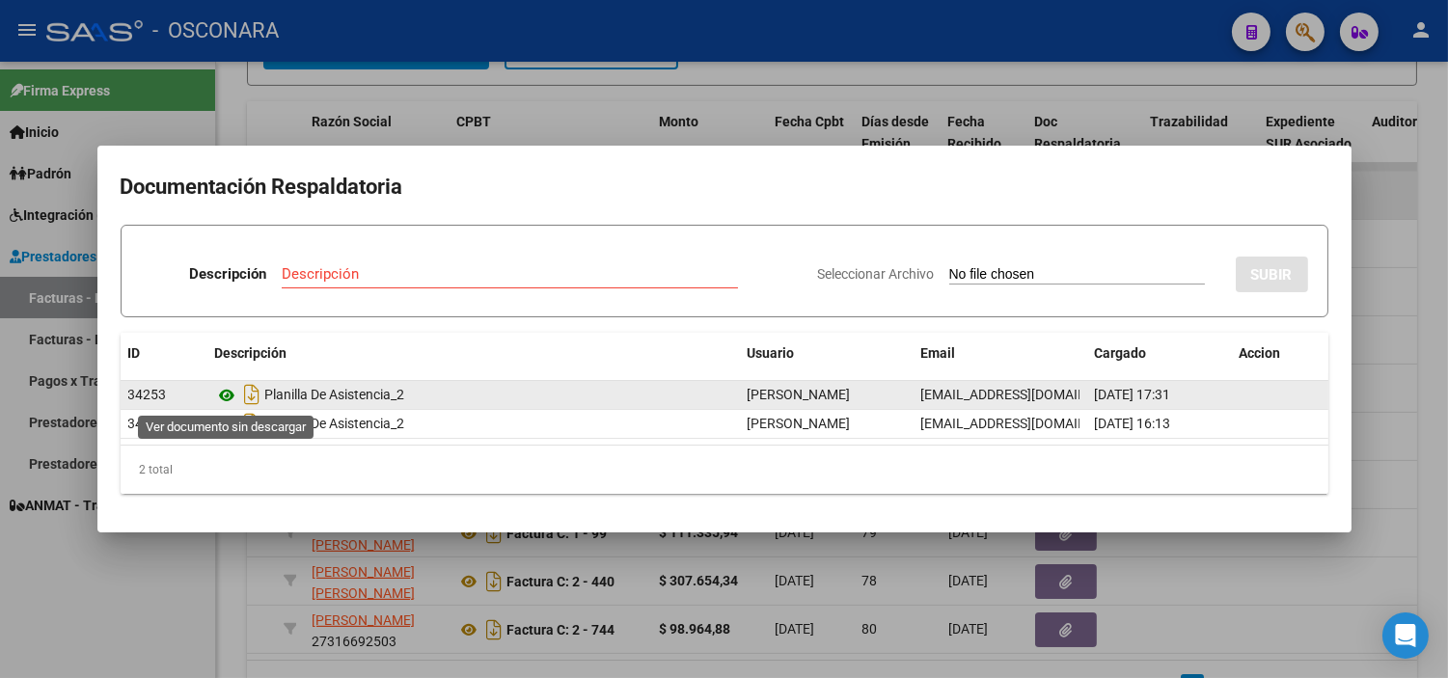
click at [227, 390] on icon at bounding box center [227, 395] width 25 height 23
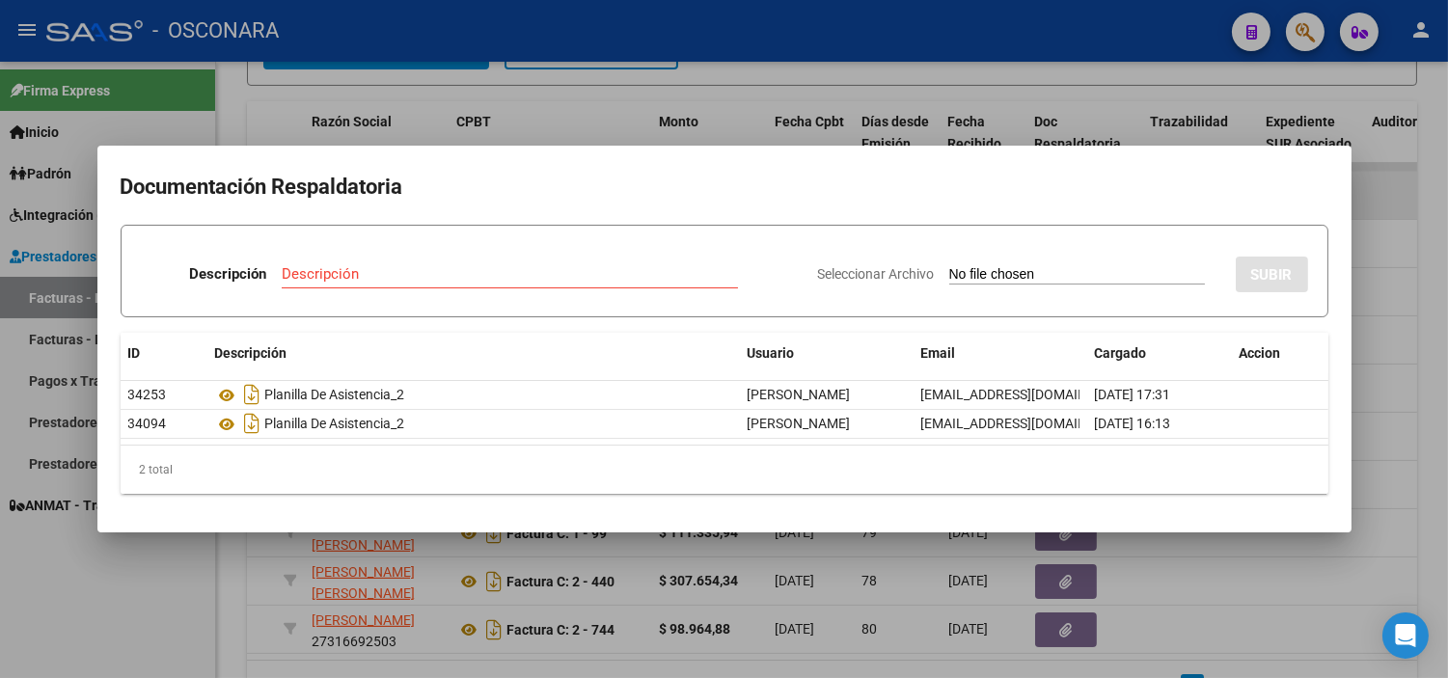
click at [565, 119] on div at bounding box center [724, 339] width 1448 height 678
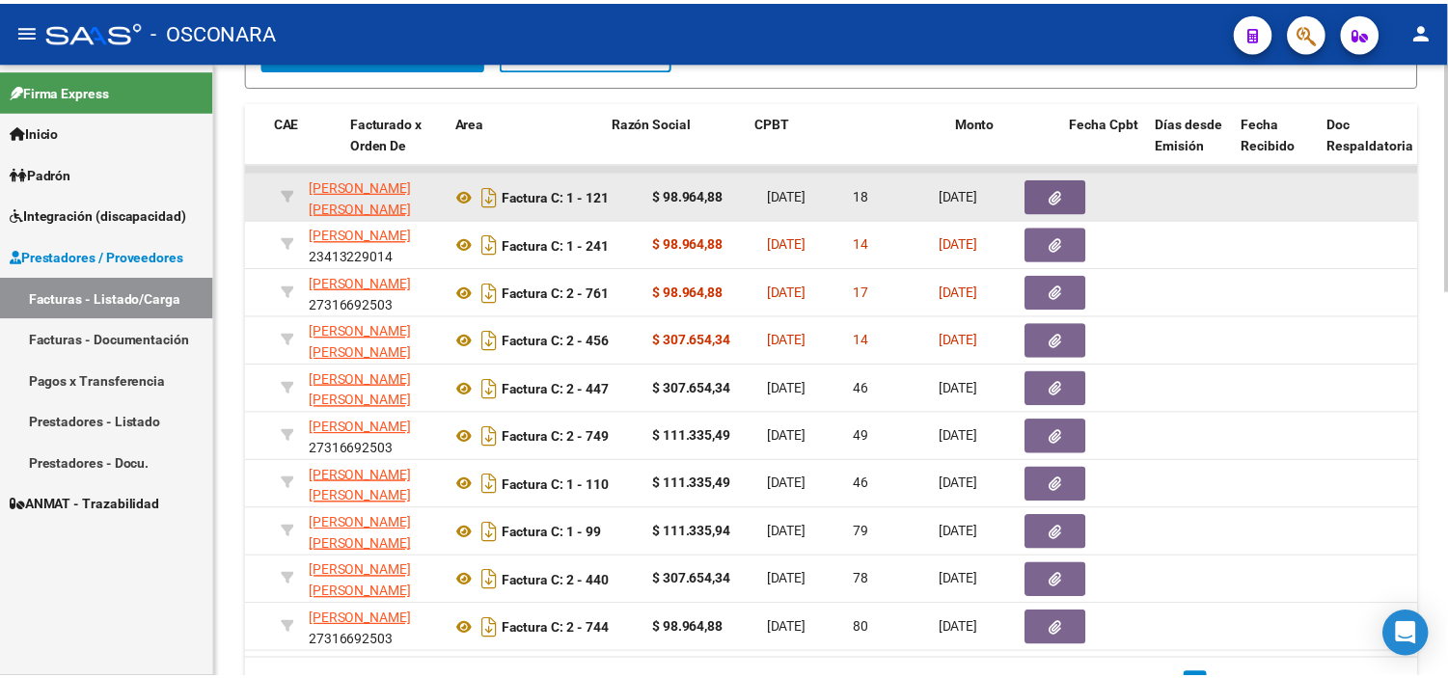
scroll to position [0, 0]
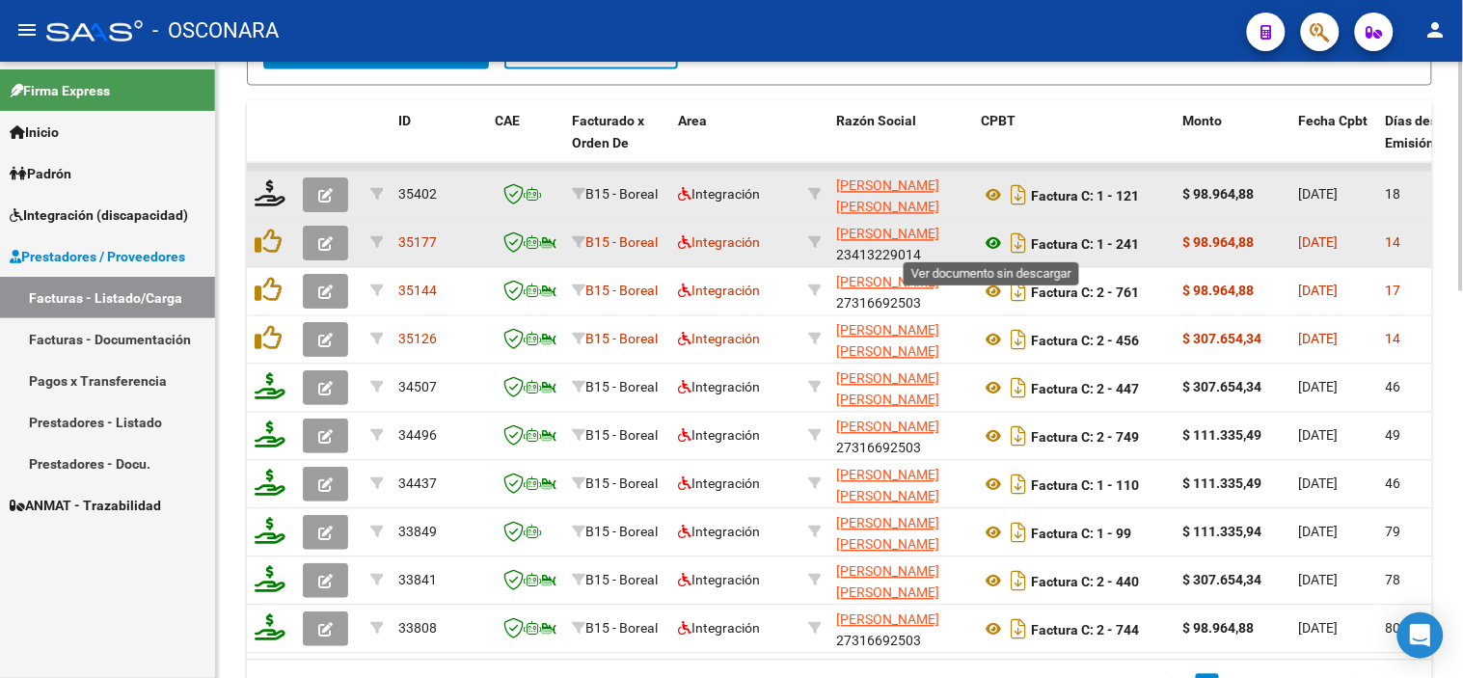
click at [995, 242] on icon at bounding box center [993, 243] width 25 height 23
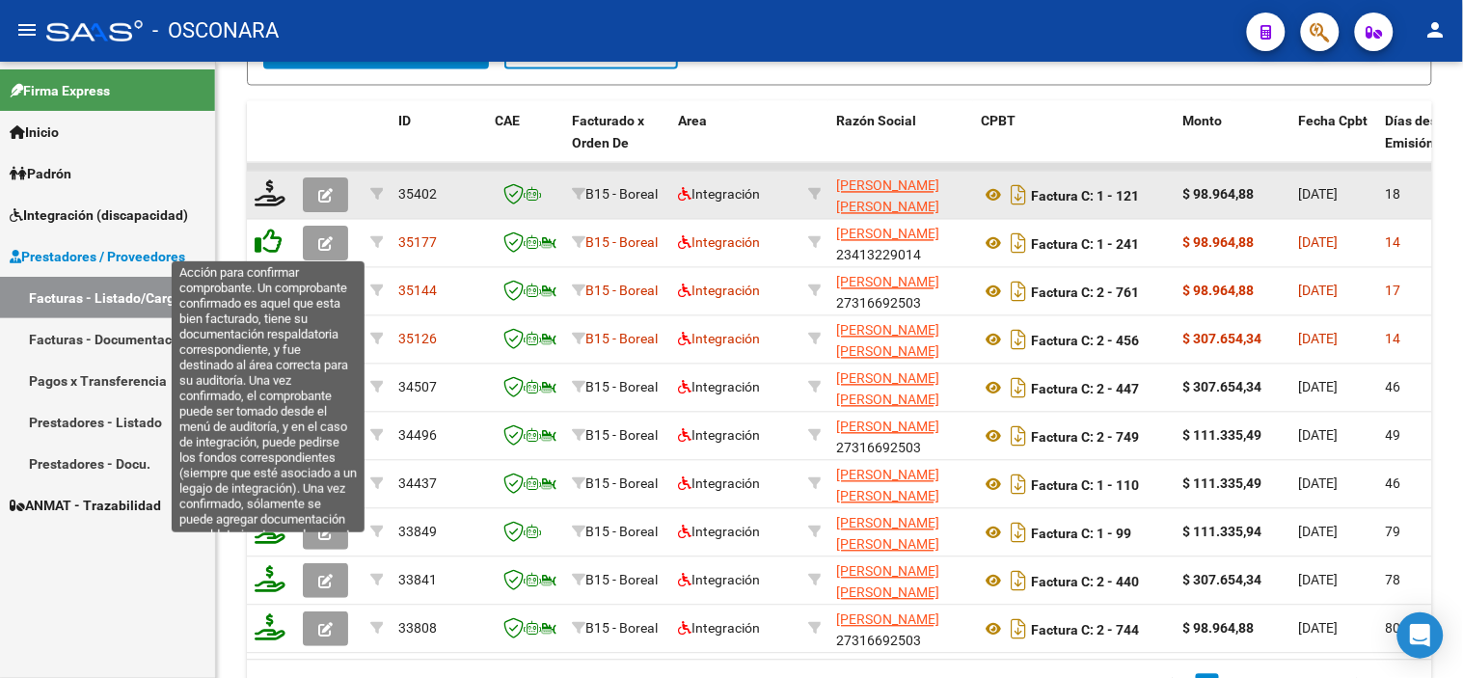
click at [263, 249] on icon at bounding box center [268, 242] width 27 height 27
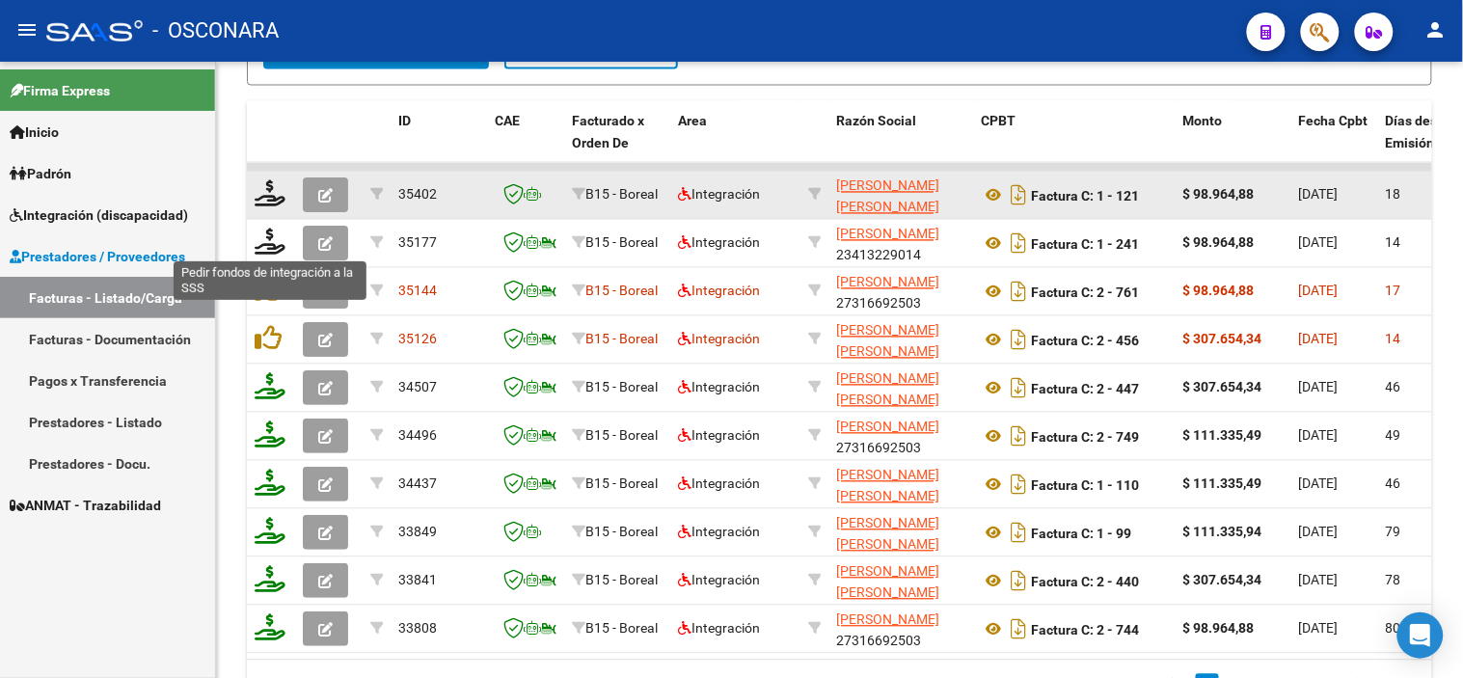
click at [263, 249] on icon at bounding box center [270, 242] width 31 height 27
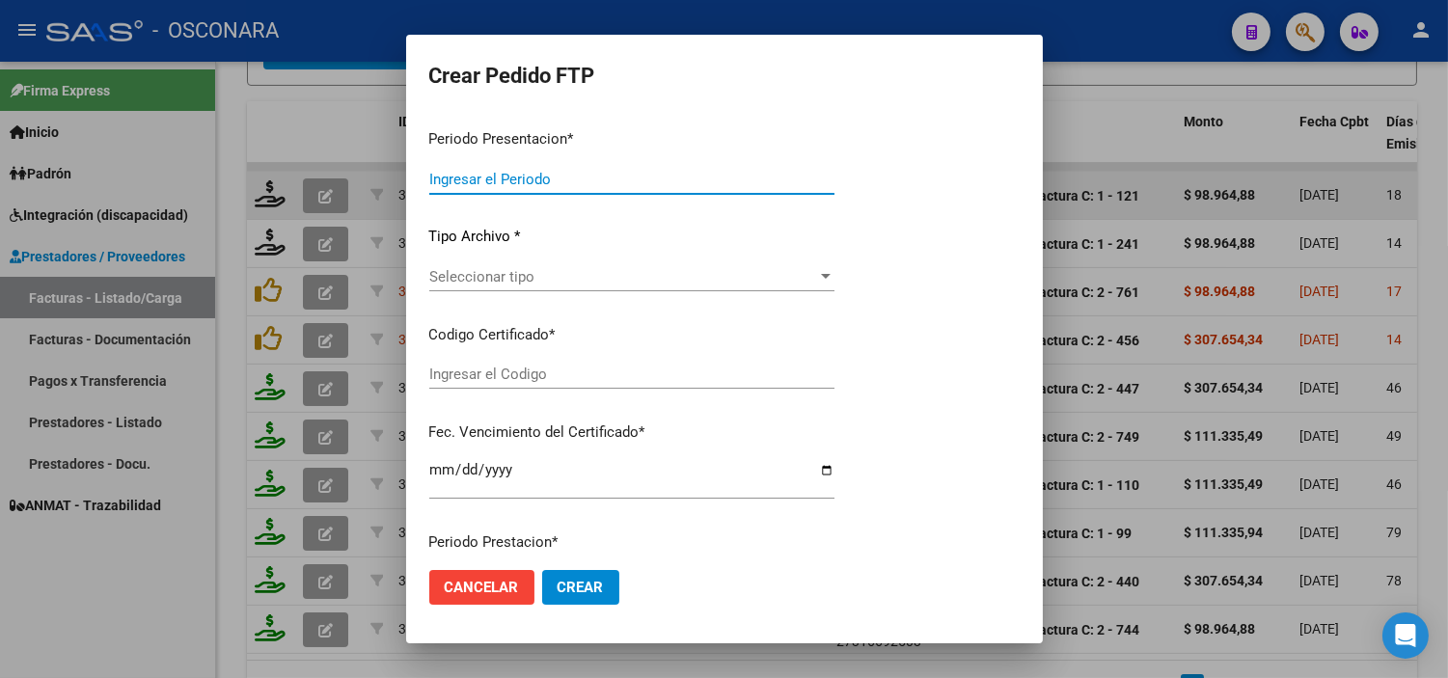
type input "202508"
type input "$ 98.964,88"
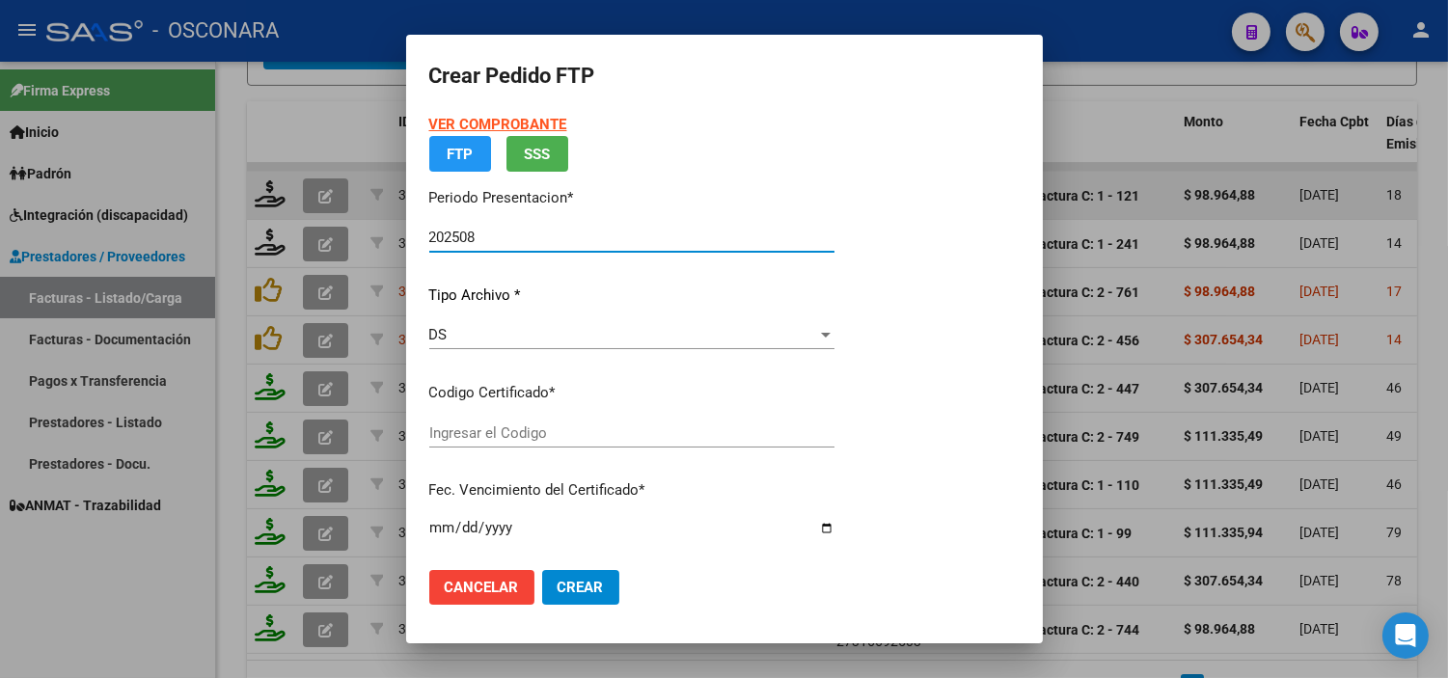
type input "ARG01000508542042022062420270624COR540"
type input "[DATE]"
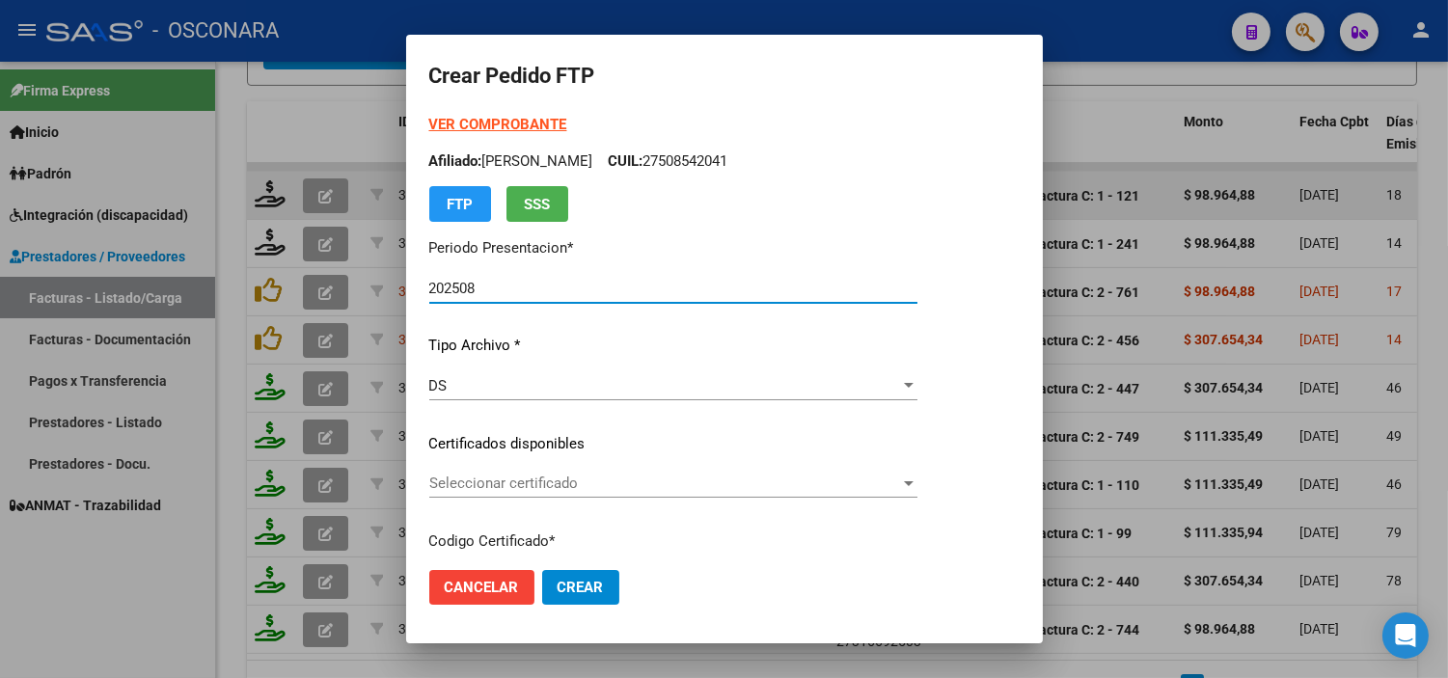
scroll to position [107, 0]
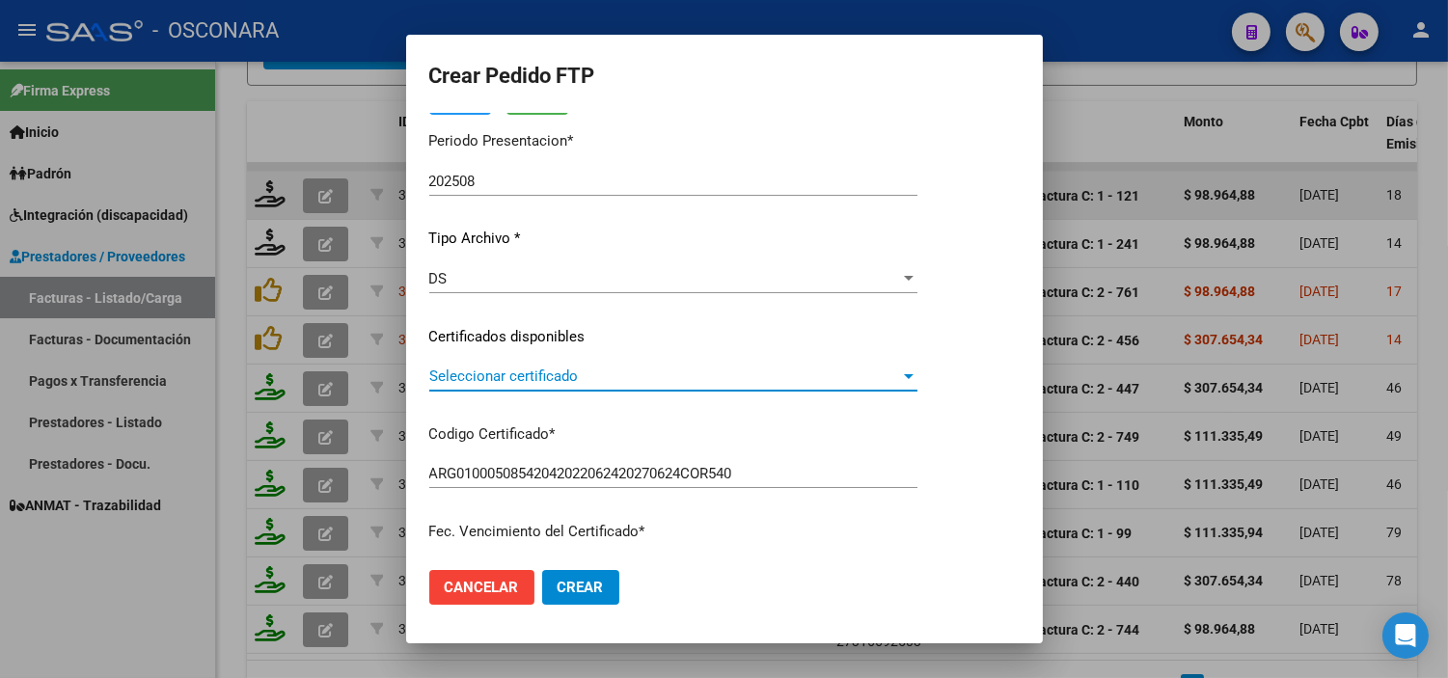
click at [657, 370] on span "Seleccionar certificado" at bounding box center [664, 376] width 471 height 17
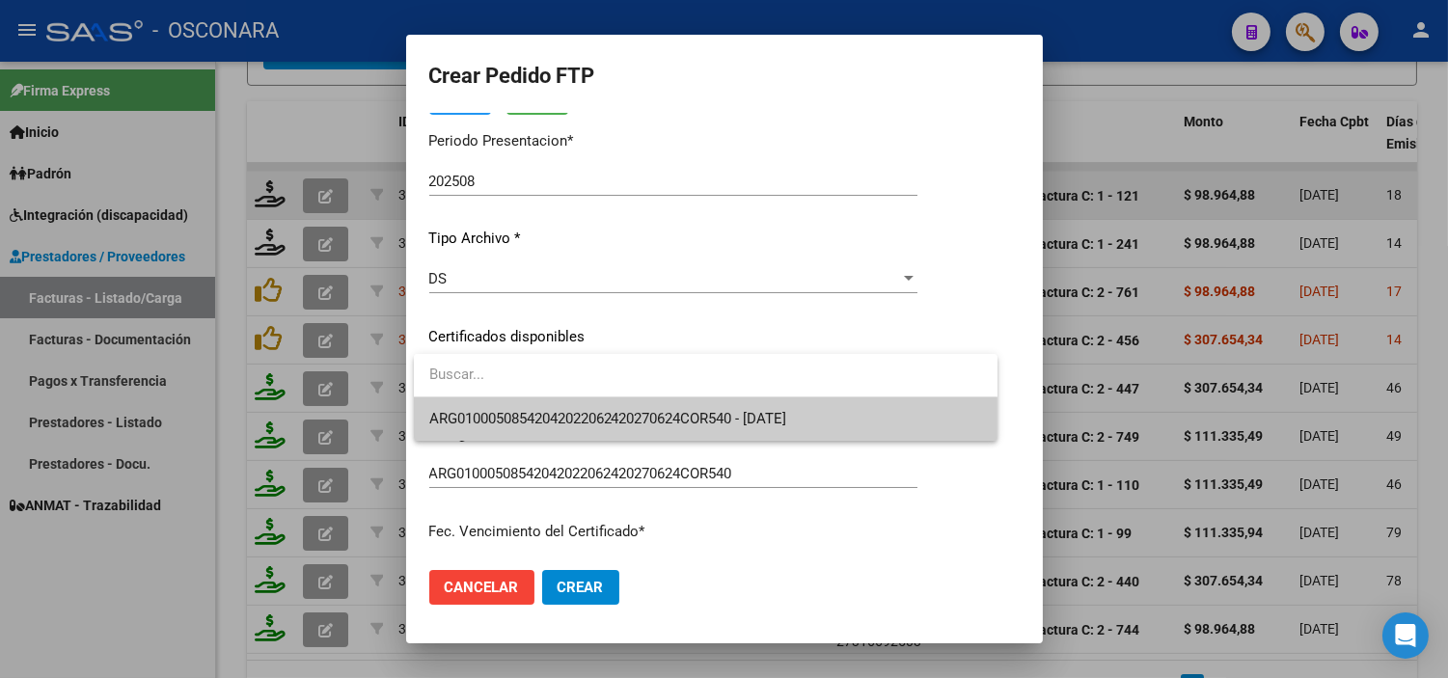
click at [557, 430] on span "ARG01000508542042022062420270624COR540 - [DATE]" at bounding box center [705, 418] width 553 height 43
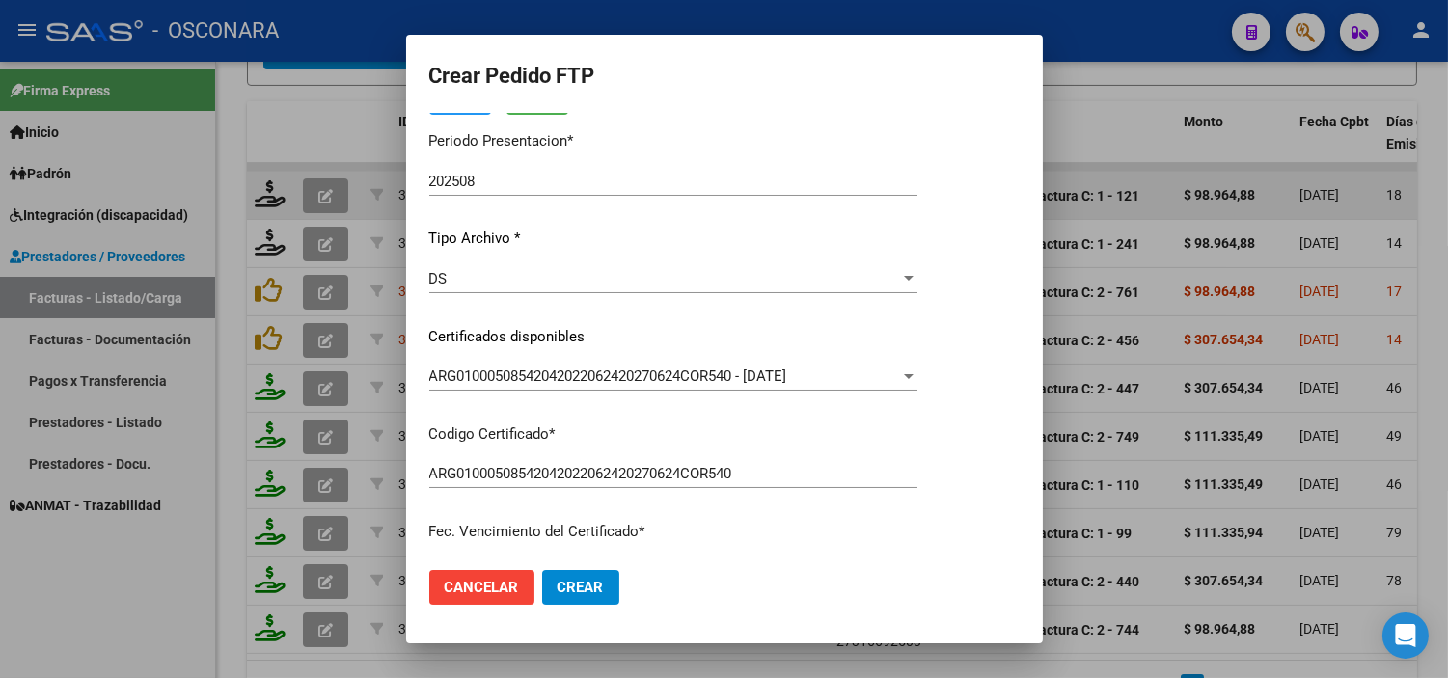
click at [624, 406] on div "ARG01000508542042022062420270624COR540 - [DATE] Seleccionar certificado" at bounding box center [673, 385] width 488 height 47
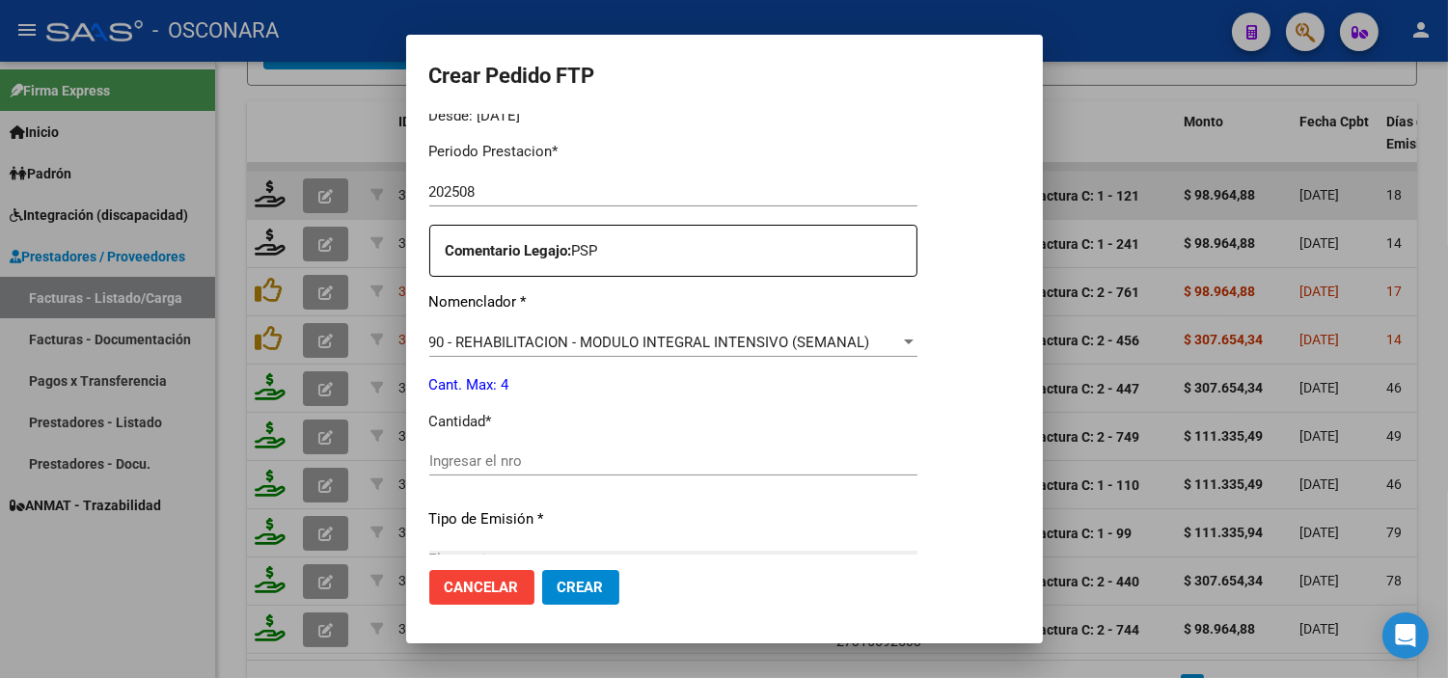
scroll to position [642, 0]
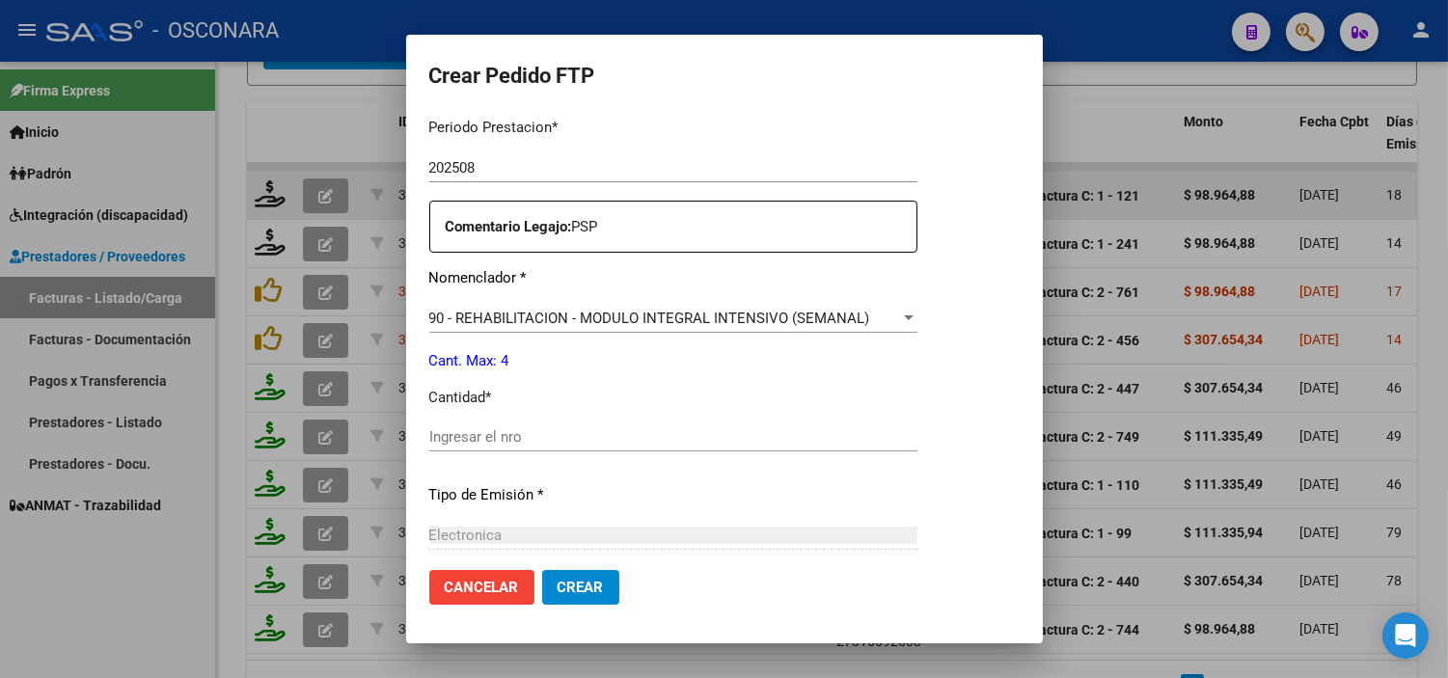
click at [541, 434] on input "Ingresar el nro" at bounding box center [673, 436] width 488 height 17
type input "4"
click at [586, 493] on p "Tipo de Emisión *" at bounding box center [673, 495] width 488 height 22
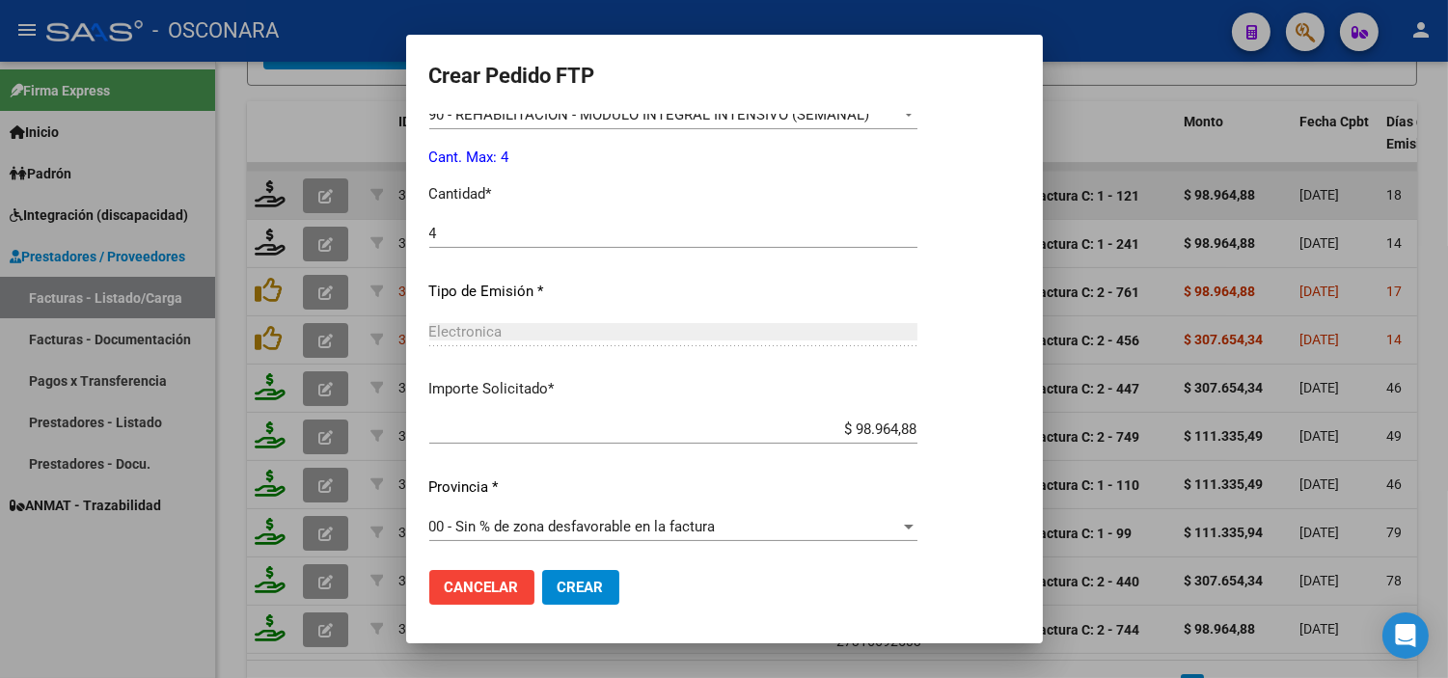
scroll to position [850, 0]
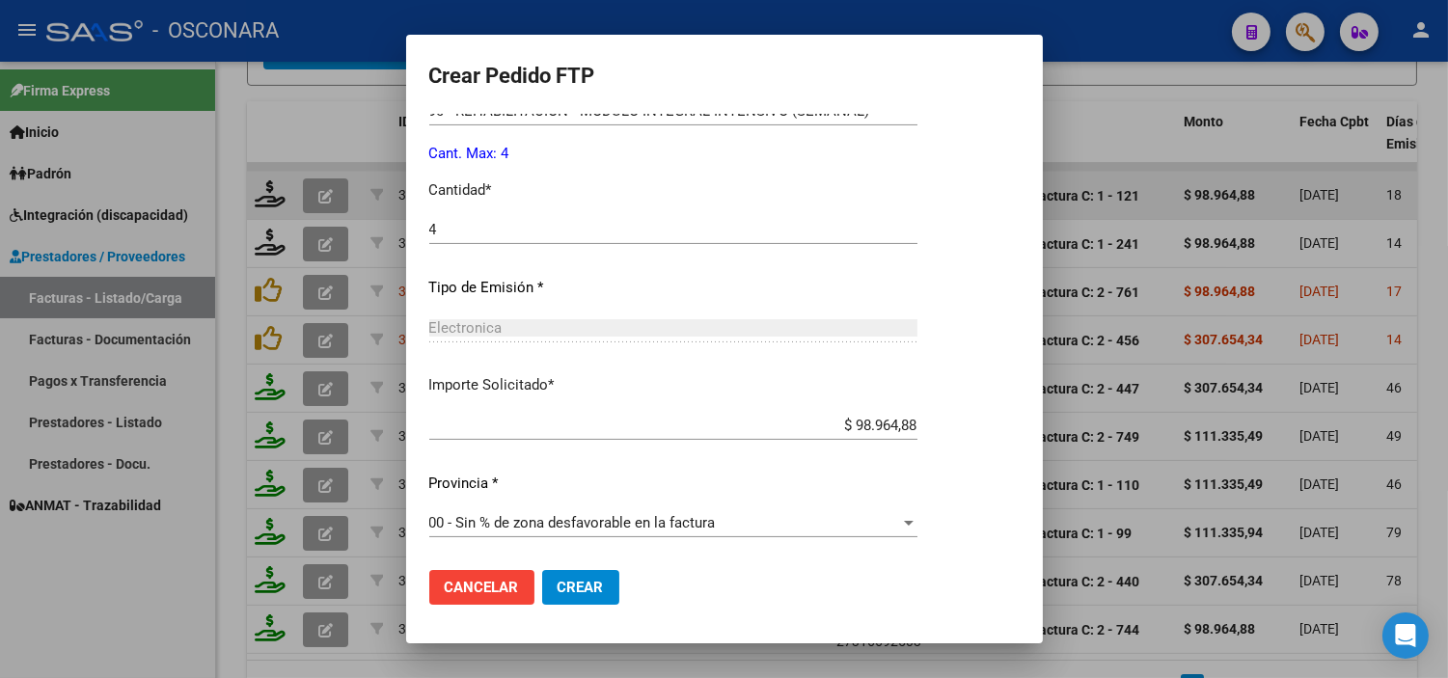
click at [577, 579] on span "Crear" at bounding box center [581, 587] width 46 height 17
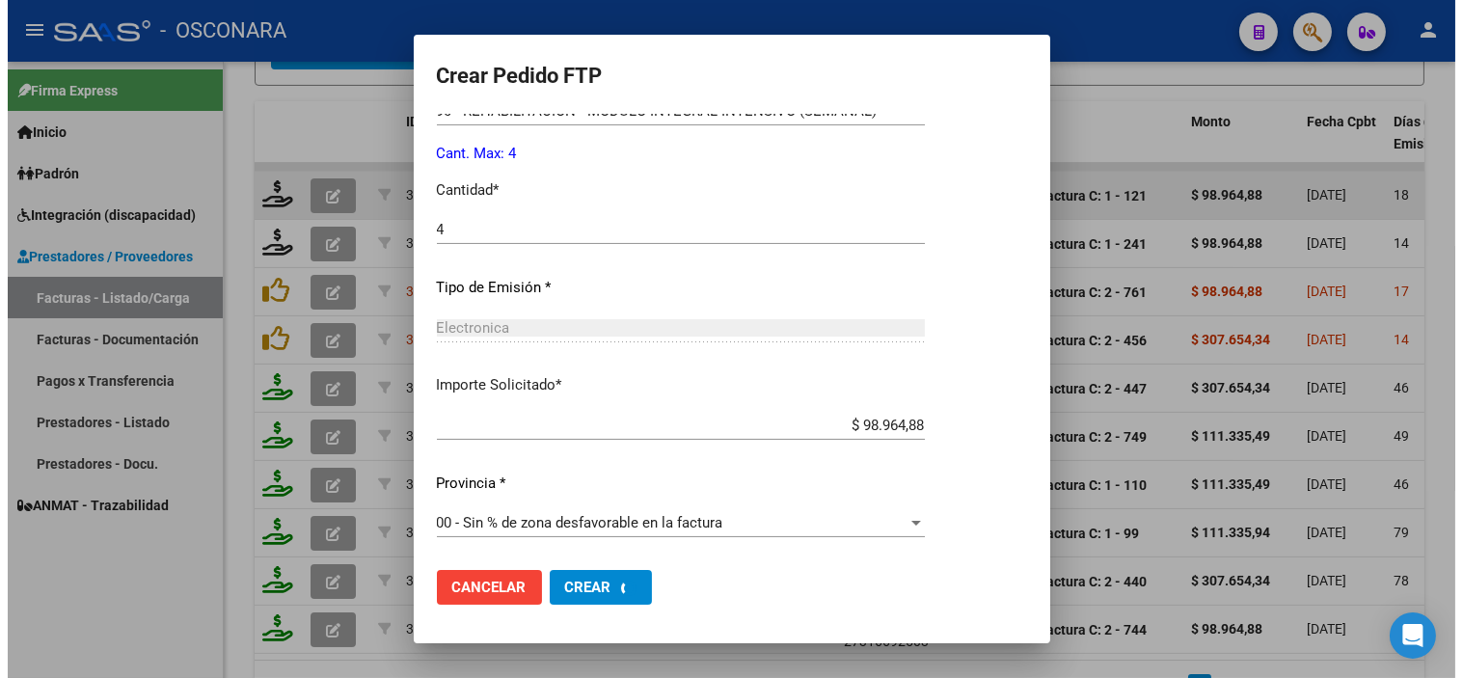
scroll to position [740, 0]
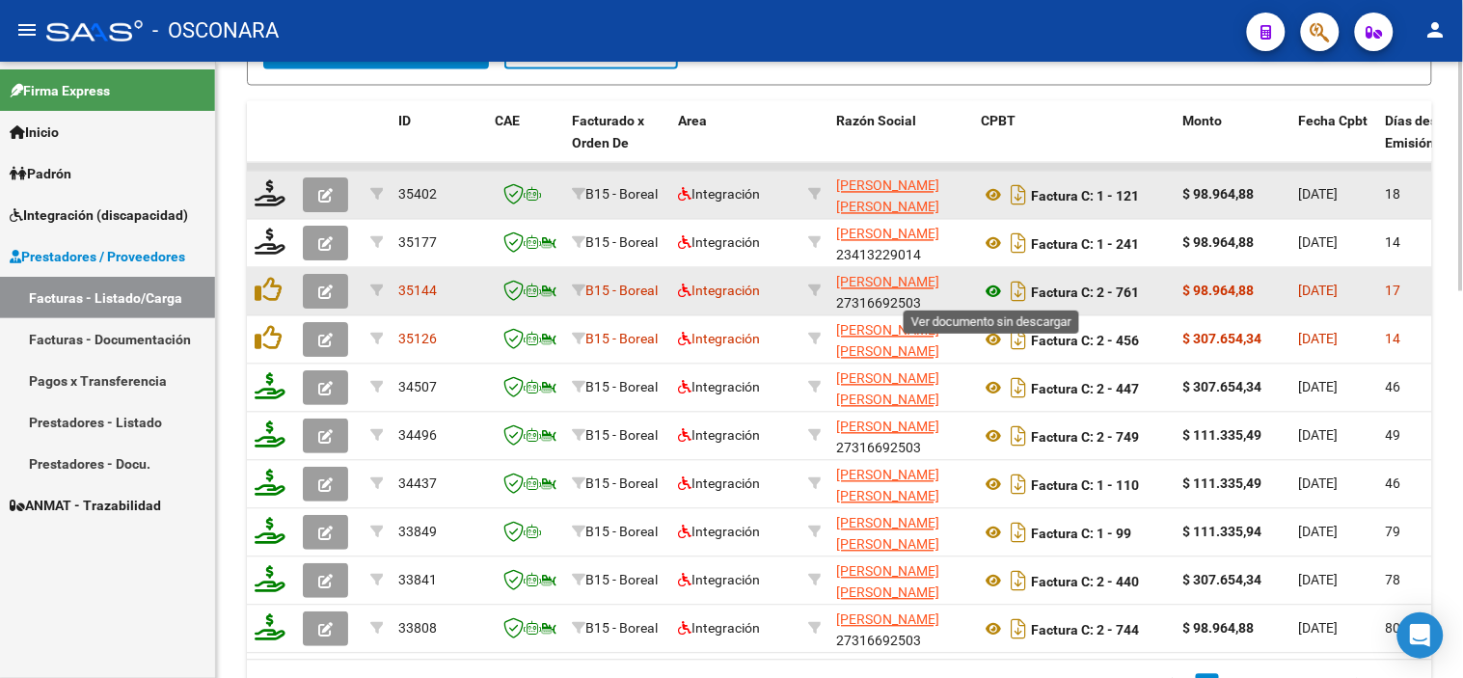
click at [996, 294] on icon at bounding box center [993, 292] width 25 height 23
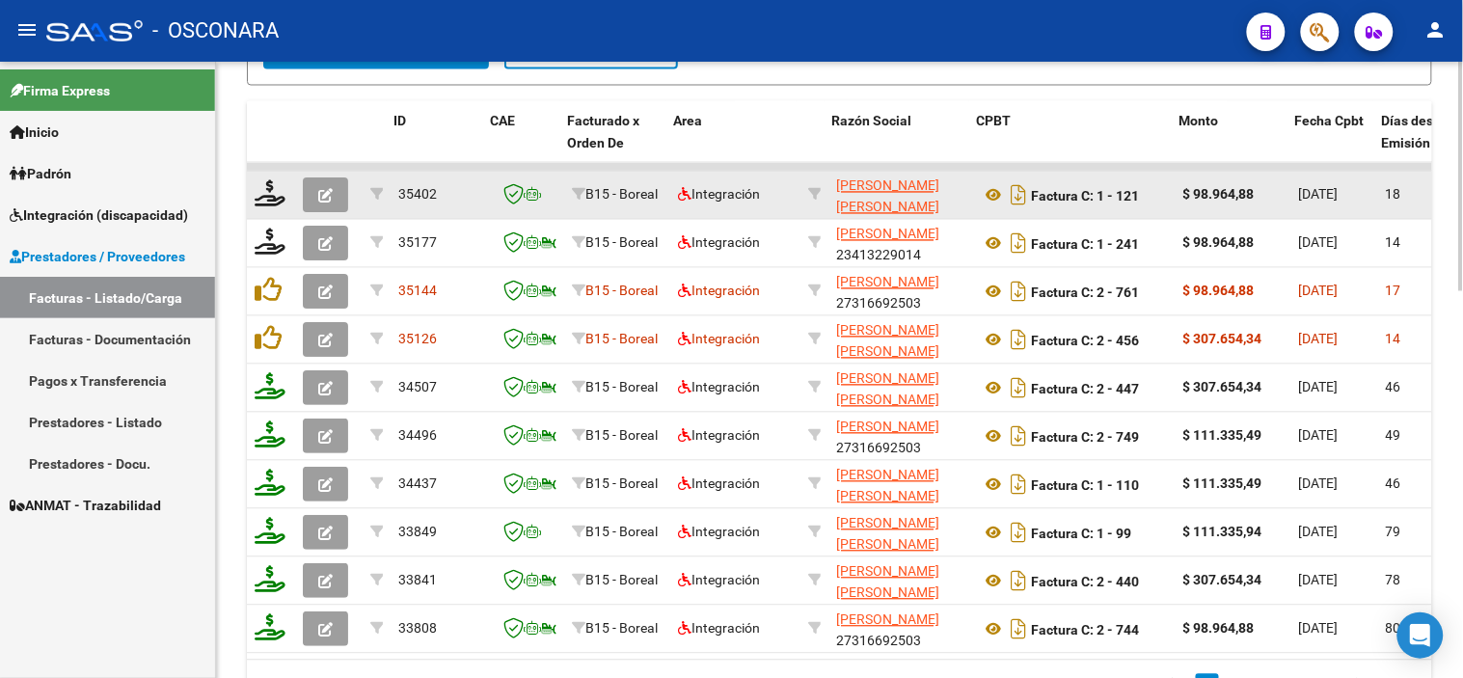
scroll to position [0, 278]
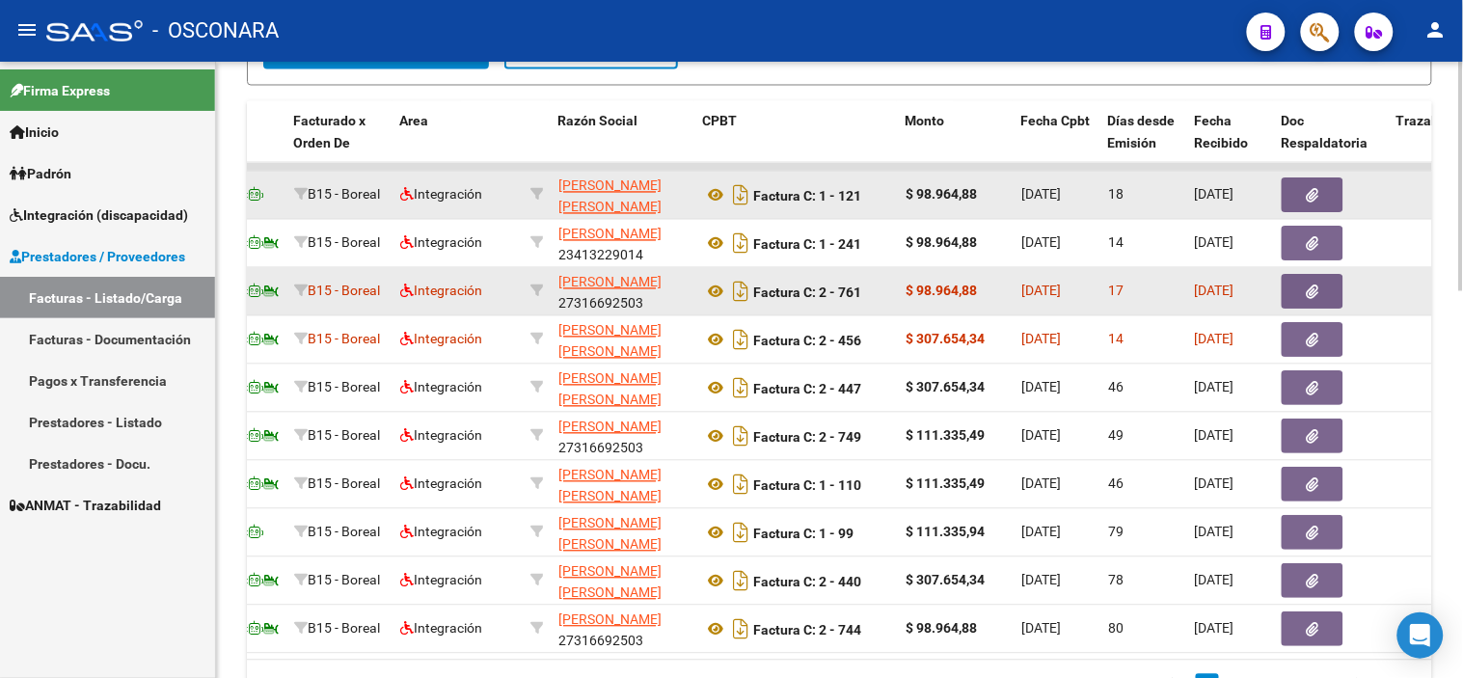
click at [1317, 292] on icon "button" at bounding box center [1313, 293] width 13 height 14
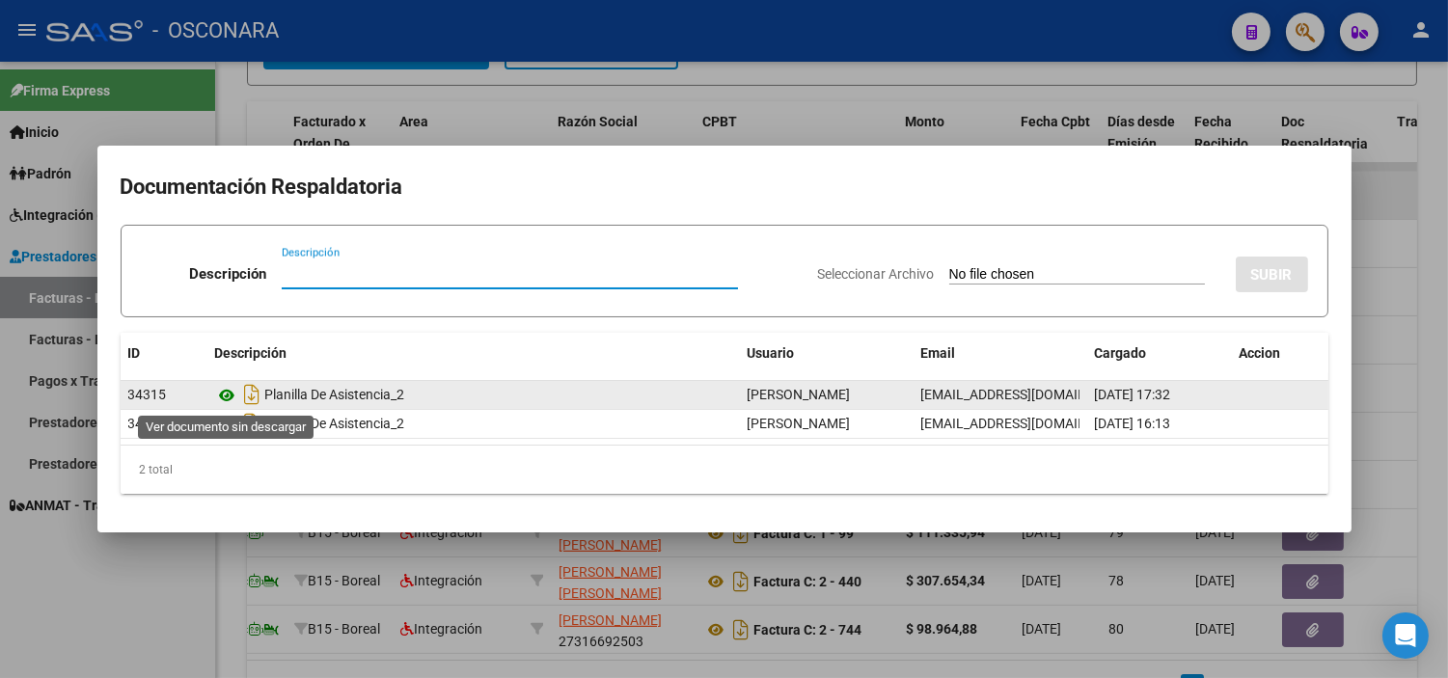
click at [220, 390] on icon at bounding box center [227, 395] width 25 height 23
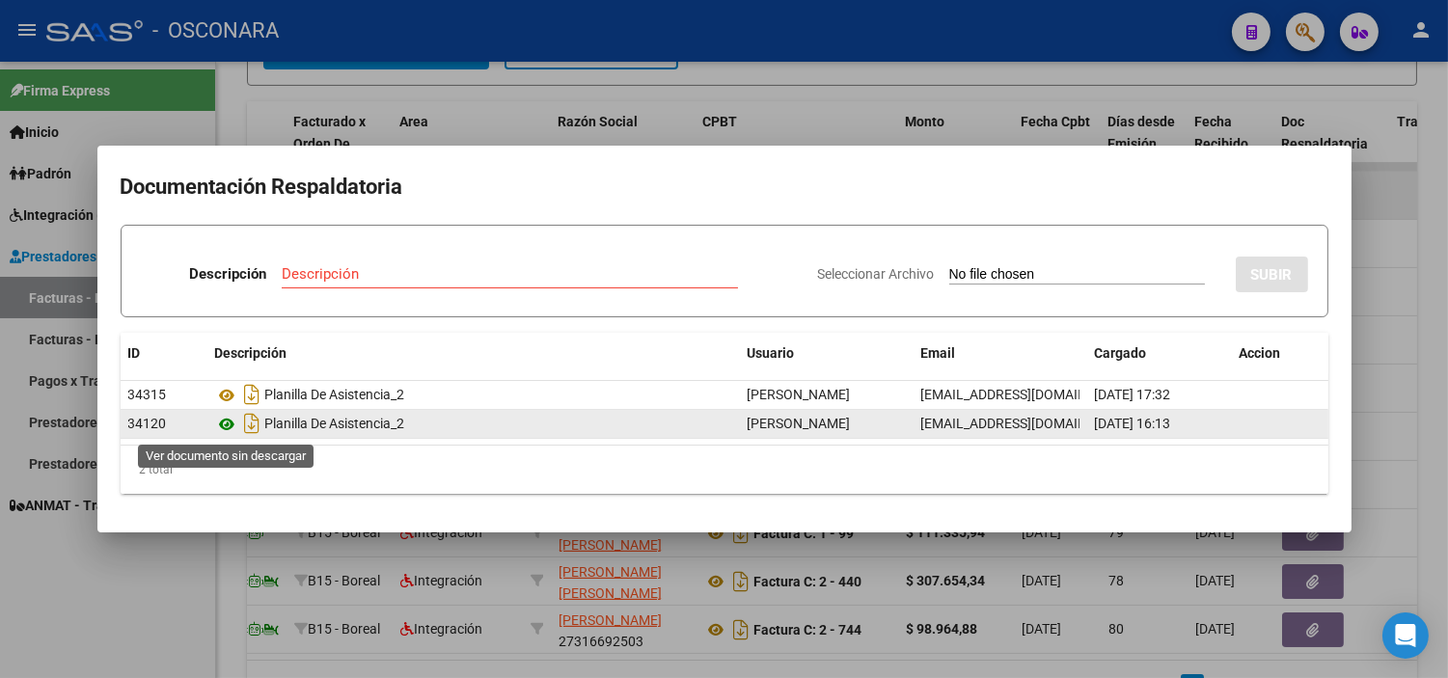
click at [230, 431] on icon at bounding box center [227, 424] width 25 height 23
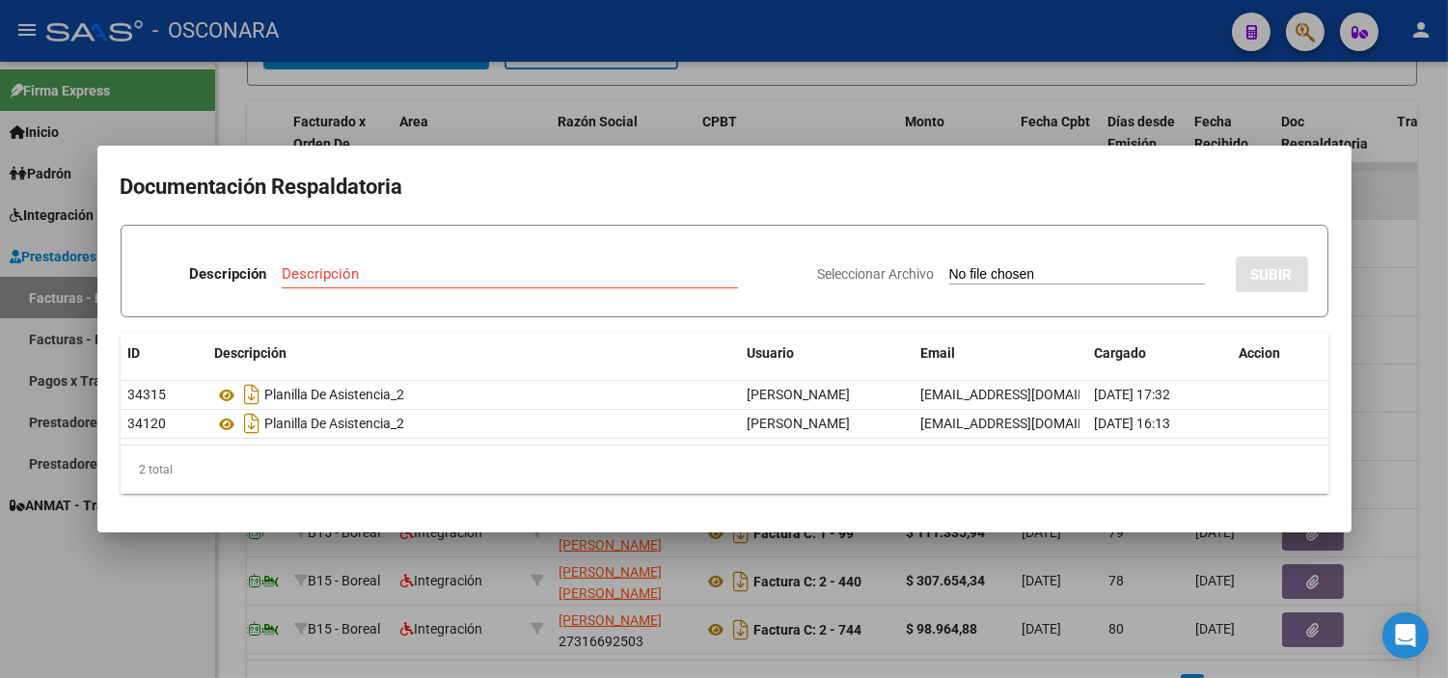
click at [445, 127] on div at bounding box center [724, 339] width 1448 height 678
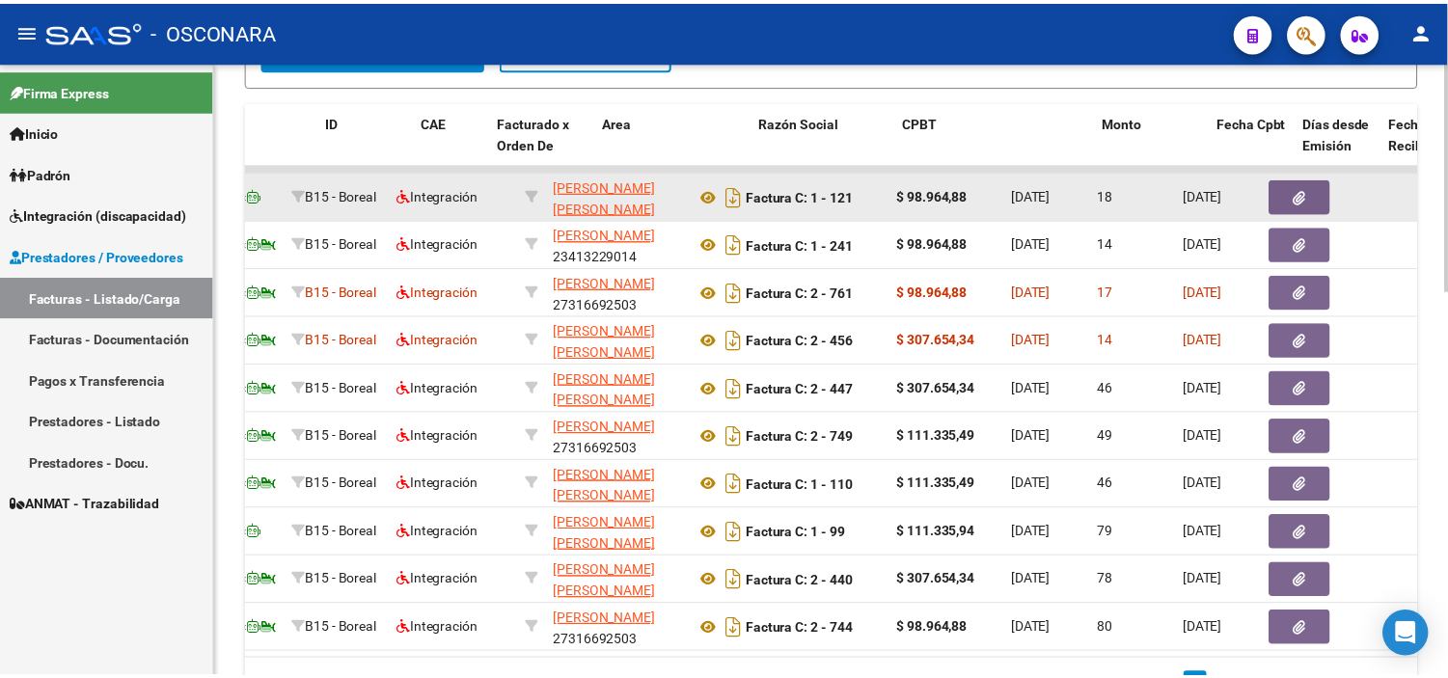
scroll to position [0, 0]
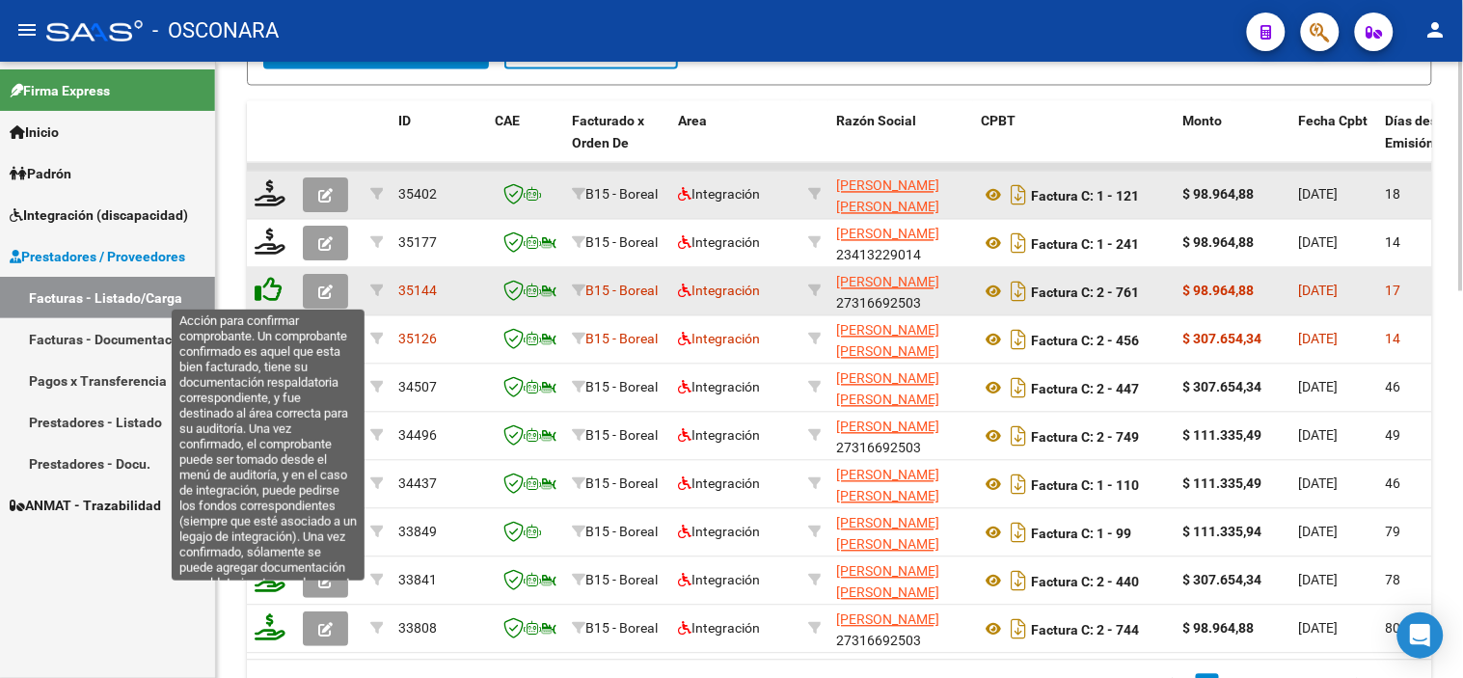
click at [270, 295] on icon at bounding box center [268, 290] width 27 height 27
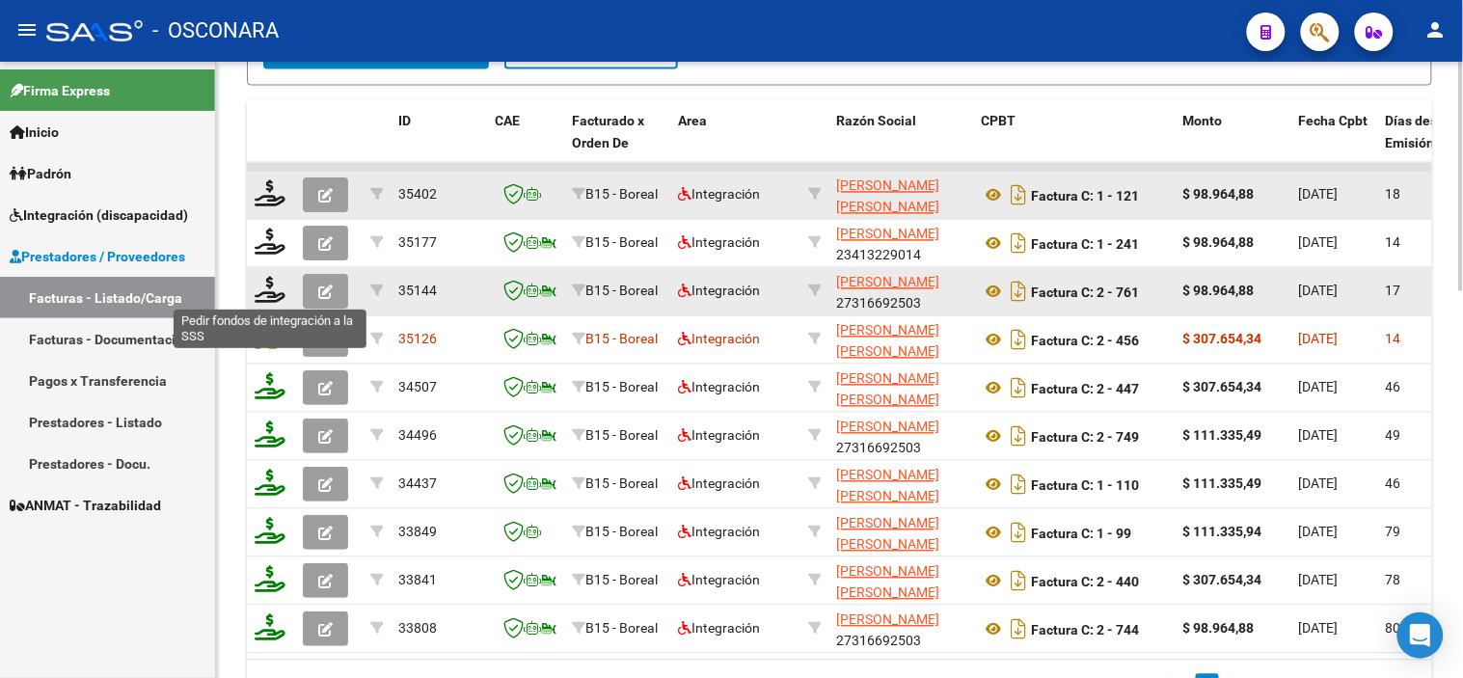
click at [270, 295] on icon at bounding box center [270, 290] width 31 height 27
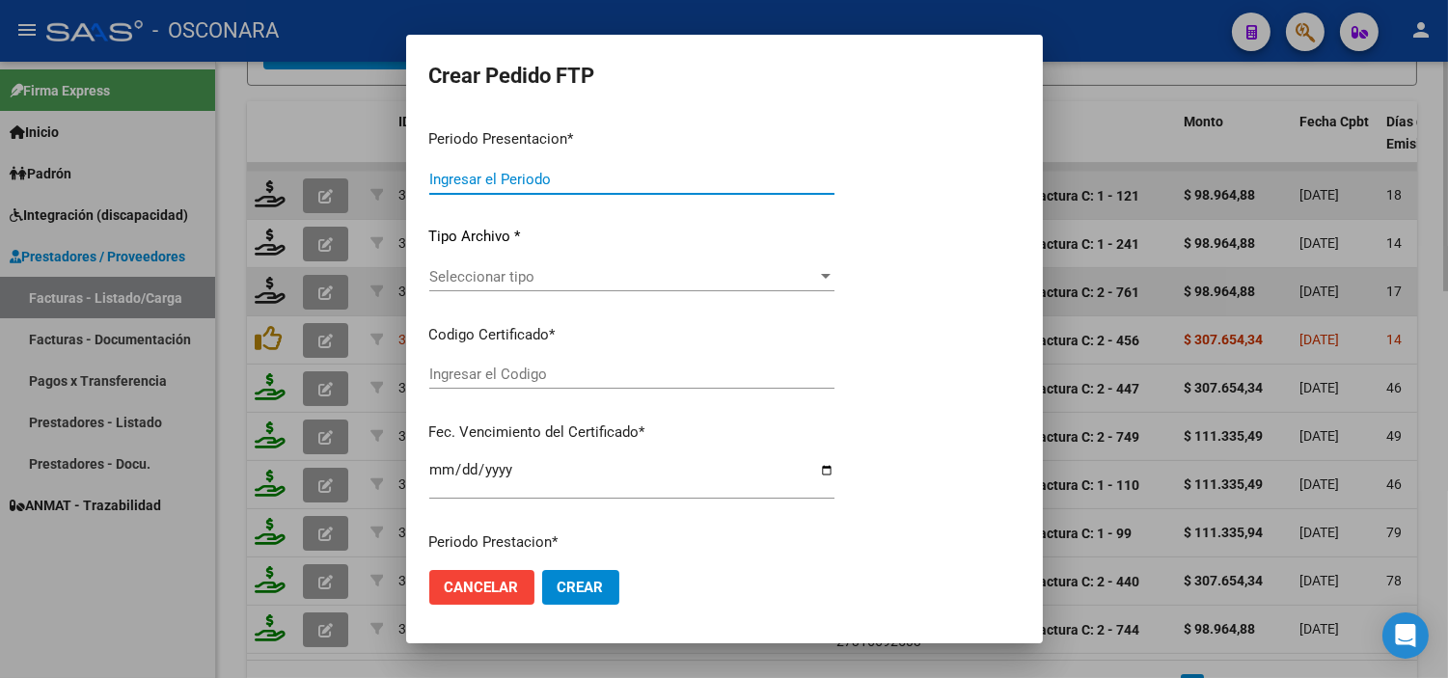
type input "202508"
type input "$ 98.964,88"
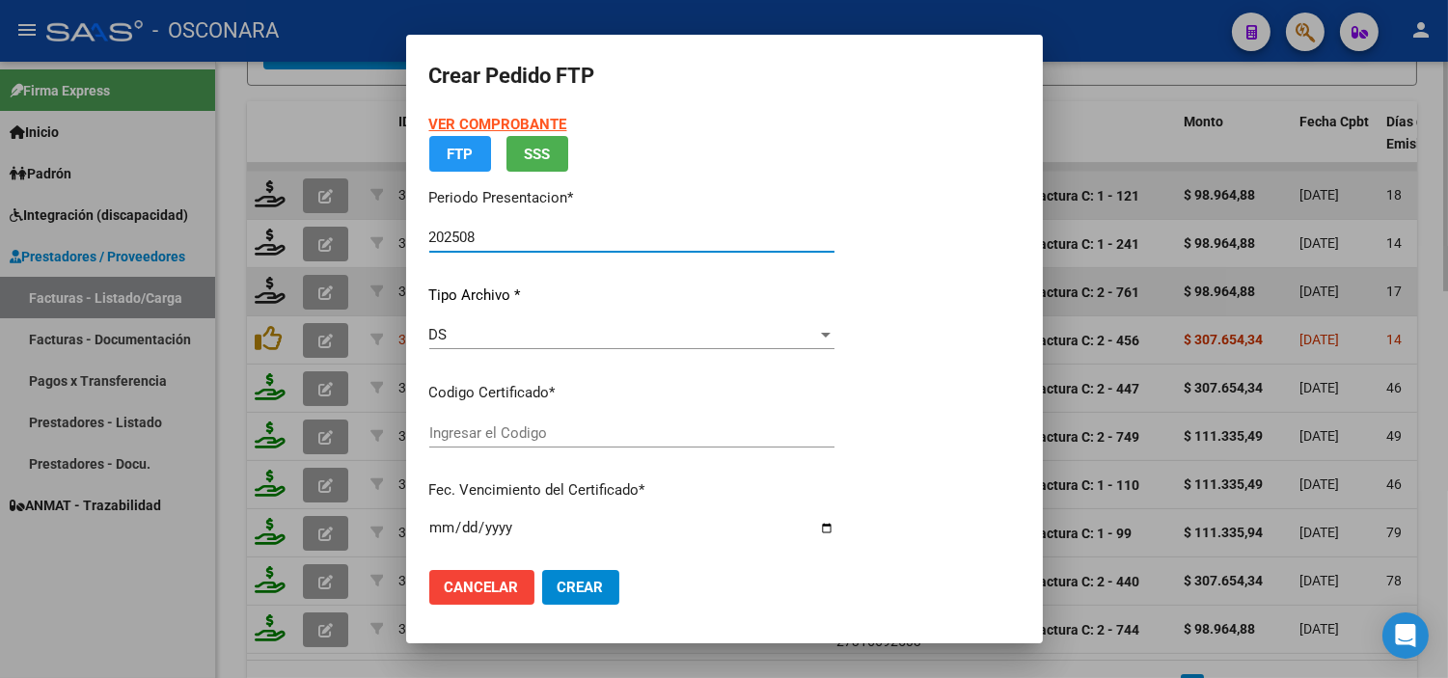
type input "ARG01000508542042022062420270624COR540"
type input "[DATE]"
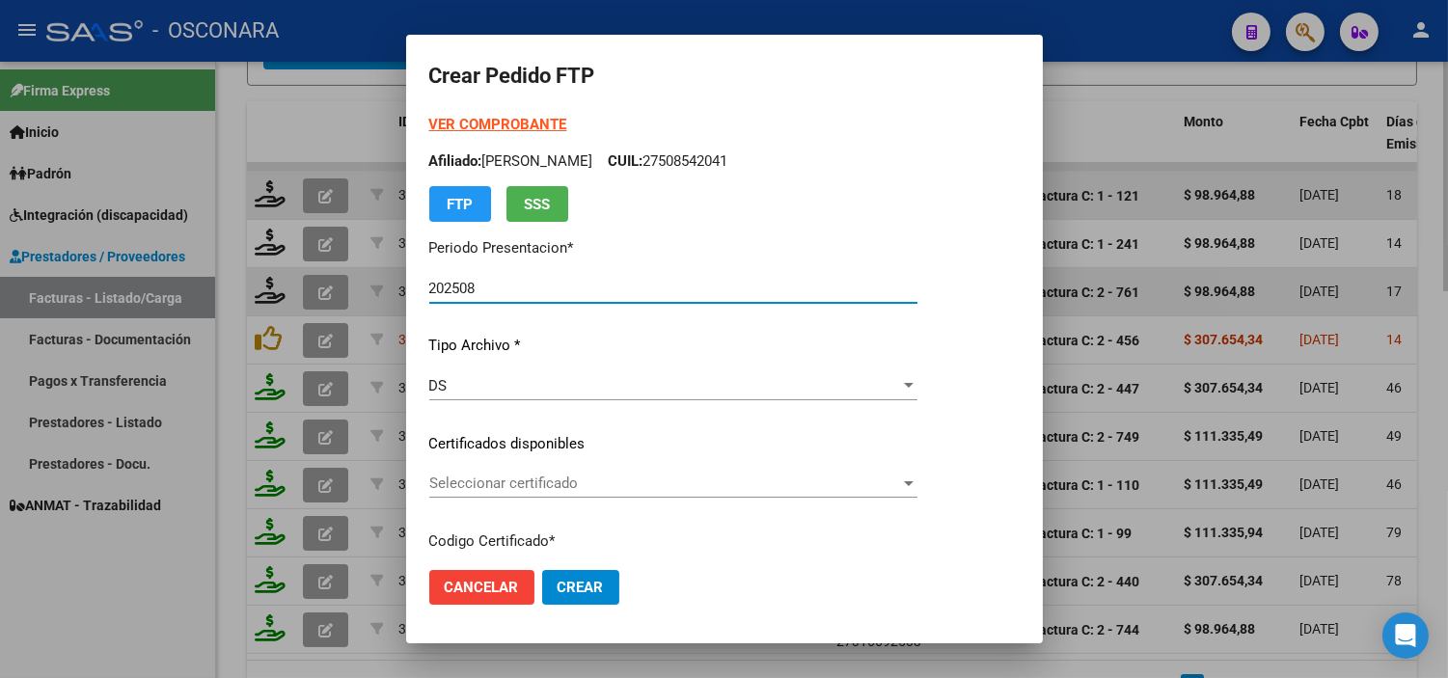
click at [556, 477] on span "Seleccionar certificado" at bounding box center [664, 483] width 471 height 17
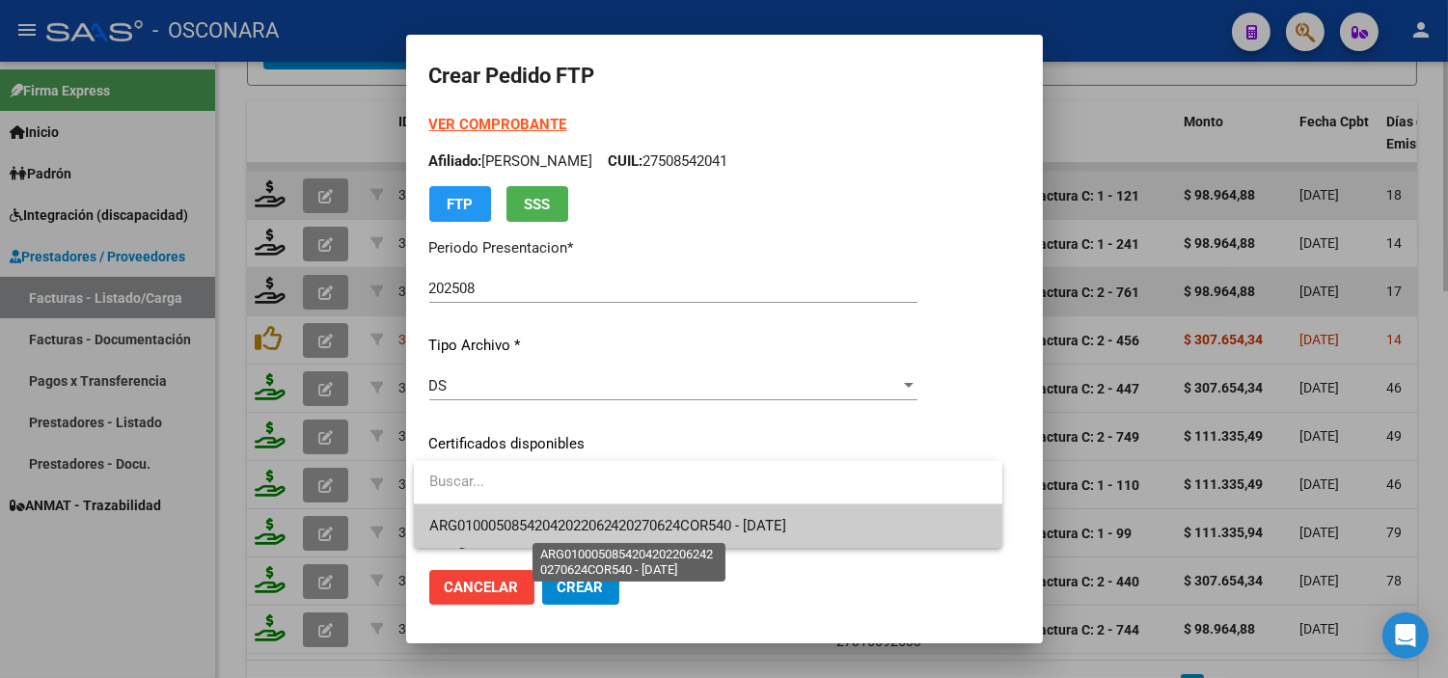
click at [561, 525] on span "ARG01000508542042022062420270624COR540 - [DATE]" at bounding box center [608, 525] width 358 height 17
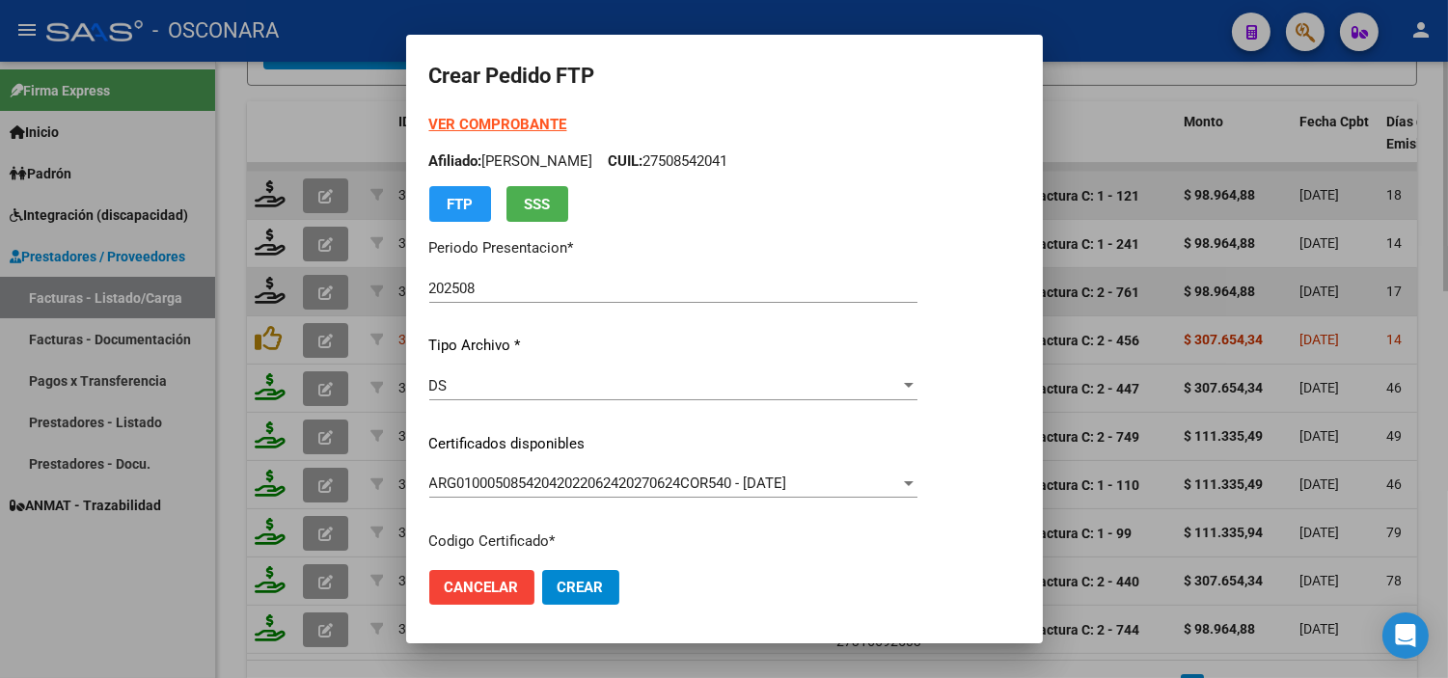
click at [574, 453] on p "Certificados disponibles" at bounding box center [673, 444] width 488 height 22
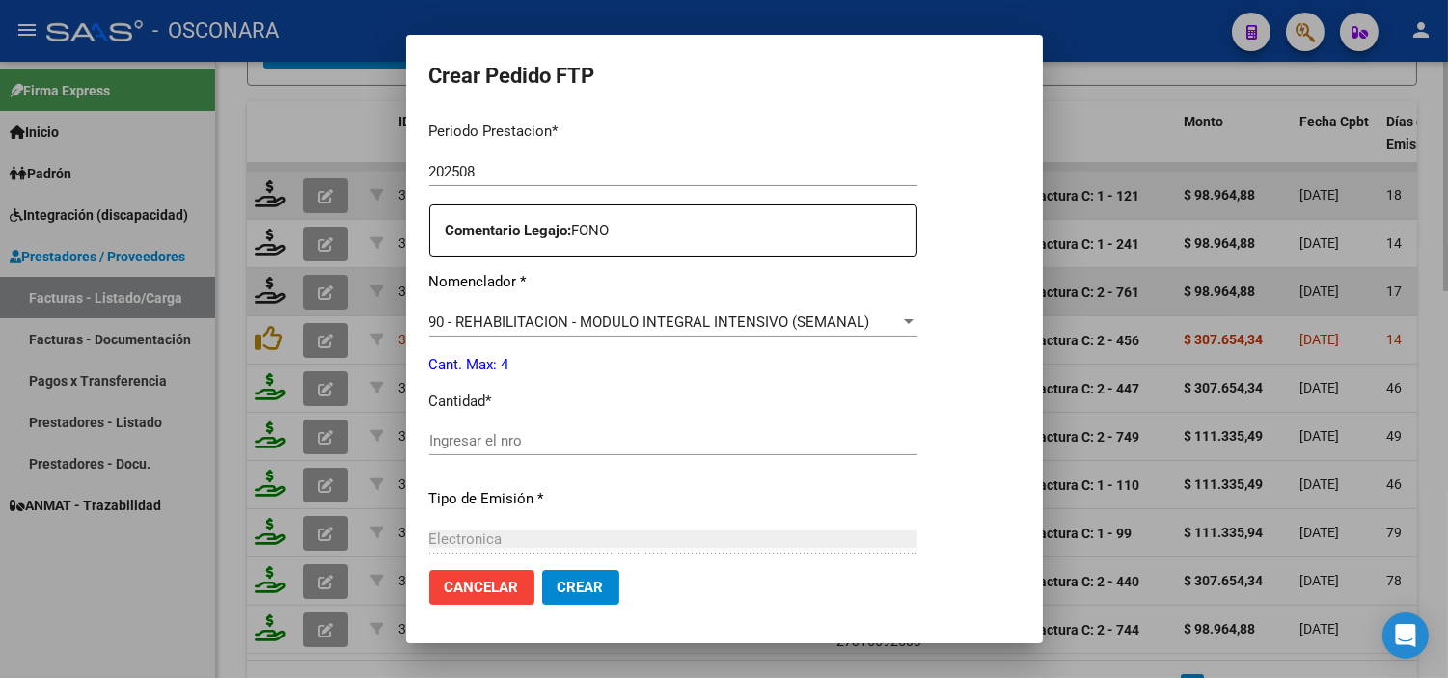
scroll to position [642, 0]
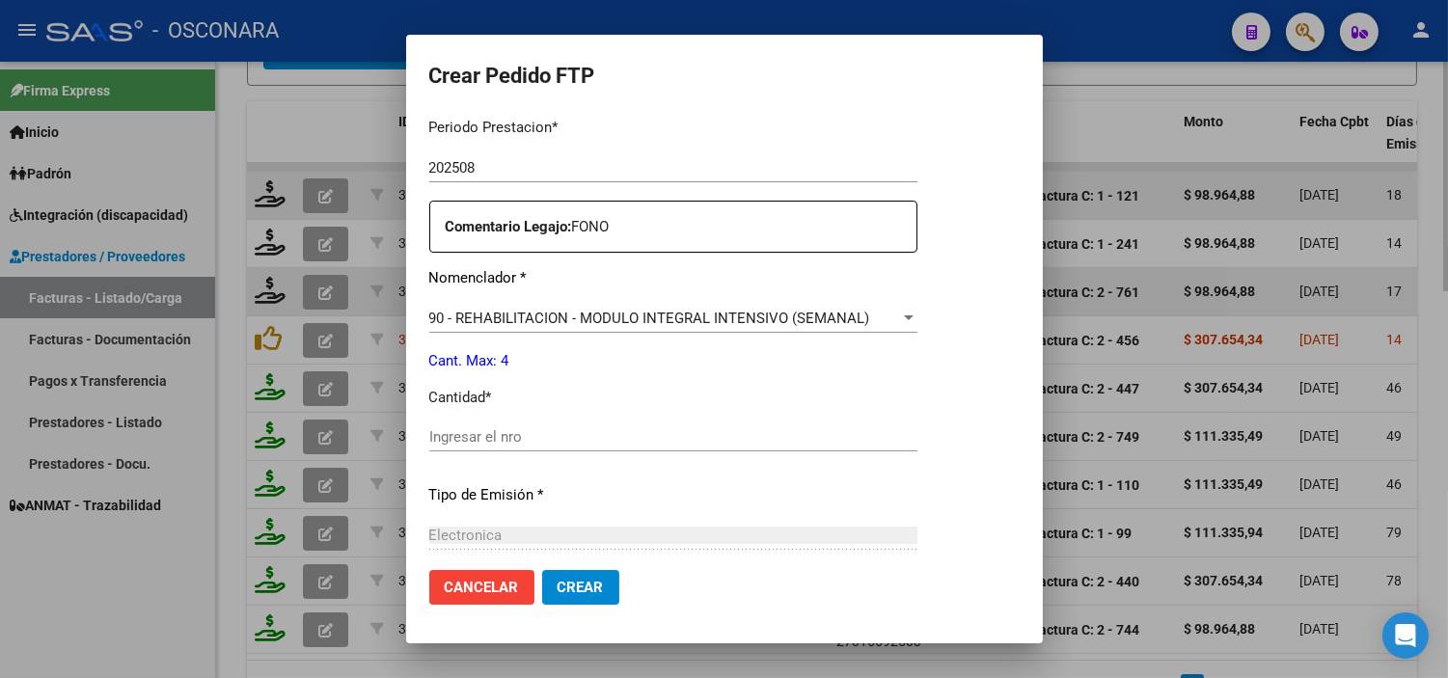
click at [574, 440] on input "Ingresar el nro" at bounding box center [673, 436] width 488 height 17
type input "4"
click at [602, 368] on p "Cant. Max: 4" at bounding box center [673, 361] width 488 height 22
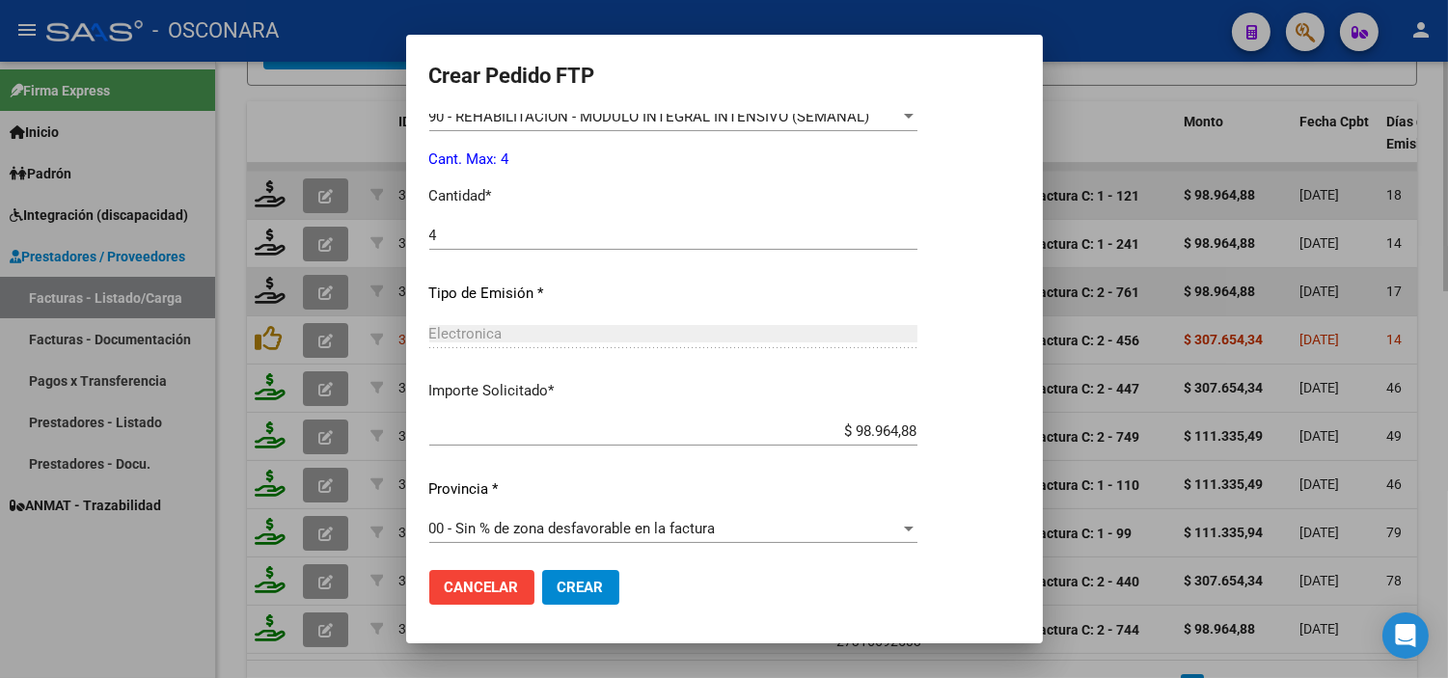
scroll to position [850, 0]
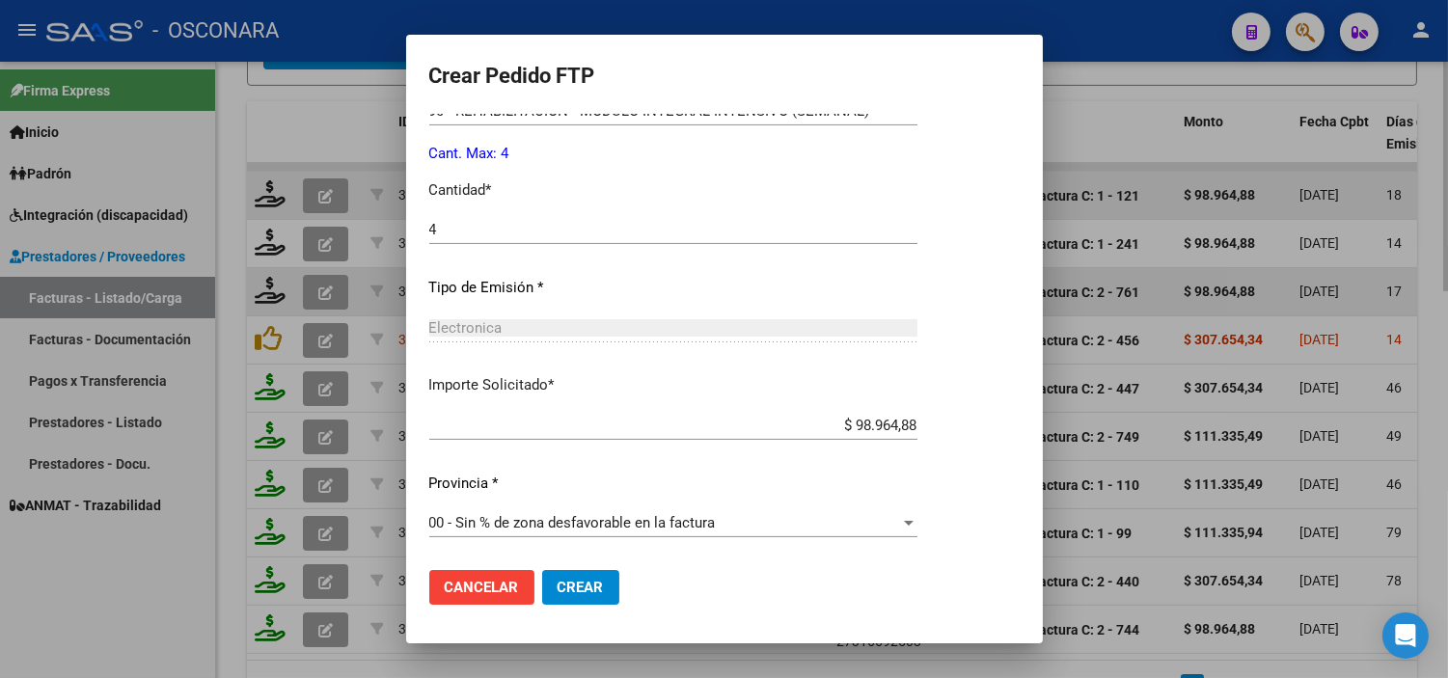
click at [594, 599] on button "Crear" at bounding box center [580, 587] width 77 height 35
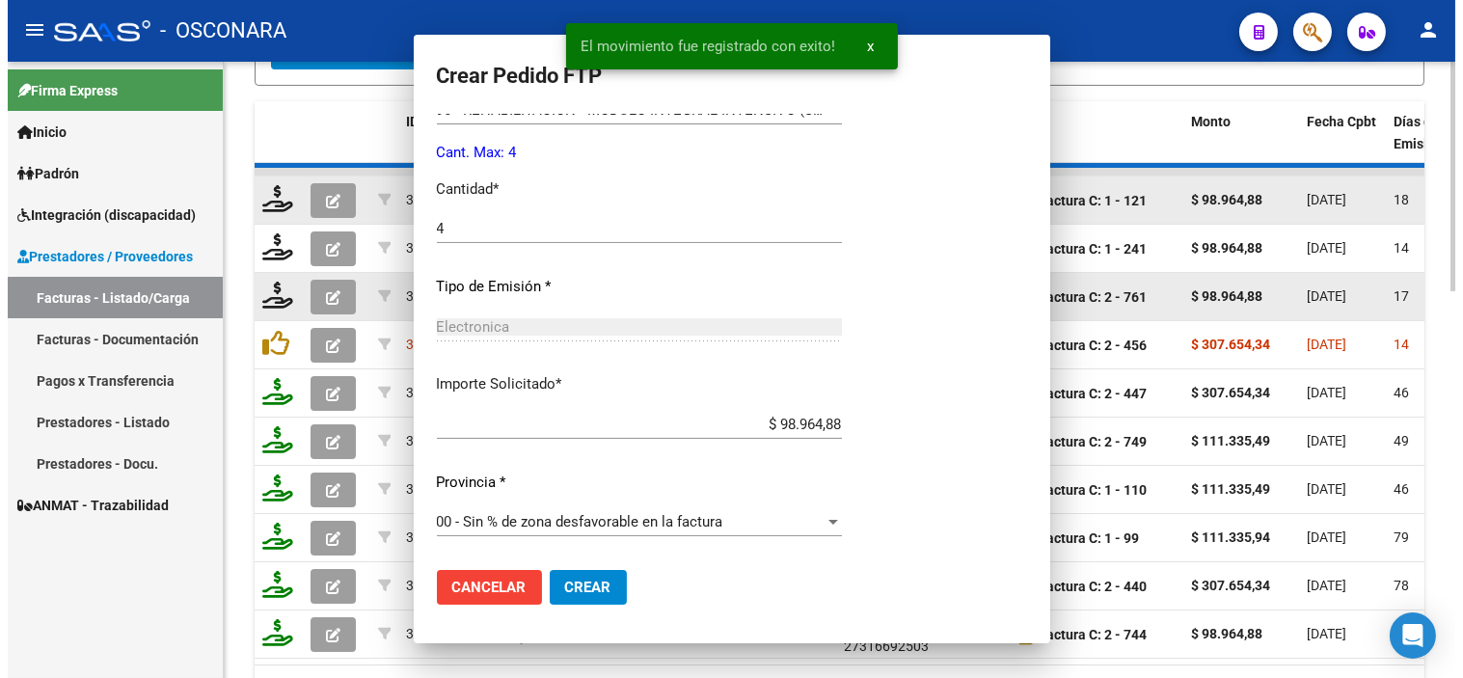
scroll to position [0, 0]
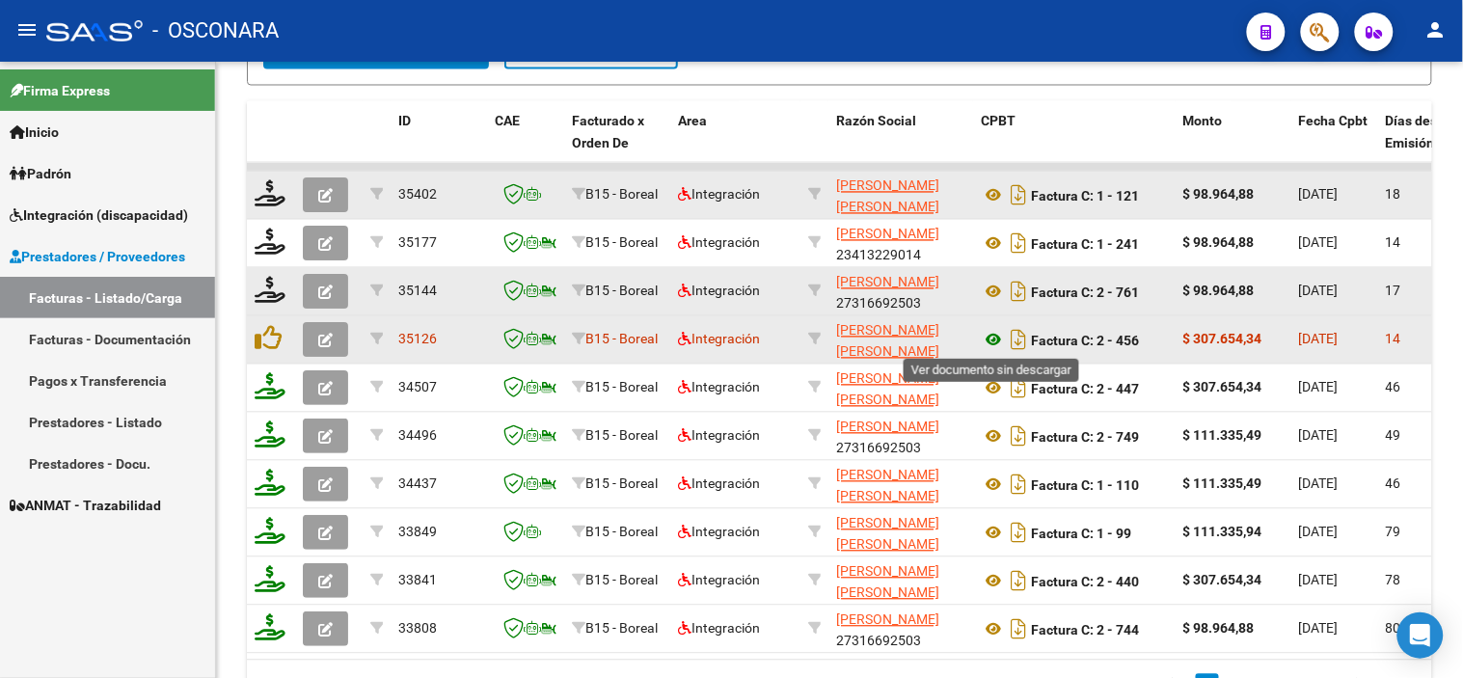
click at [995, 335] on icon at bounding box center [993, 340] width 25 height 23
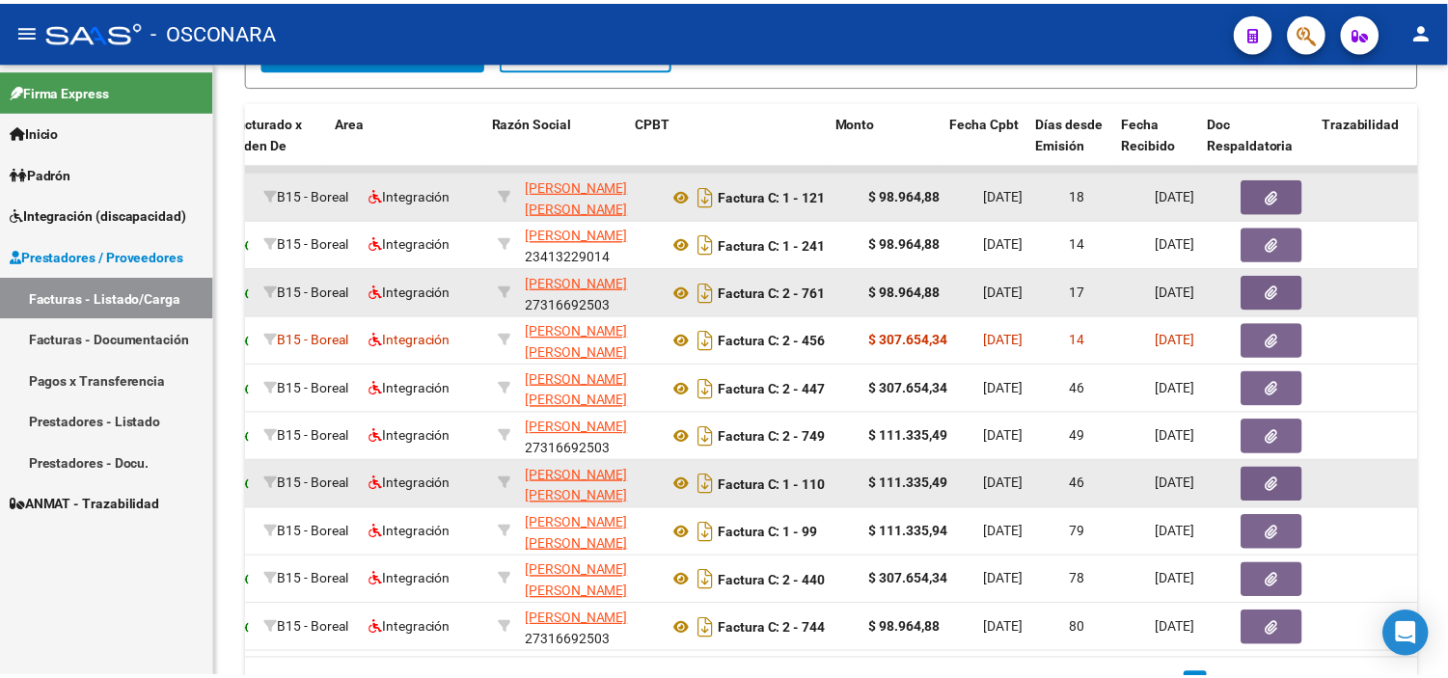
scroll to position [0, 343]
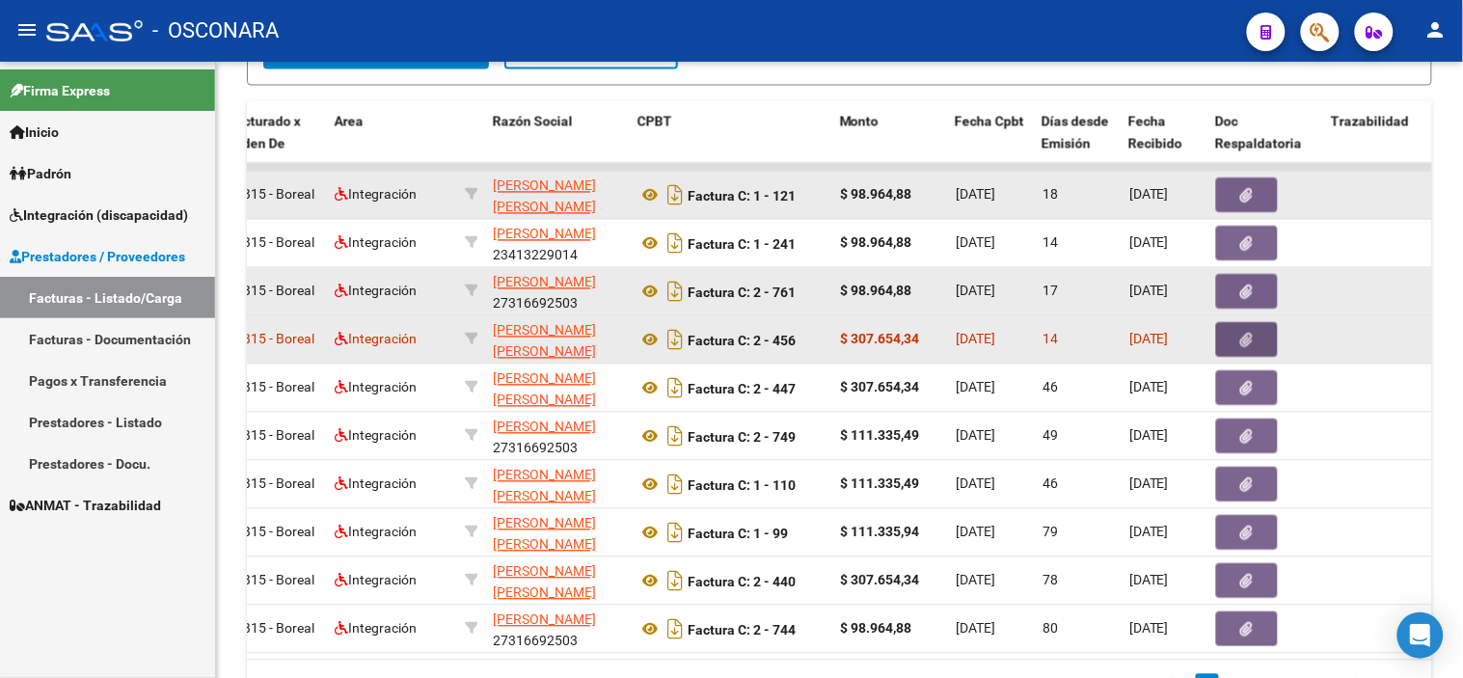
click at [1233, 330] on button "button" at bounding box center [1247, 340] width 62 height 35
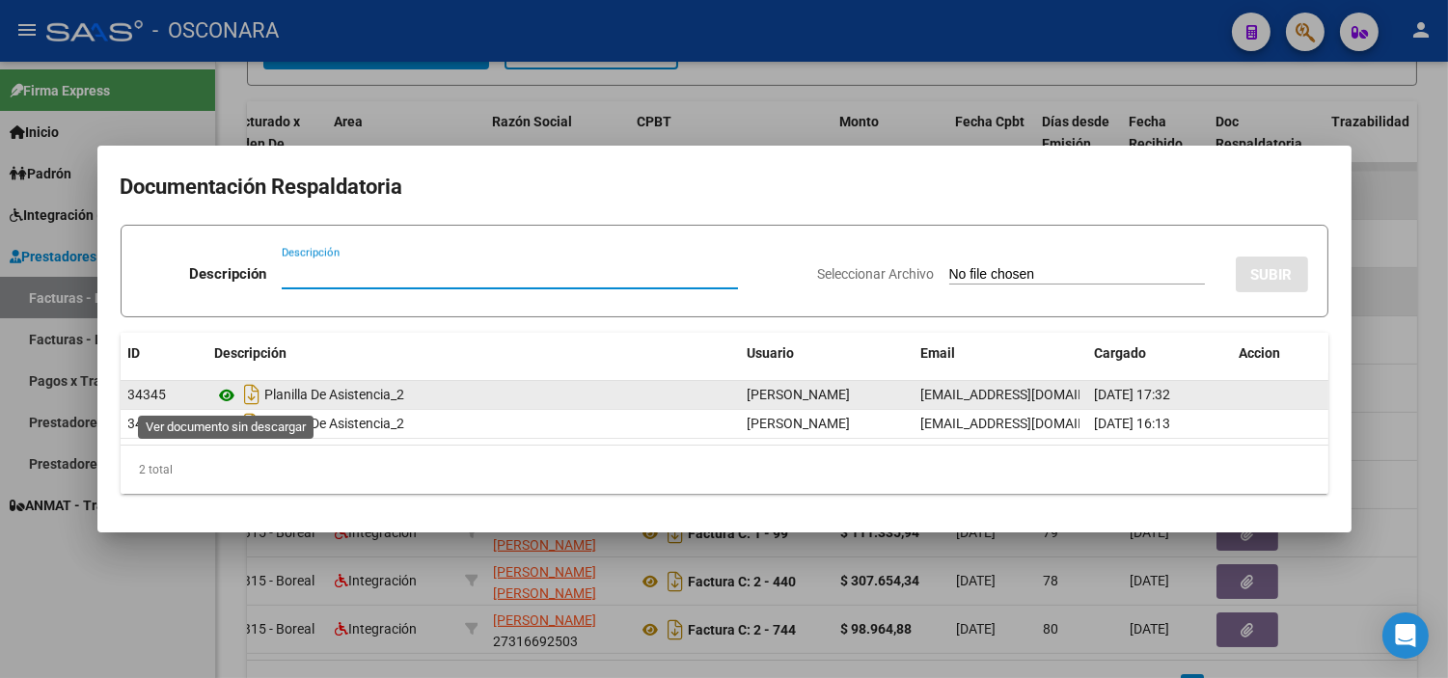
click at [234, 390] on icon at bounding box center [227, 395] width 25 height 23
